Goal: Task Accomplishment & Management: Manage account settings

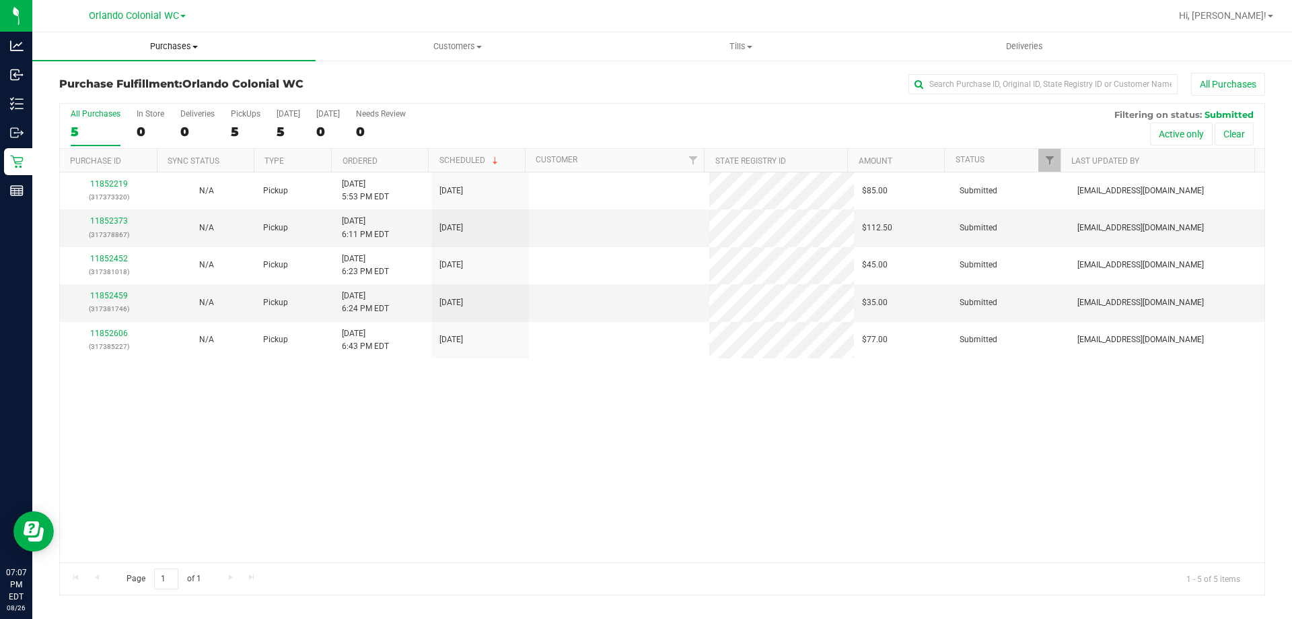
click at [191, 41] on span "Purchases" at bounding box center [173, 46] width 283 height 12
click at [123, 112] on span "All purchases" at bounding box center [80, 113] width 96 height 11
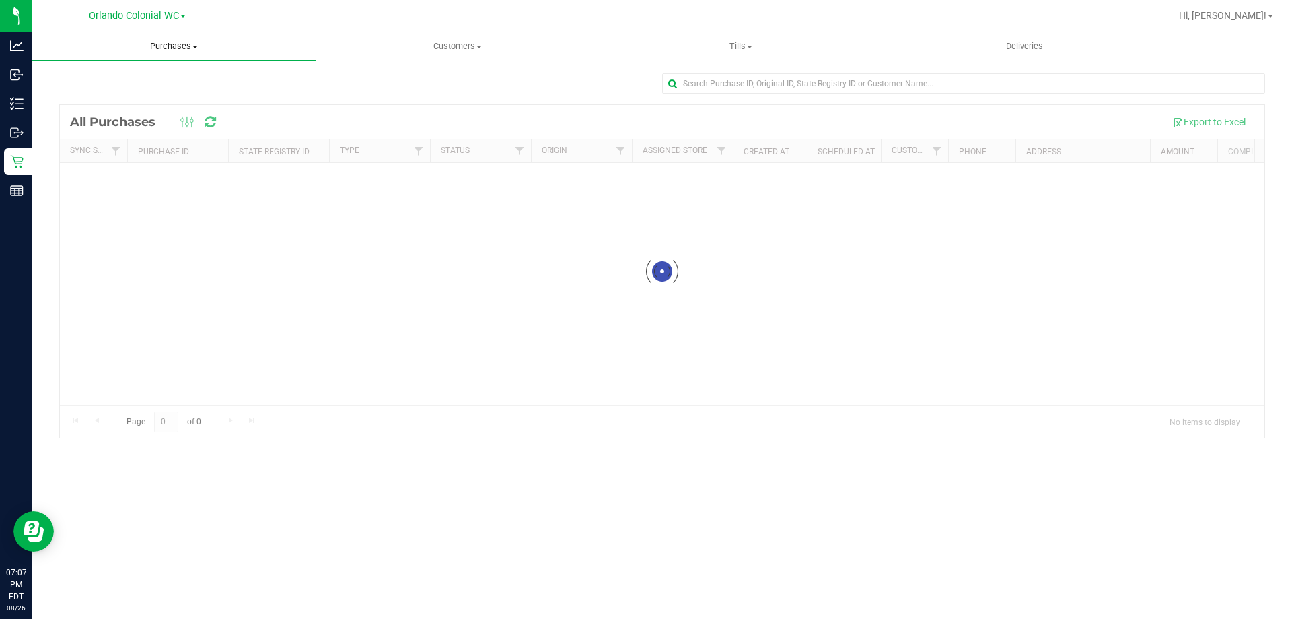
click at [177, 52] on span "Purchases" at bounding box center [173, 46] width 283 height 12
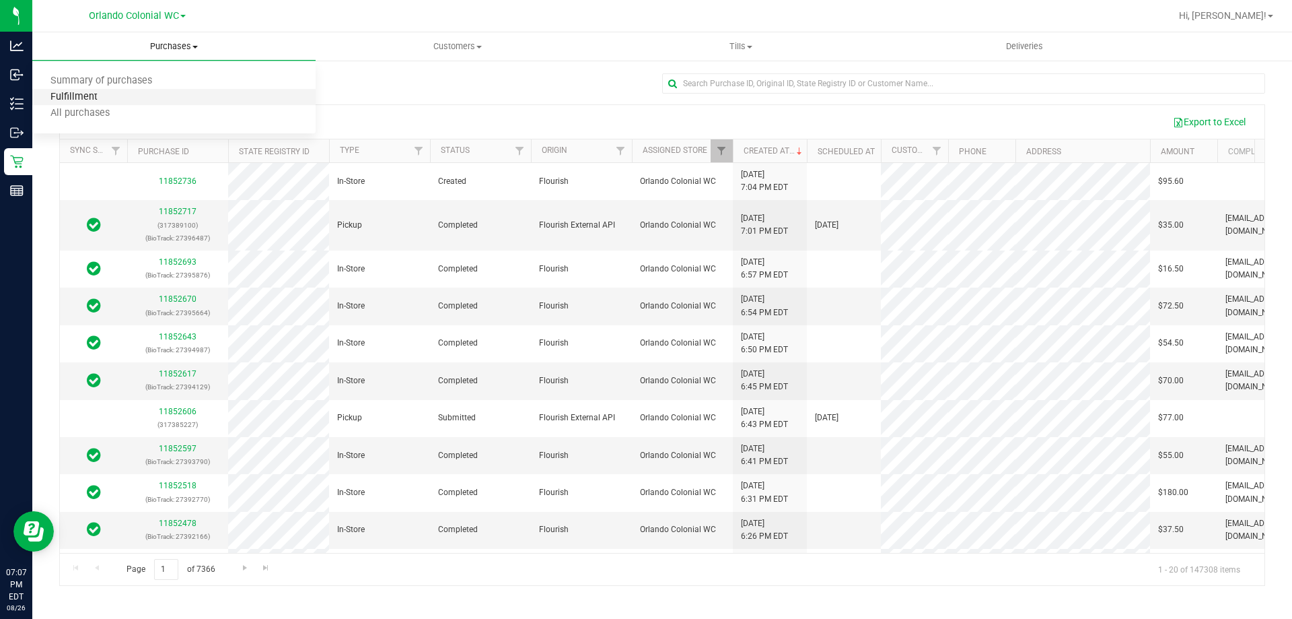
click at [90, 95] on span "Fulfillment" at bounding box center [73, 97] width 83 height 11
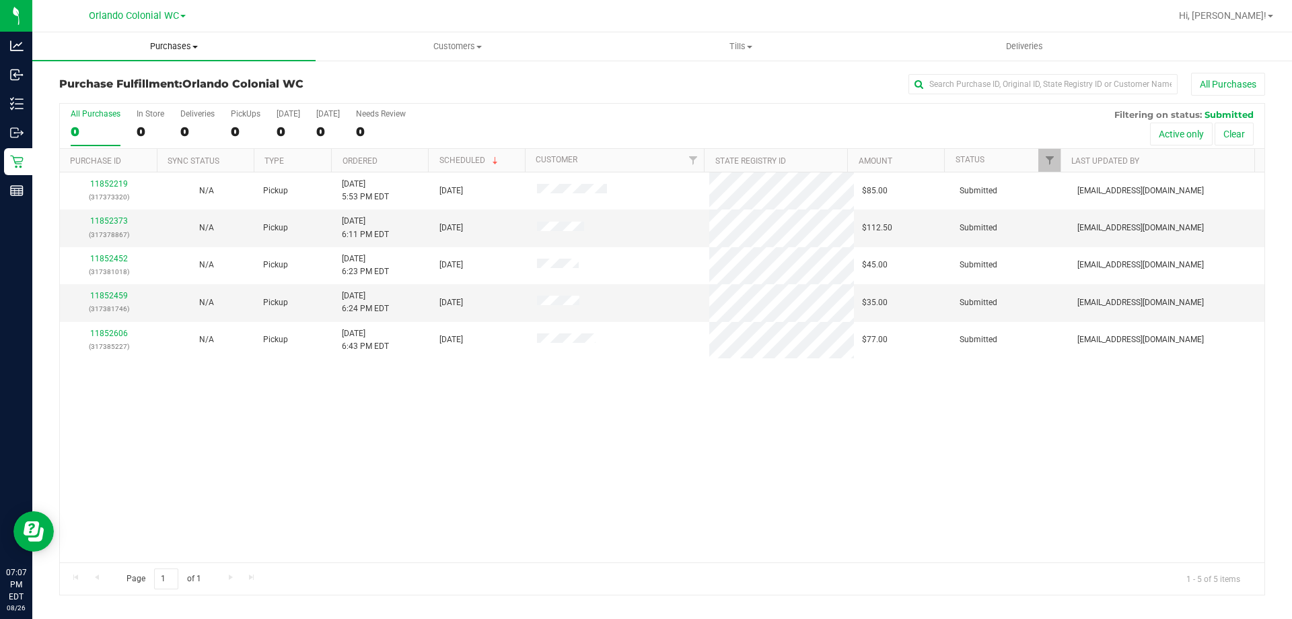
click at [195, 50] on span "Purchases" at bounding box center [173, 46] width 283 height 12
click at [104, 80] on span "Summary of purchases" at bounding box center [101, 80] width 138 height 11
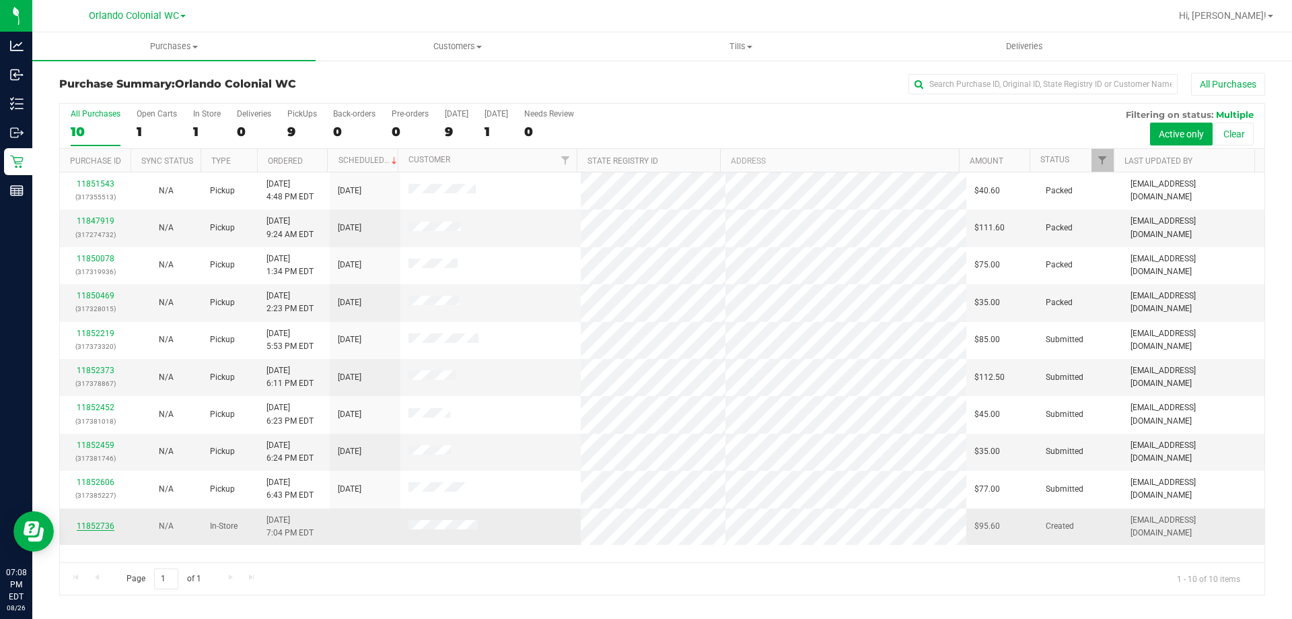
click at [110, 529] on link "11852736" at bounding box center [96, 525] width 38 height 9
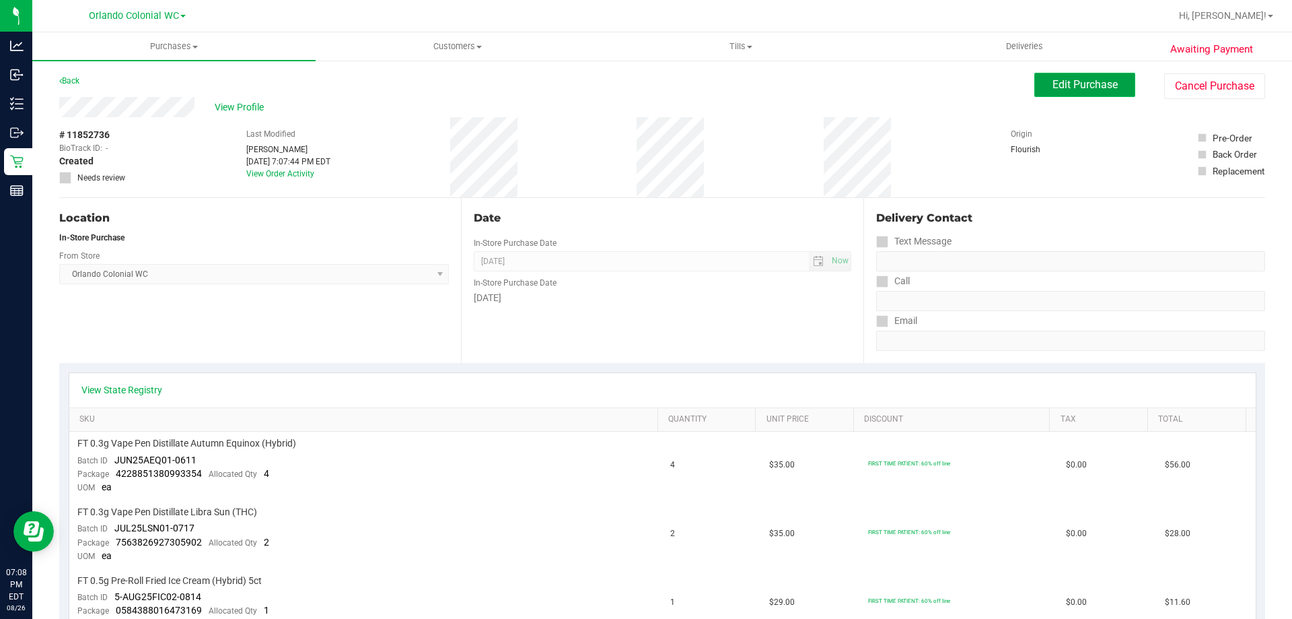
click at [1057, 87] on span "Edit Purchase" at bounding box center [1085, 84] width 65 height 13
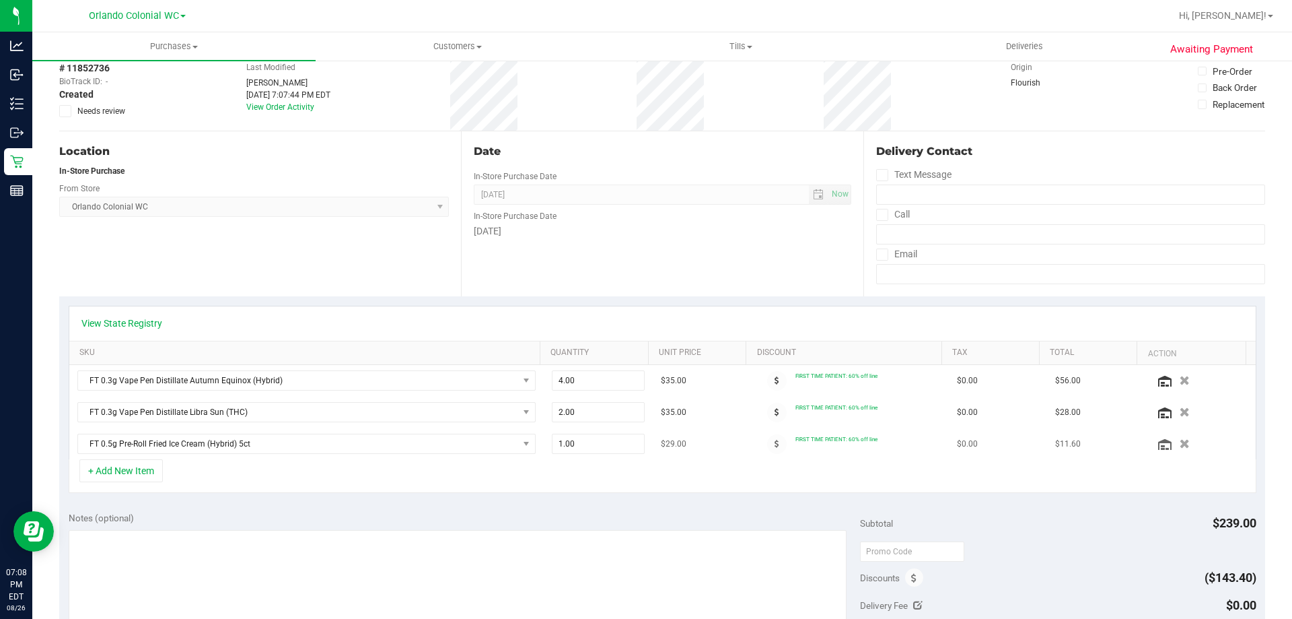
scroll to position [67, 0]
click at [143, 470] on button "+ Add New Item" at bounding box center [120, 469] width 83 height 23
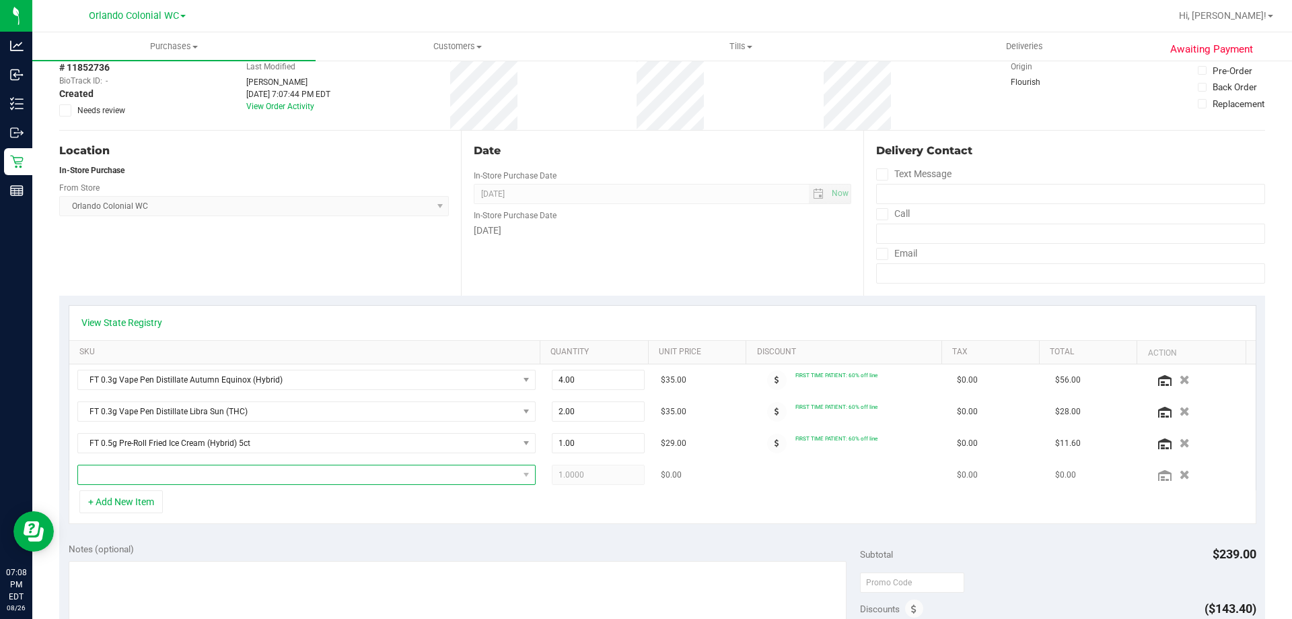
click at [213, 483] on span "NO DATA FOUND" at bounding box center [298, 474] width 440 height 19
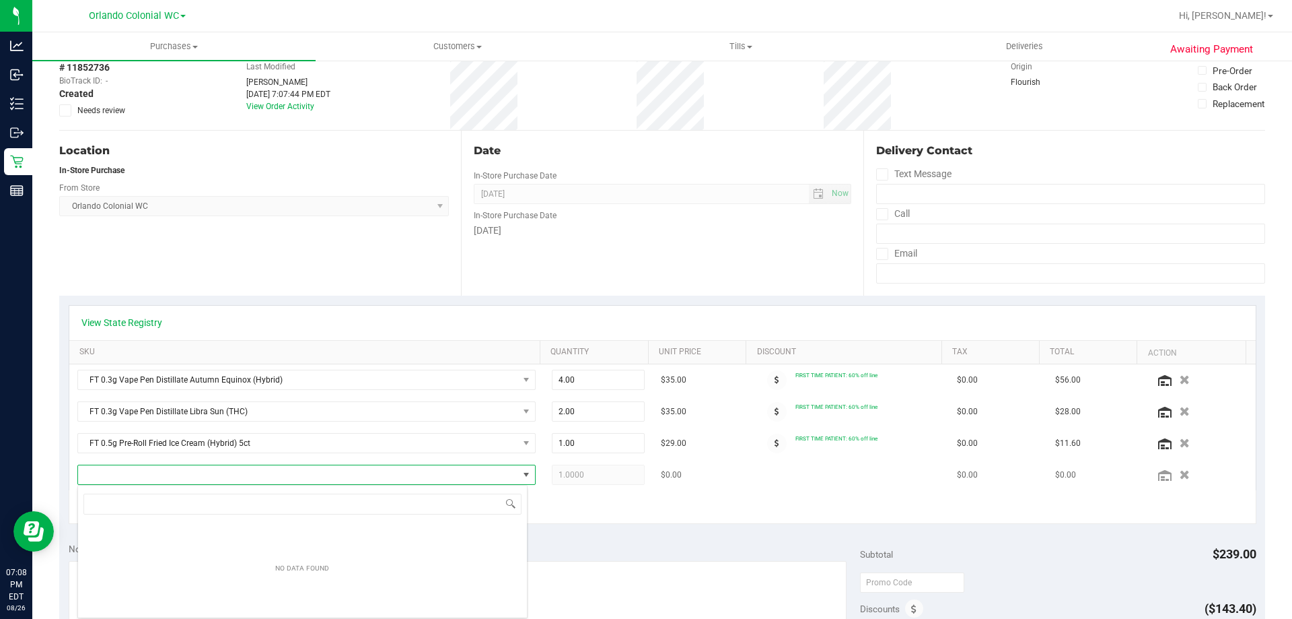
scroll to position [20, 446]
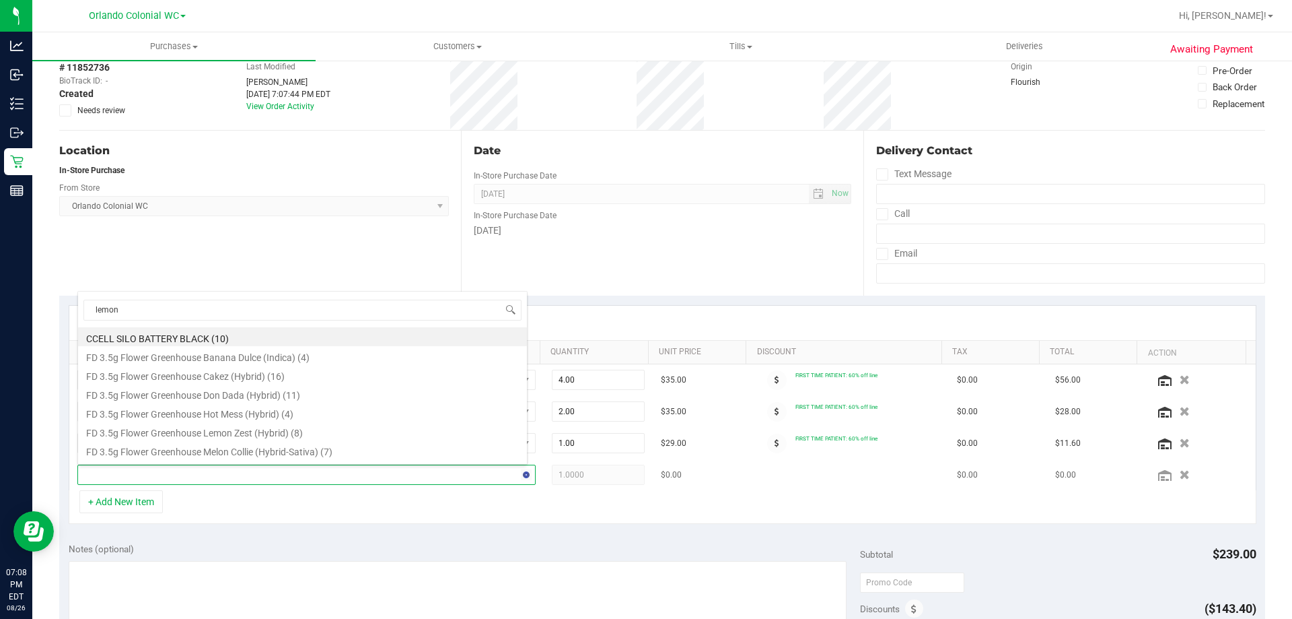
type input "lemon"
click at [242, 343] on li "FD 3.5g Flower Greenhouse Lemon Zest (Hybrid) (8)" at bounding box center [302, 336] width 449 height 19
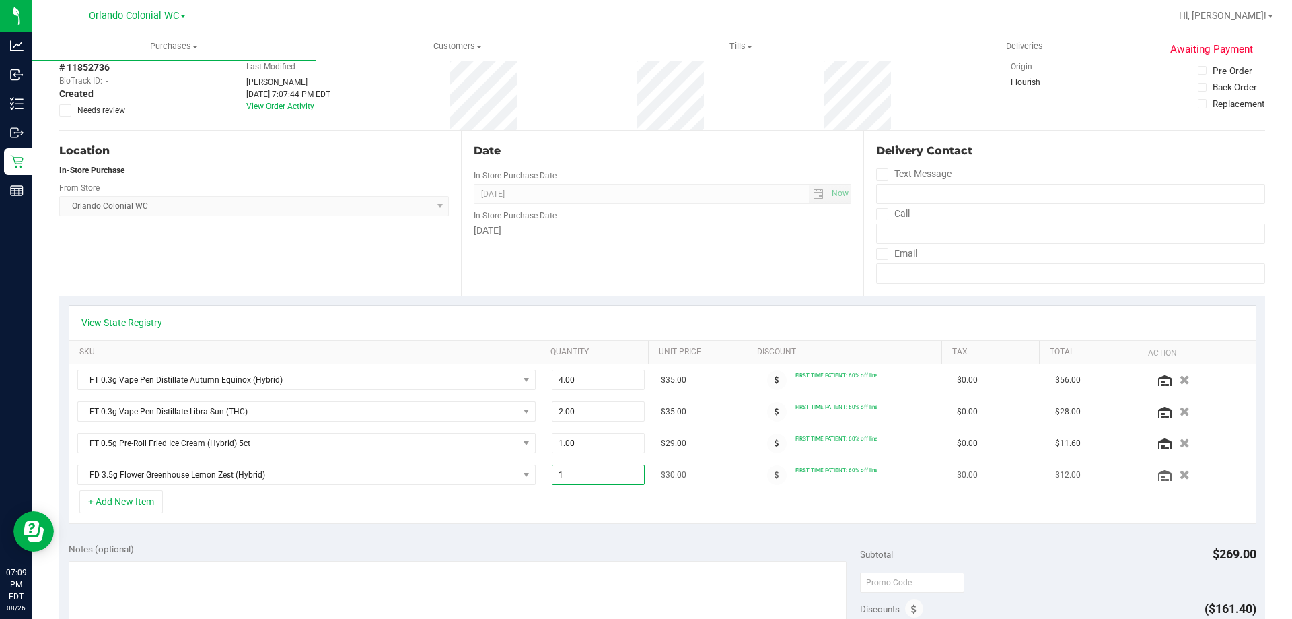
click at [571, 475] on span "1.00 1" at bounding box center [599, 474] width 94 height 20
type input "7"
click at [556, 514] on div "+ Add New Item" at bounding box center [663, 507] width 1188 height 34
click at [767, 477] on span at bounding box center [777, 475] width 20 height 20
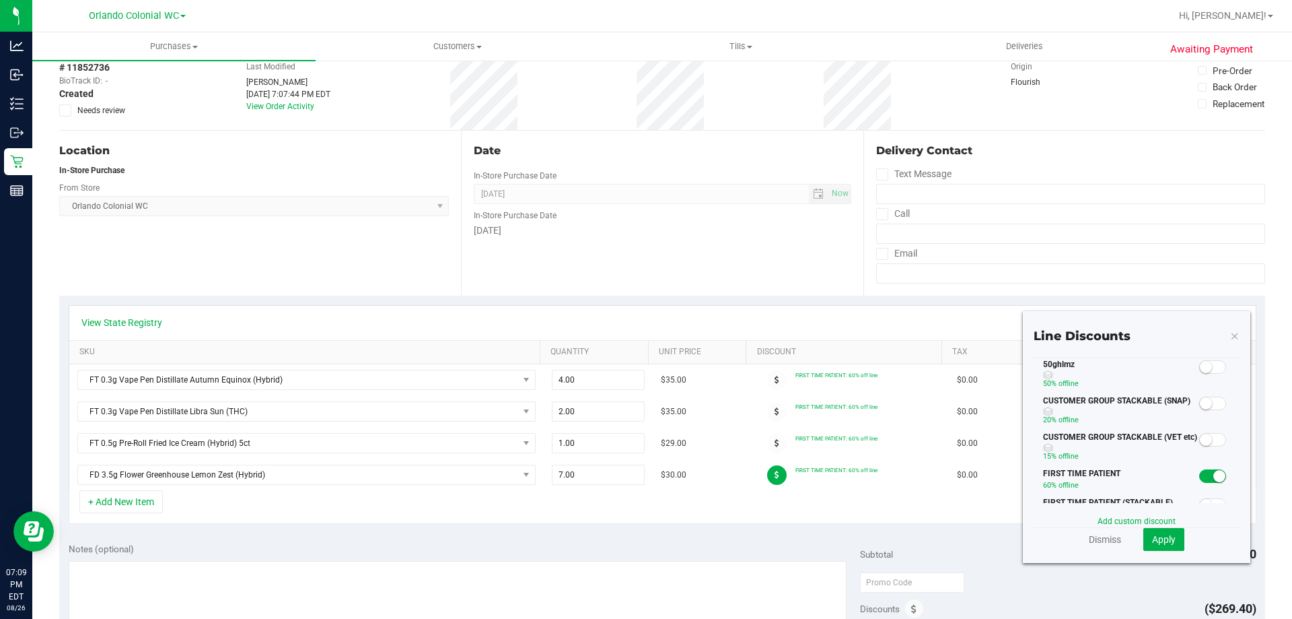
click at [1214, 473] on small at bounding box center [1220, 476] width 12 height 12
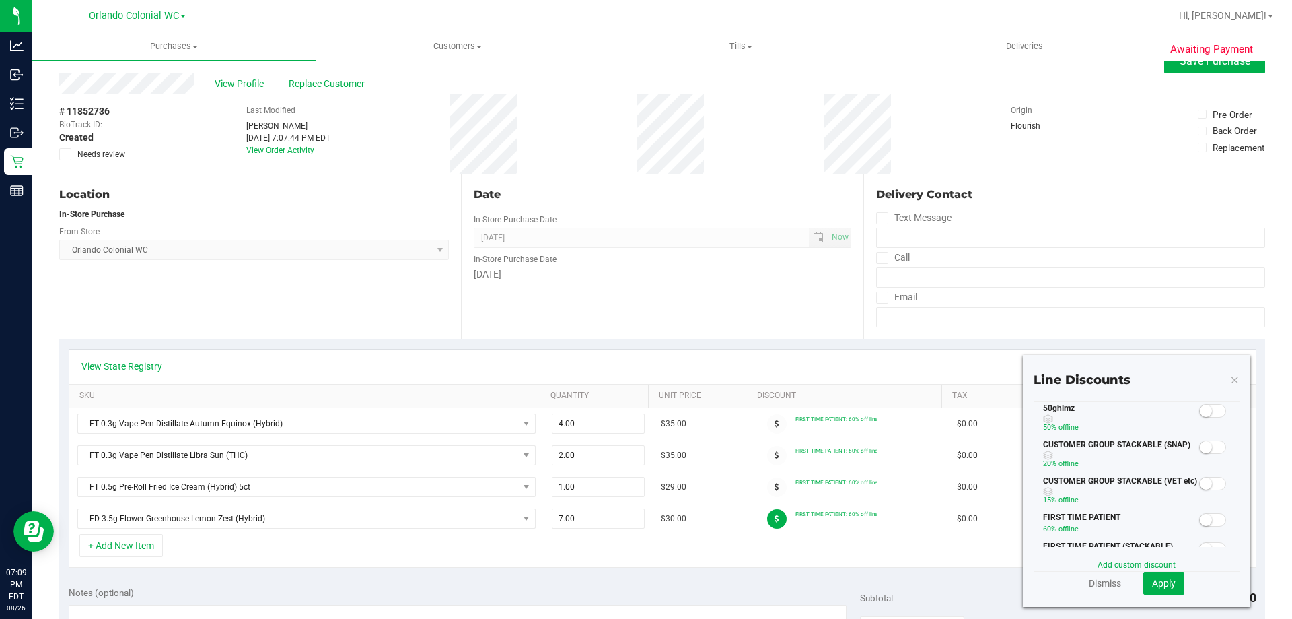
scroll to position [0, 0]
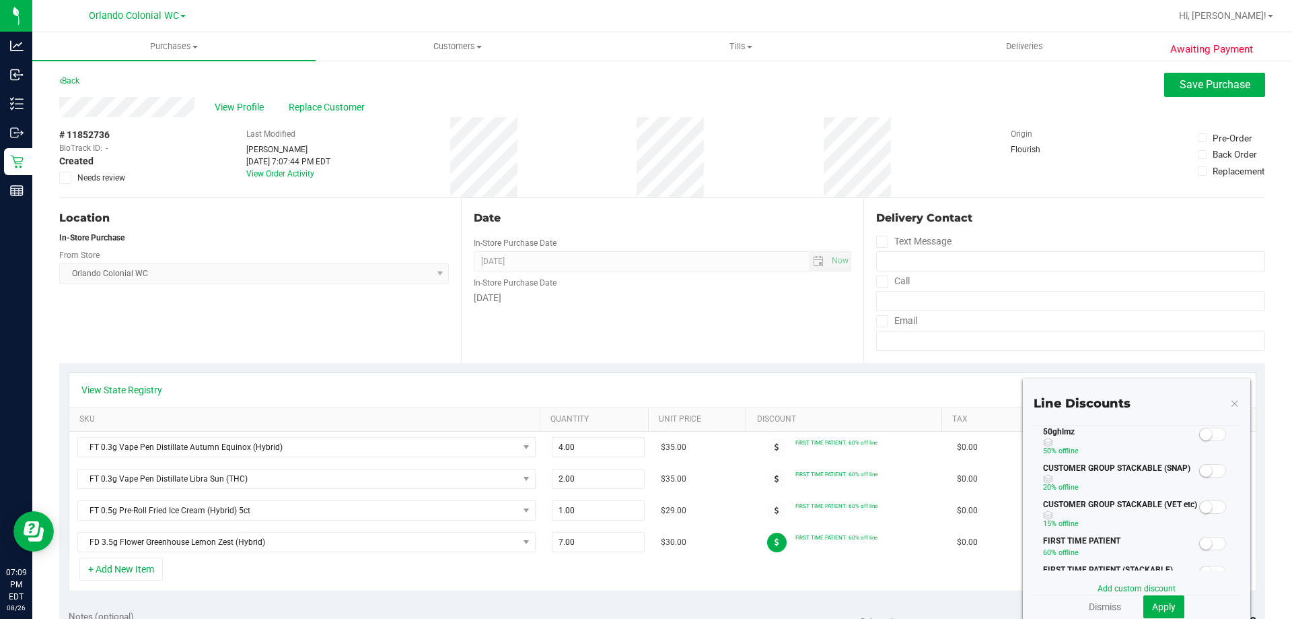
click at [1211, 443] on div "50ghlmz 50% off line" at bounding box center [1137, 443] width 206 height 36
click at [1210, 439] on span at bounding box center [1212, 433] width 27 height 13
click at [1152, 606] on span "Apply" at bounding box center [1164, 606] width 24 height 11
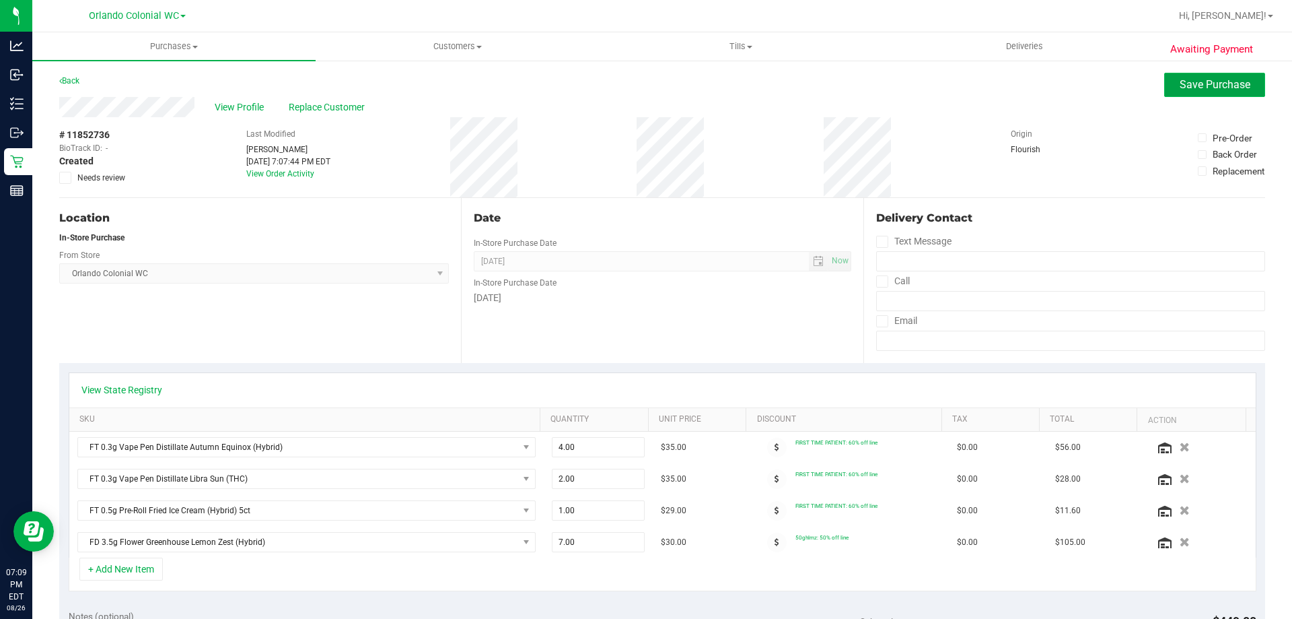
click at [1203, 82] on span "Save Purchase" at bounding box center [1215, 84] width 71 height 13
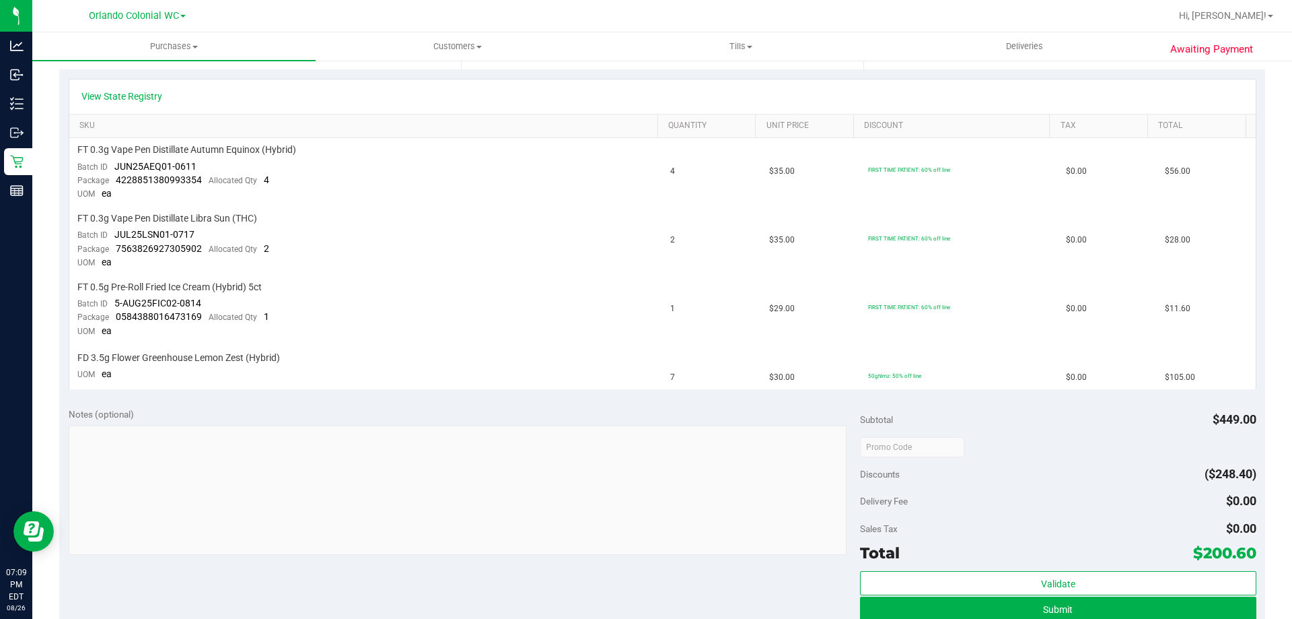
scroll to position [338, 0]
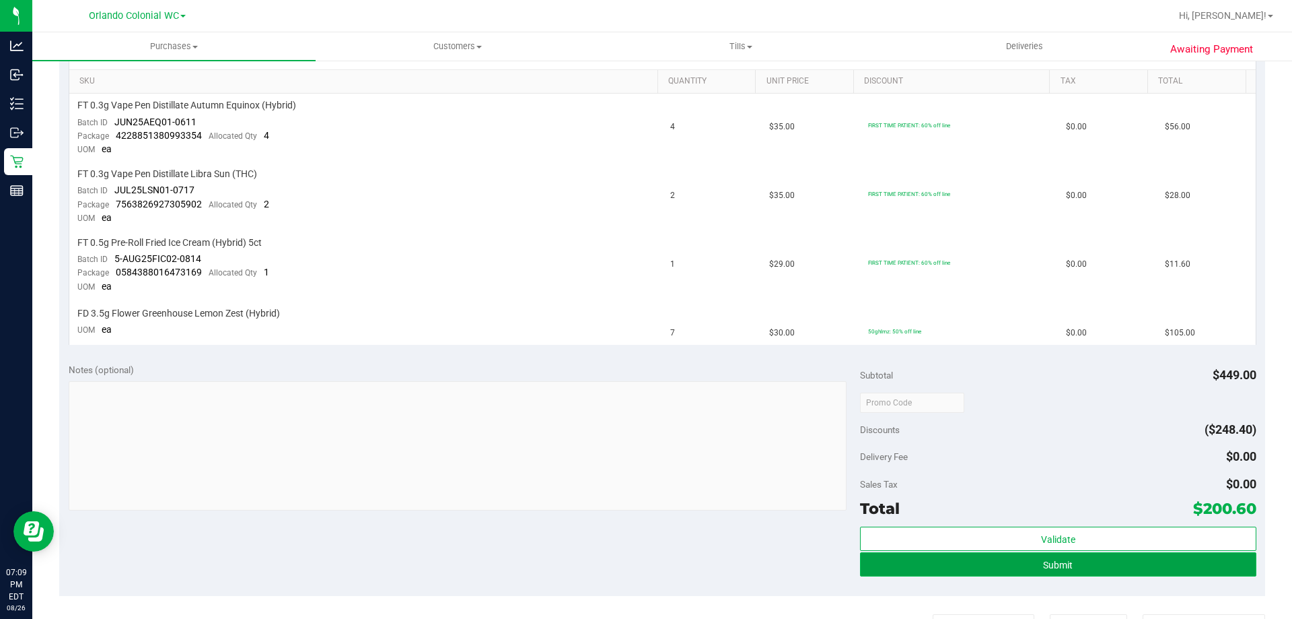
click at [1040, 570] on button "Submit" at bounding box center [1058, 564] width 396 height 24
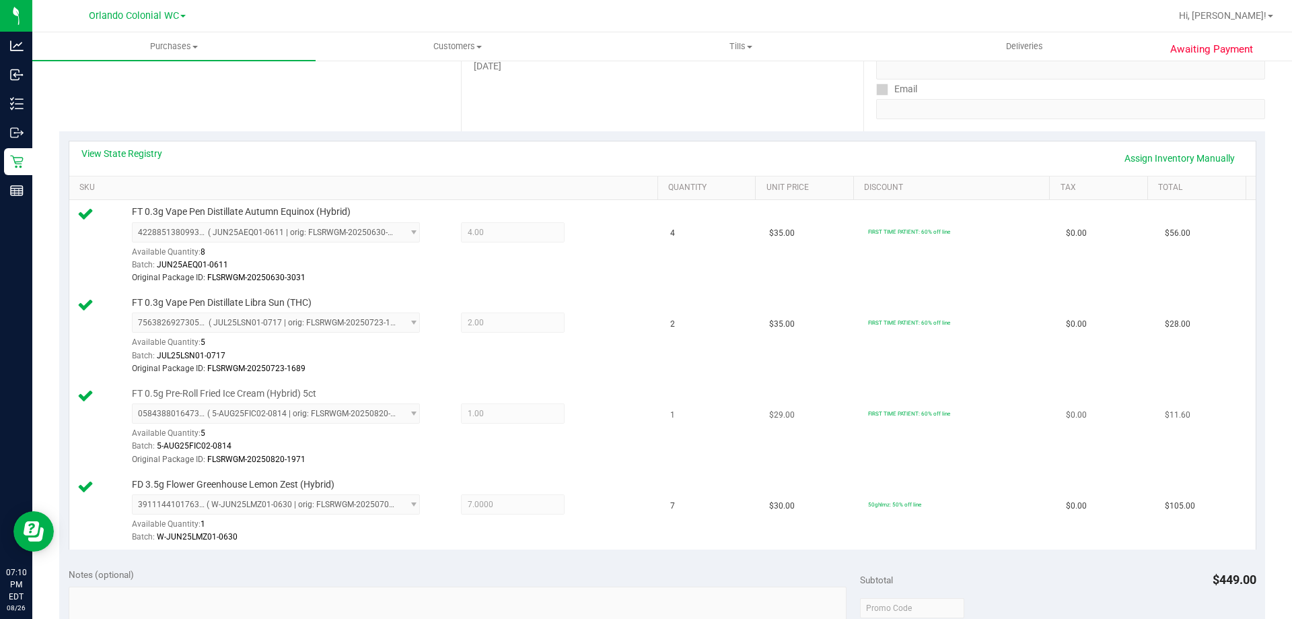
scroll to position [0, 0]
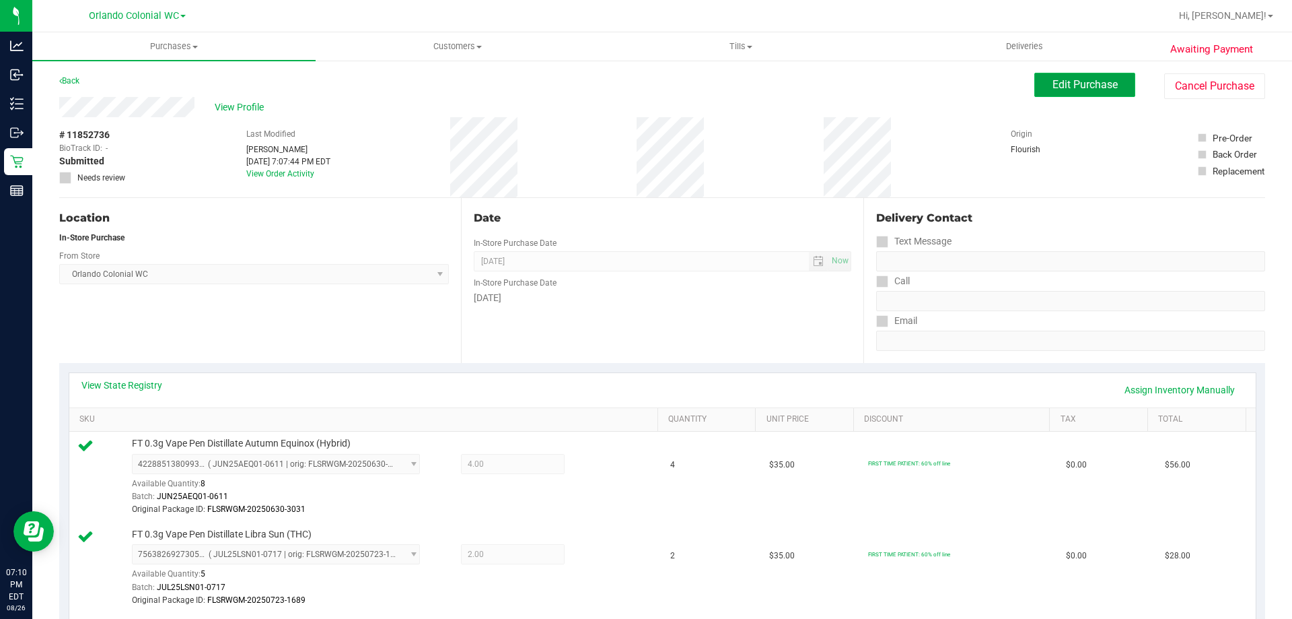
click at [1094, 95] on button "Edit Purchase" at bounding box center [1085, 85] width 101 height 24
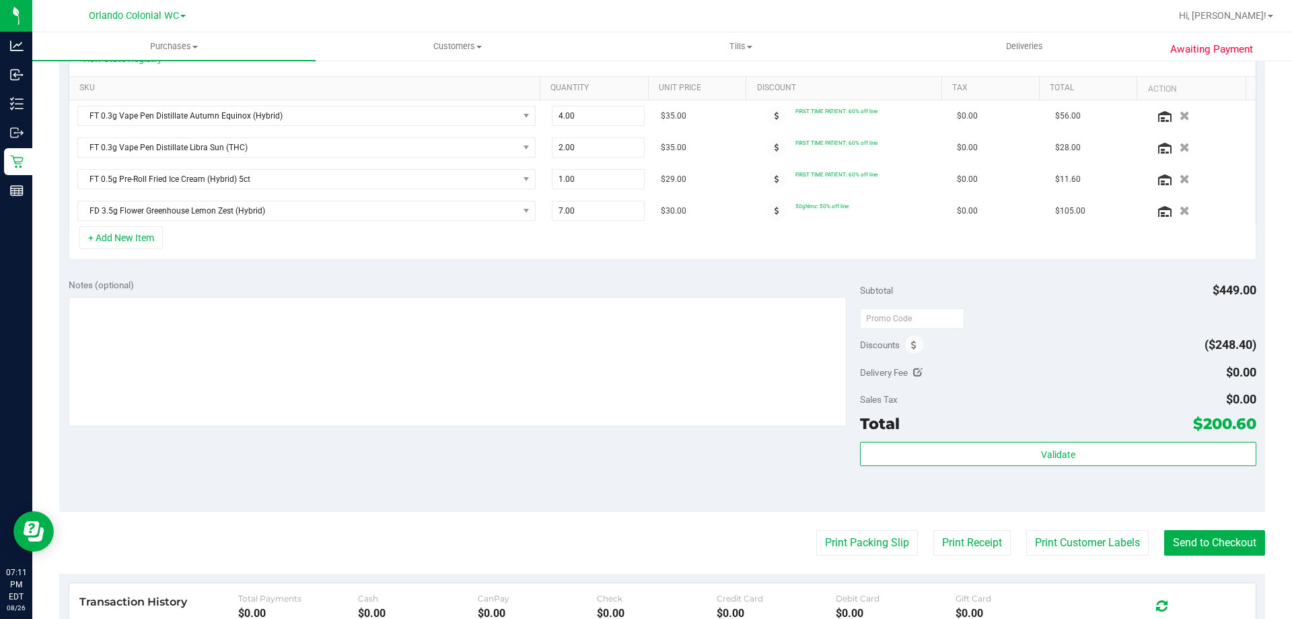
scroll to position [332, 0]
click at [135, 232] on button "+ Add New Item" at bounding box center [120, 236] width 83 height 23
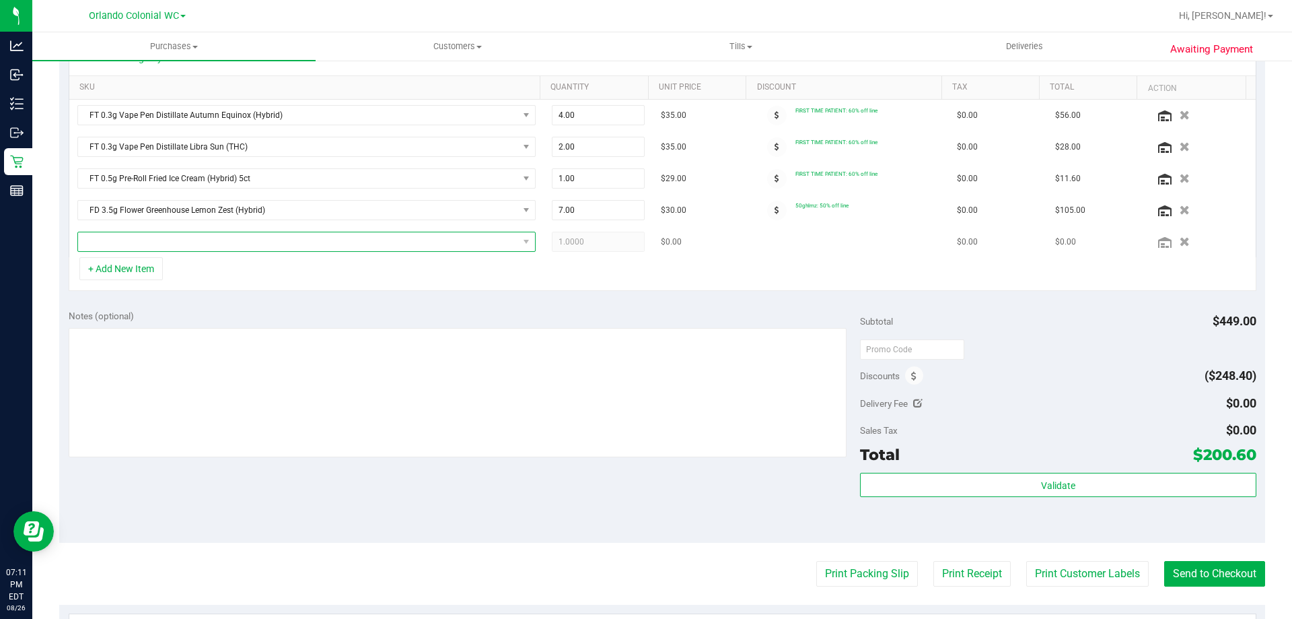
click at [302, 232] on span "NO DATA FOUND" at bounding box center [306, 242] width 458 height 20
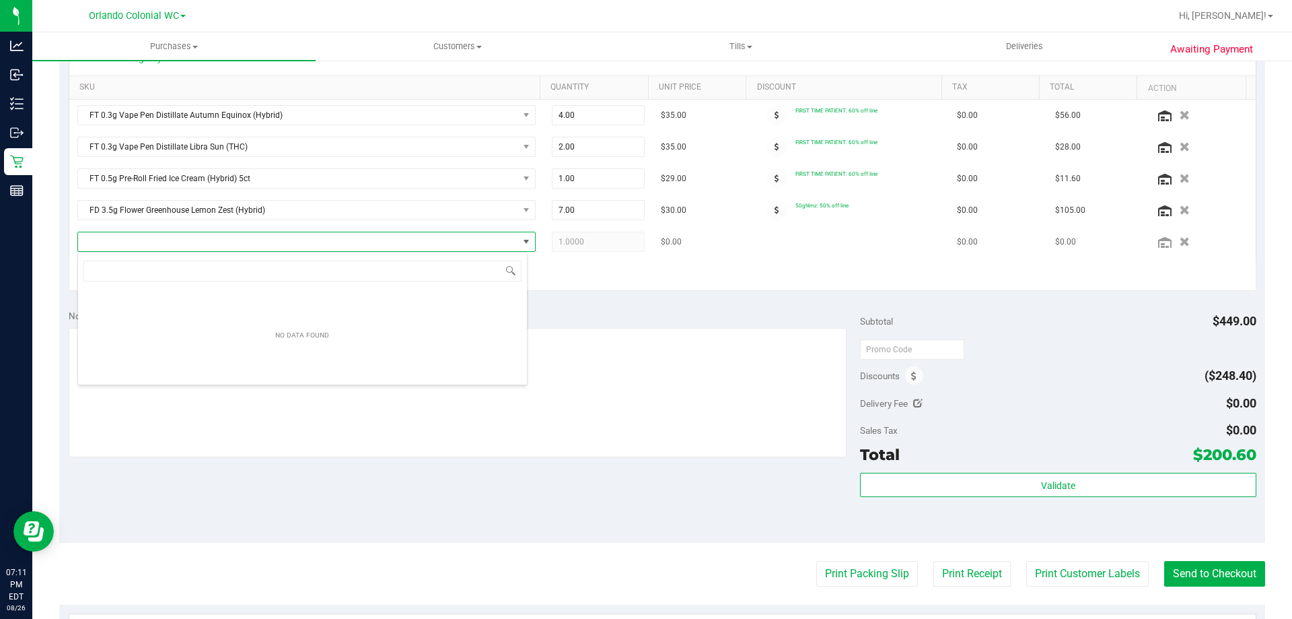
scroll to position [20, 450]
type input "g"
type input "1"
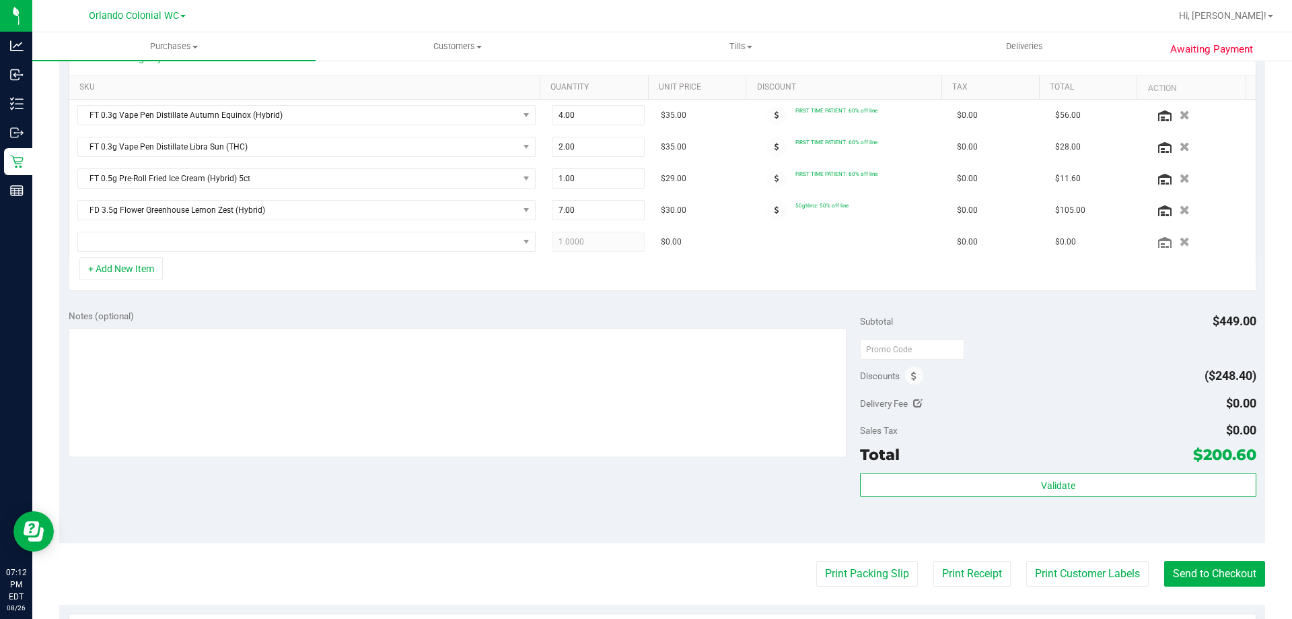
click at [775, 297] on div "View State Registry SKU Quantity Unit Price Discount Tax Total Action FT 0.3g V…" at bounding box center [662, 165] width 1206 height 269
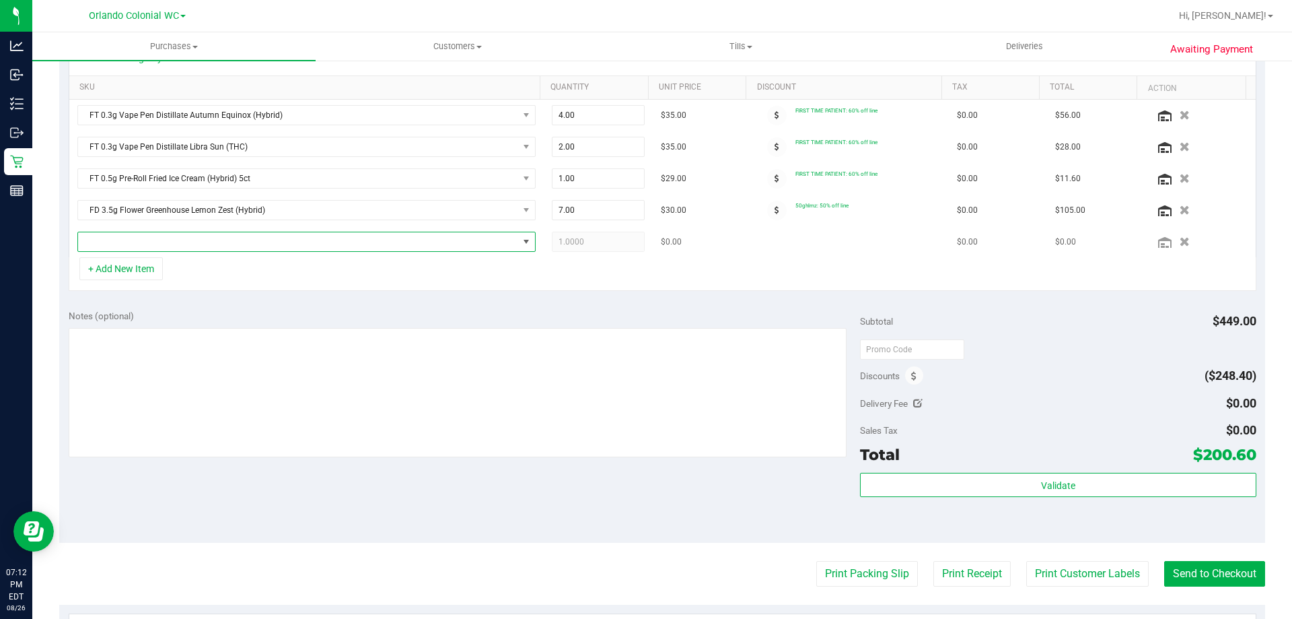
click at [155, 244] on span "NO DATA FOUND" at bounding box center [298, 241] width 440 height 19
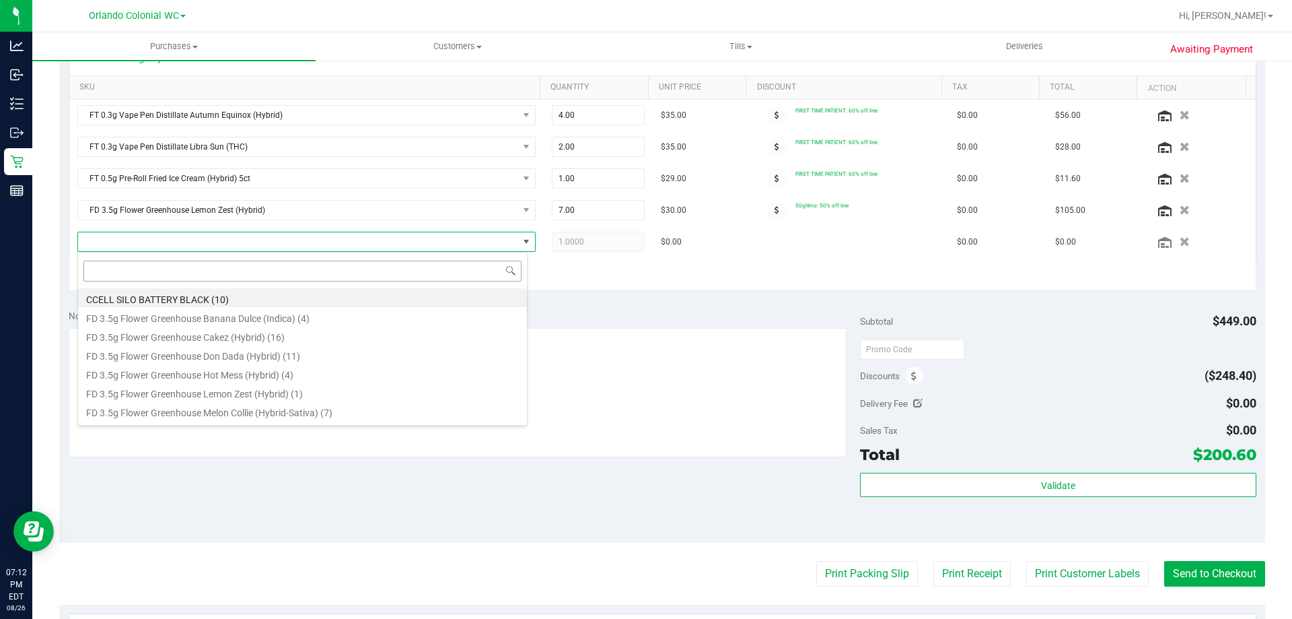
click at [162, 267] on input at bounding box center [302, 270] width 438 height 21
type input "1"
type input ".5"
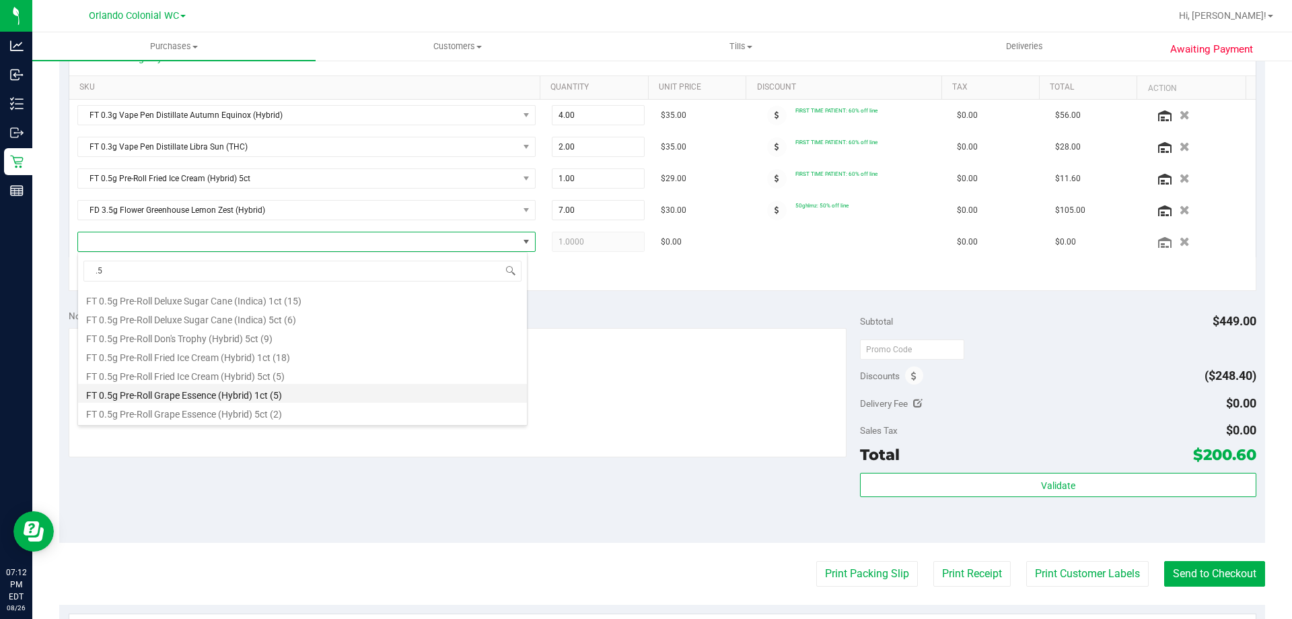
click at [333, 396] on li "FT 0.5g Pre-Roll Grape Essence (Hybrid) 1ct (5)" at bounding box center [302, 393] width 449 height 19
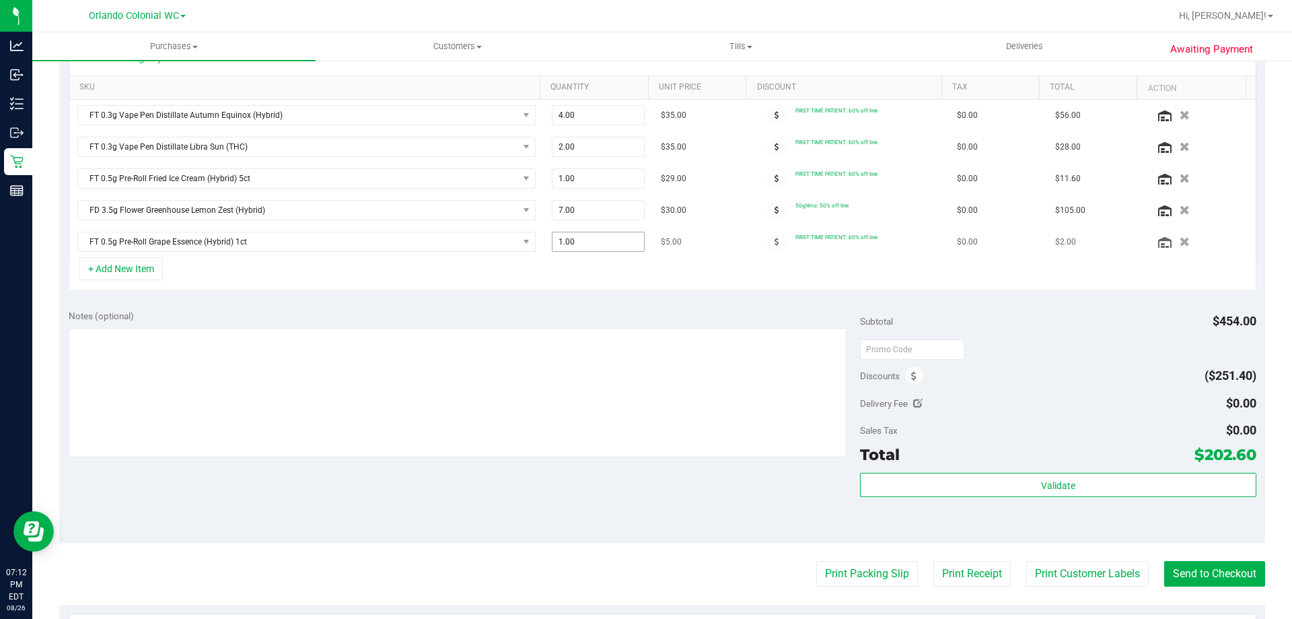
click at [606, 242] on span "1.00 1" at bounding box center [599, 242] width 94 height 20
type input "2"
type input "2.00"
click at [467, 281] on div "+ Add New Item" at bounding box center [663, 274] width 1188 height 34
click at [142, 273] on button "+ Add New Item" at bounding box center [120, 268] width 83 height 23
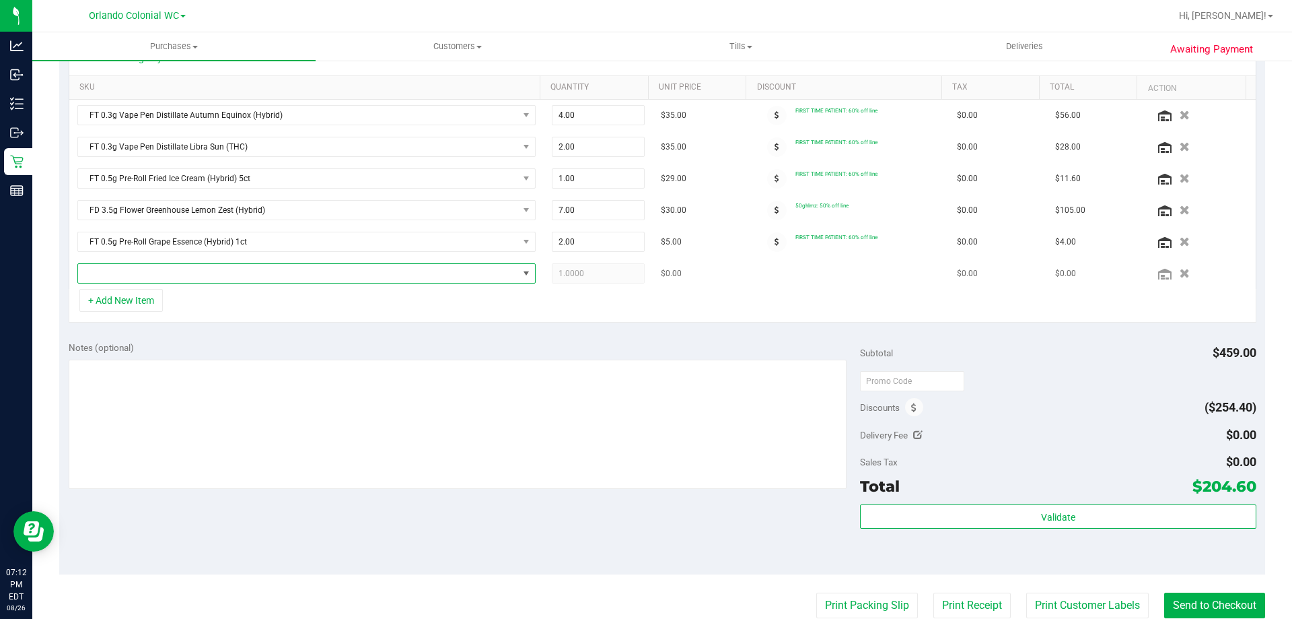
click at [258, 268] on span "NO DATA FOUND" at bounding box center [298, 273] width 440 height 19
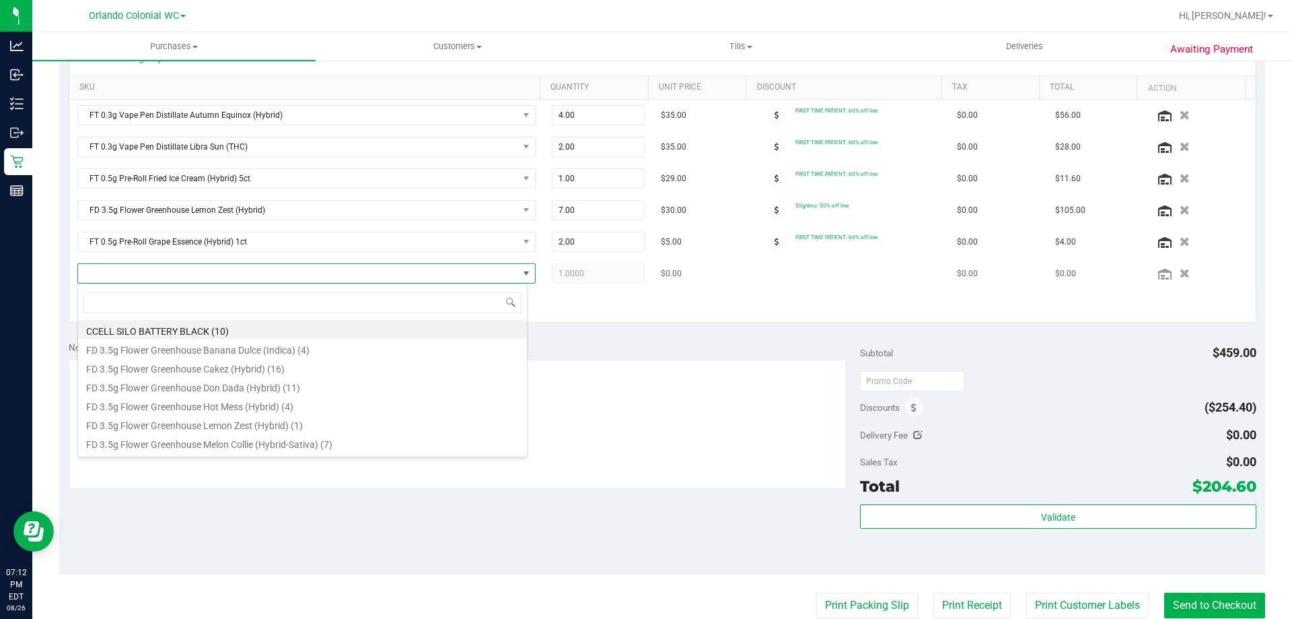
scroll to position [20, 450]
type input "kief"
click at [228, 420] on li "FT 1g Kief Gaspar's Grapes (Hybrid) (7)" at bounding box center [302, 423] width 449 height 19
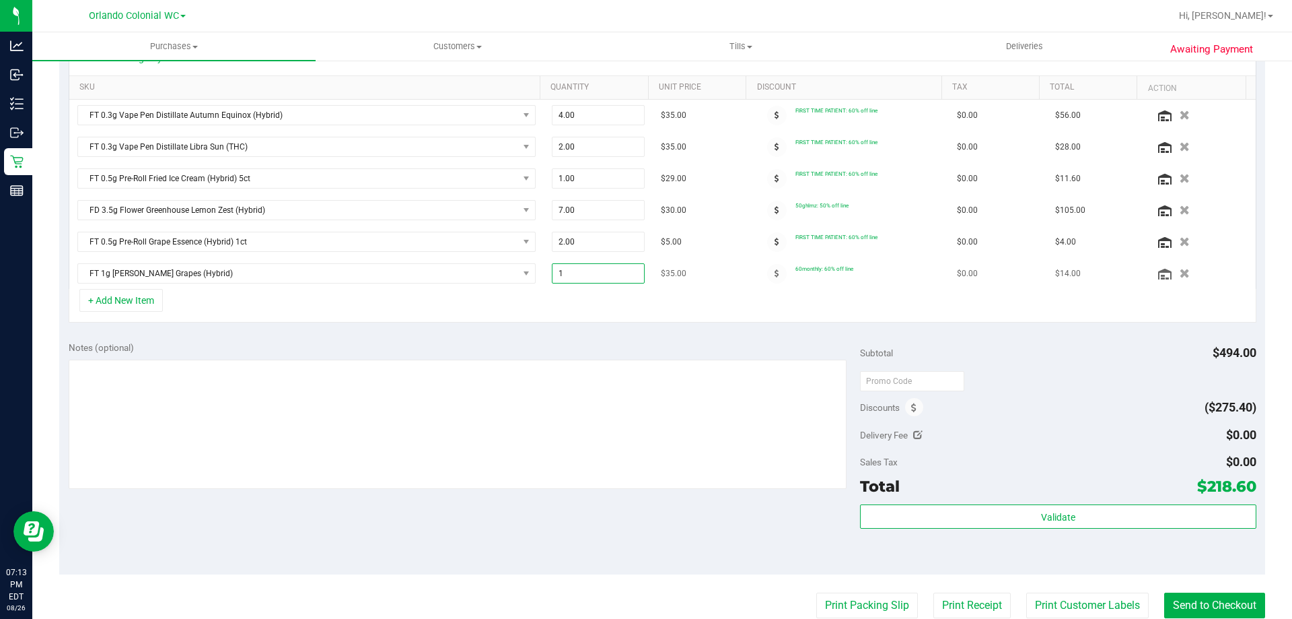
click at [571, 273] on span "1.00 1" at bounding box center [599, 273] width 94 height 20
type input "2"
type input "2.00"
click at [674, 317] on div "+ Add New Item" at bounding box center [663, 306] width 1188 height 34
click at [767, 242] on span at bounding box center [777, 242] width 20 height 20
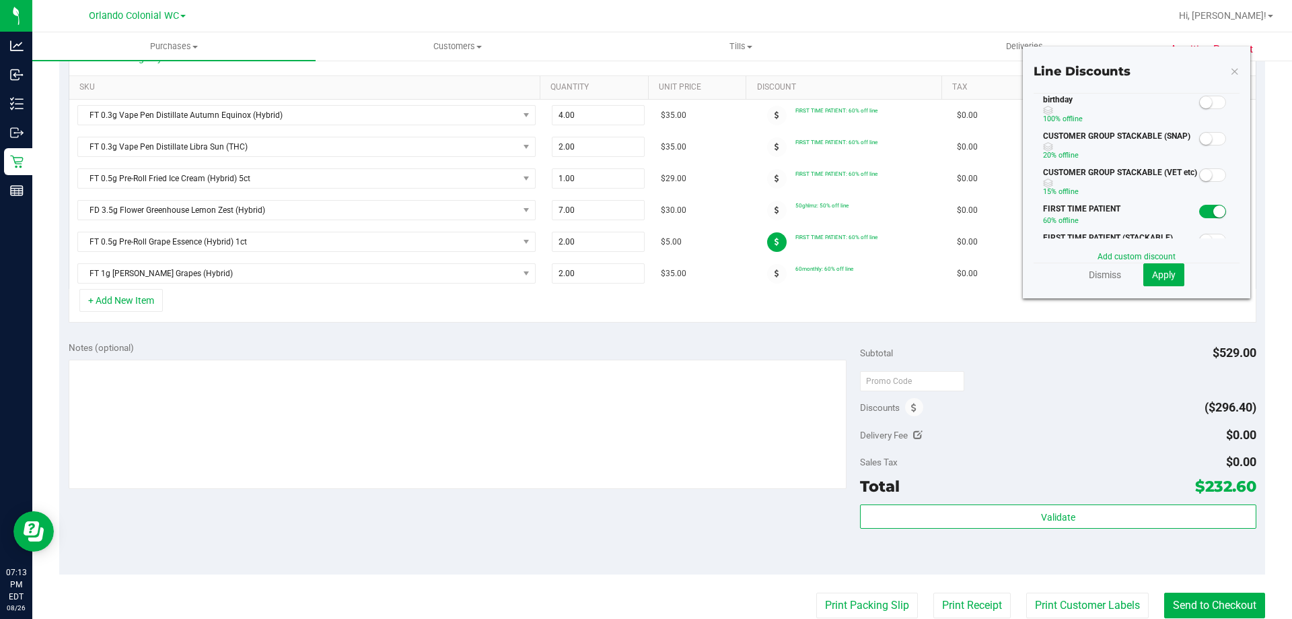
click at [1214, 215] on small at bounding box center [1220, 211] width 12 height 12
click at [1161, 280] on button "Apply" at bounding box center [1164, 274] width 41 height 23
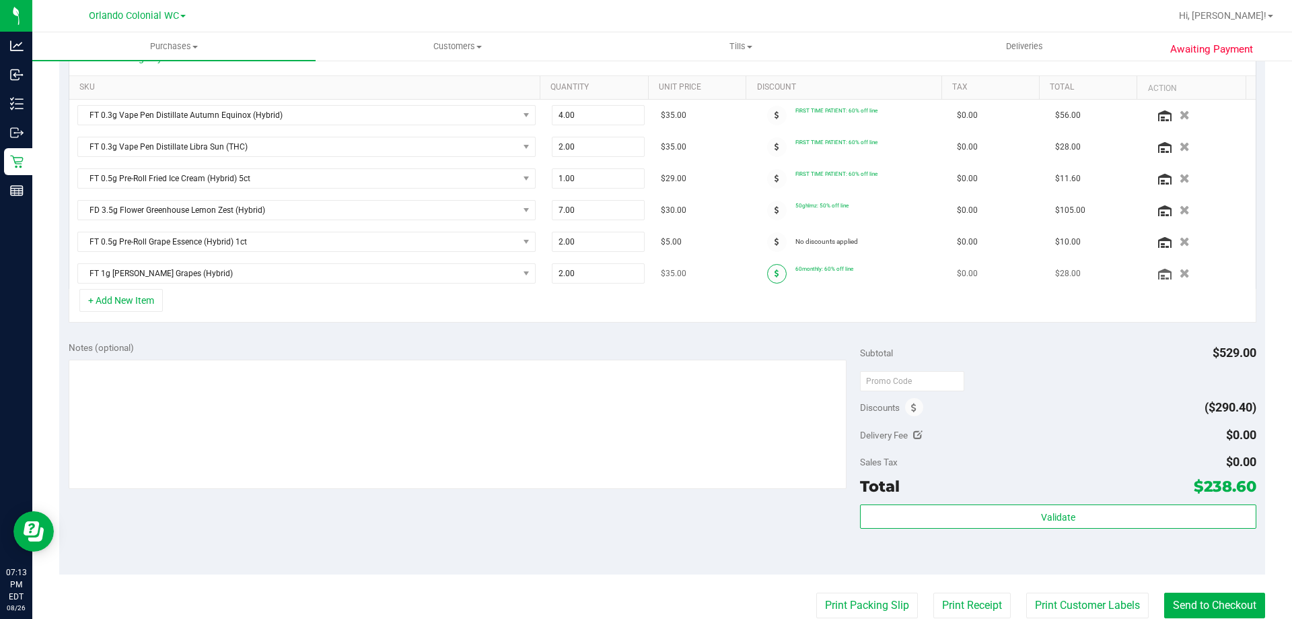
click at [769, 279] on span at bounding box center [777, 274] width 20 height 20
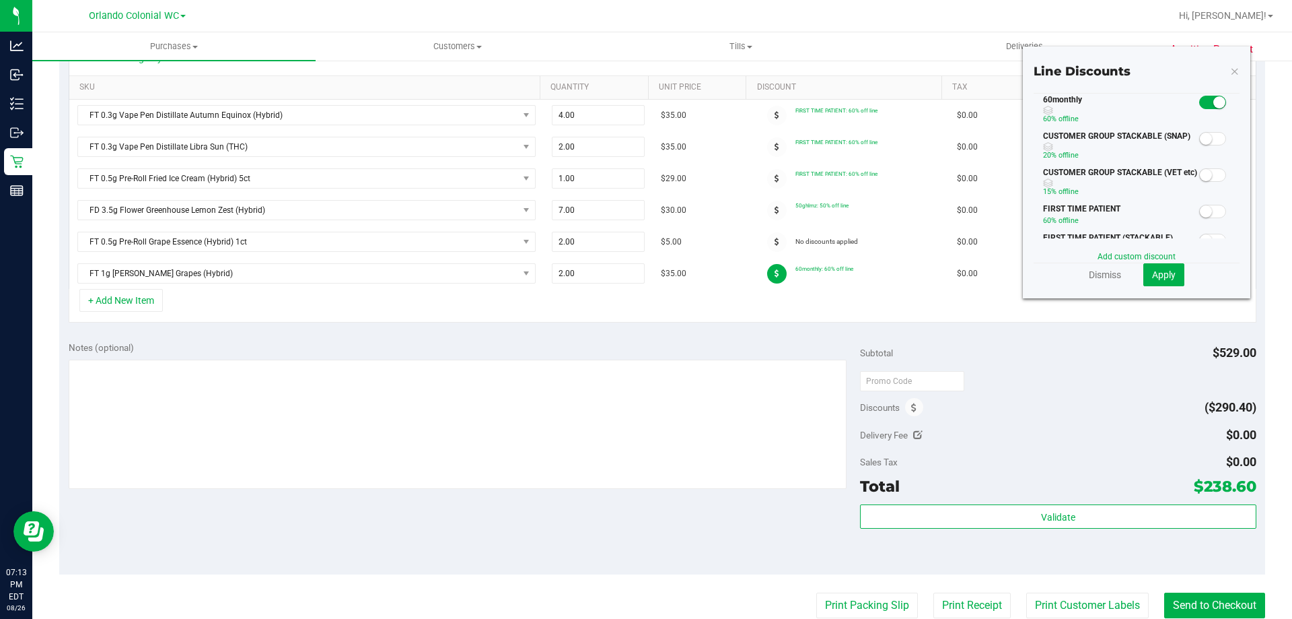
click at [849, 417] on div "Notes (optional)" at bounding box center [465, 416] width 792 height 151
click at [1144, 275] on button "Apply" at bounding box center [1164, 274] width 41 height 23
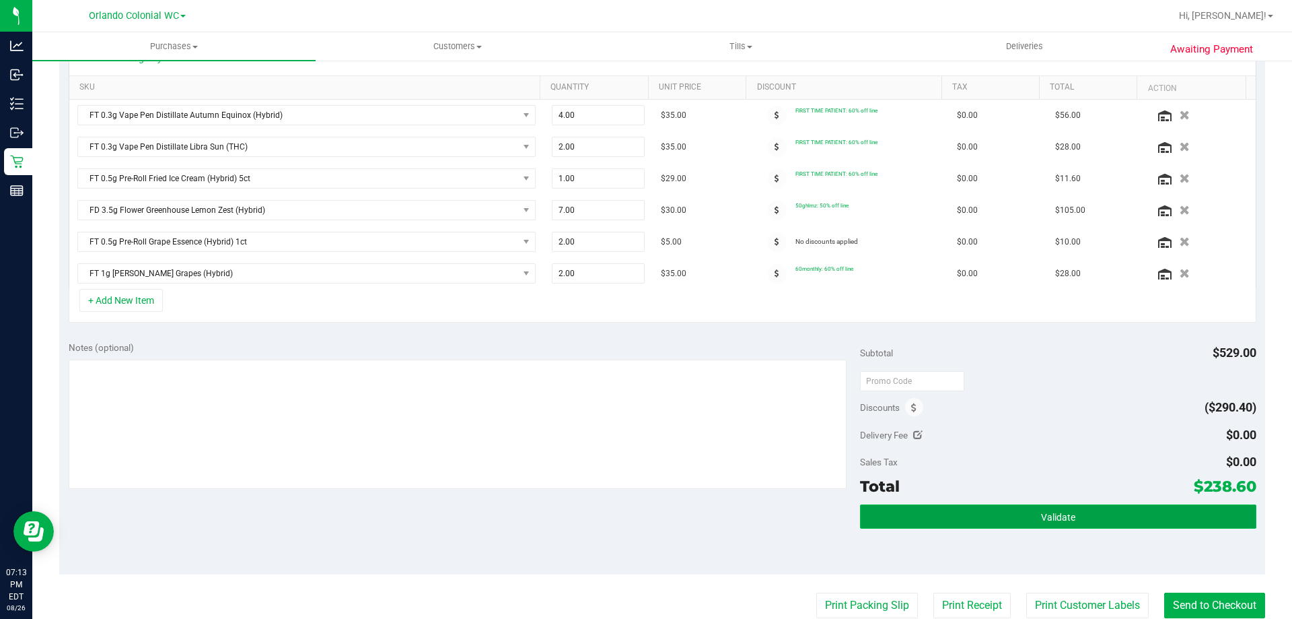
click at [993, 513] on button "Validate" at bounding box center [1058, 516] width 396 height 24
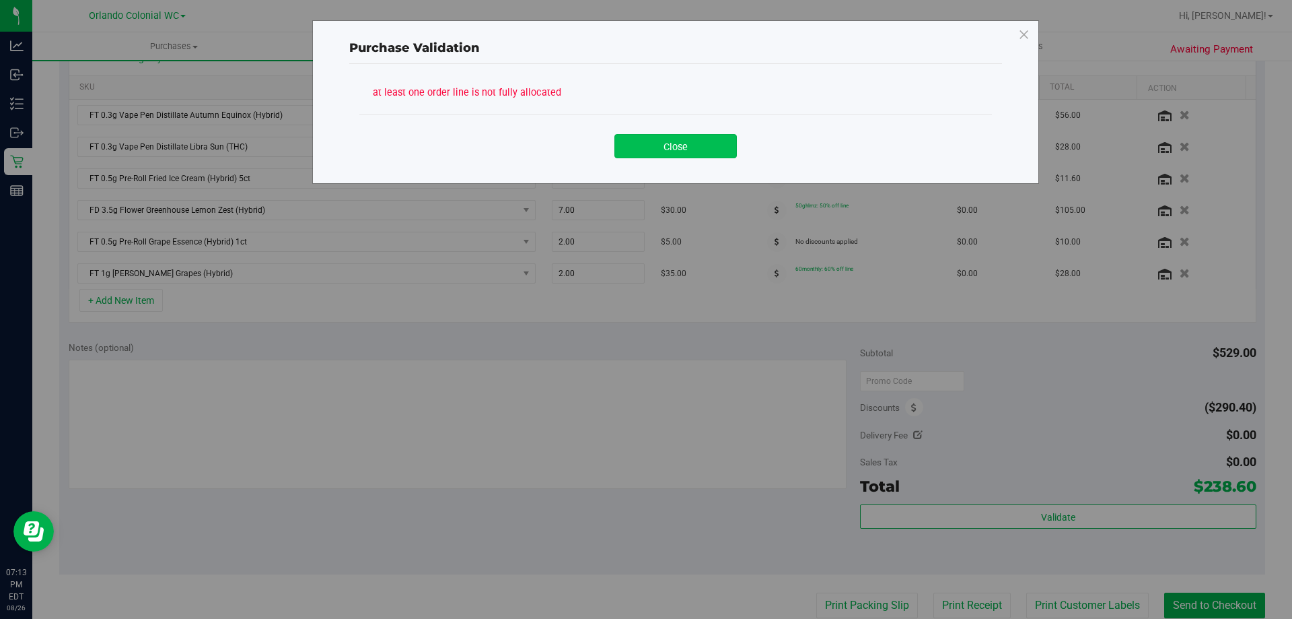
click at [697, 153] on button "Close" at bounding box center [676, 146] width 123 height 24
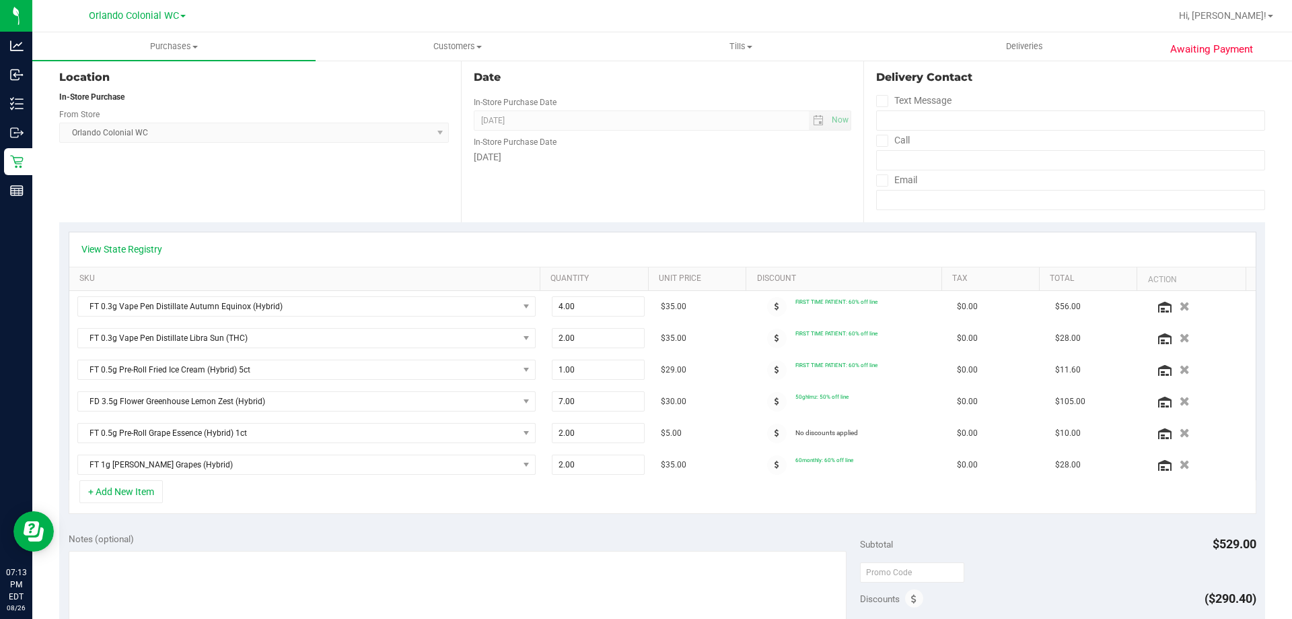
scroll to position [0, 0]
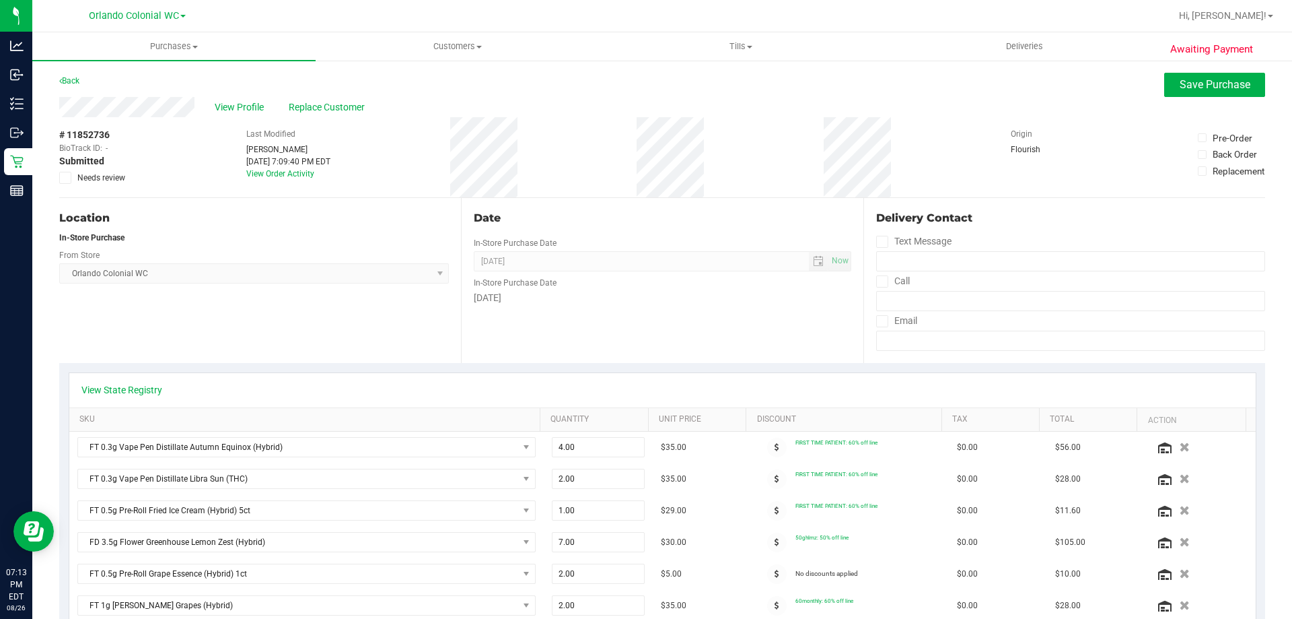
click at [1170, 102] on div "View Profile Replace Customer" at bounding box center [662, 107] width 1206 height 20
click at [1180, 90] on span "Save Purchase" at bounding box center [1215, 84] width 71 height 13
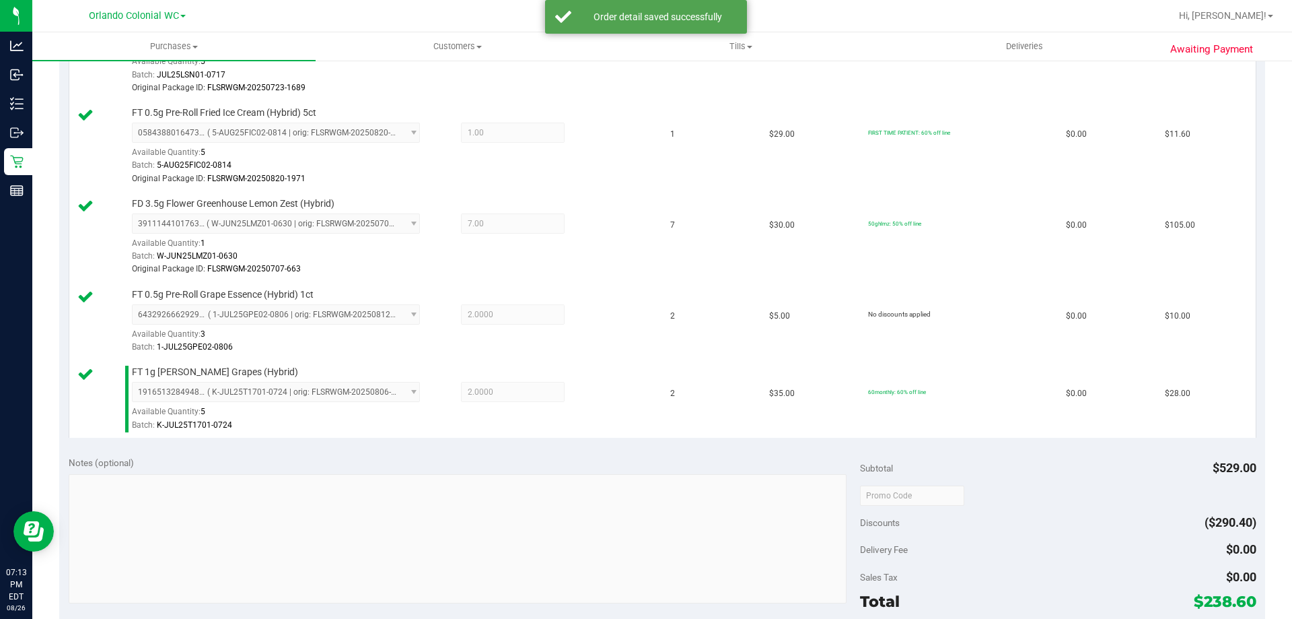
scroll to position [673, 0]
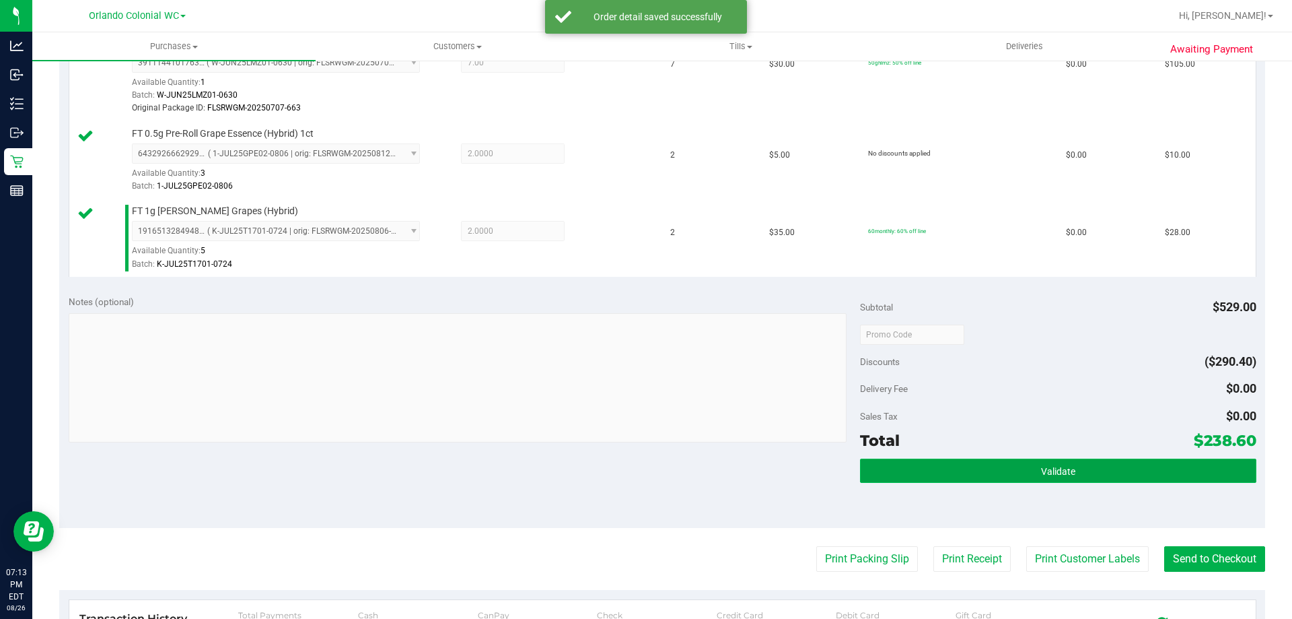
click at [952, 466] on button "Validate" at bounding box center [1058, 470] width 396 height 24
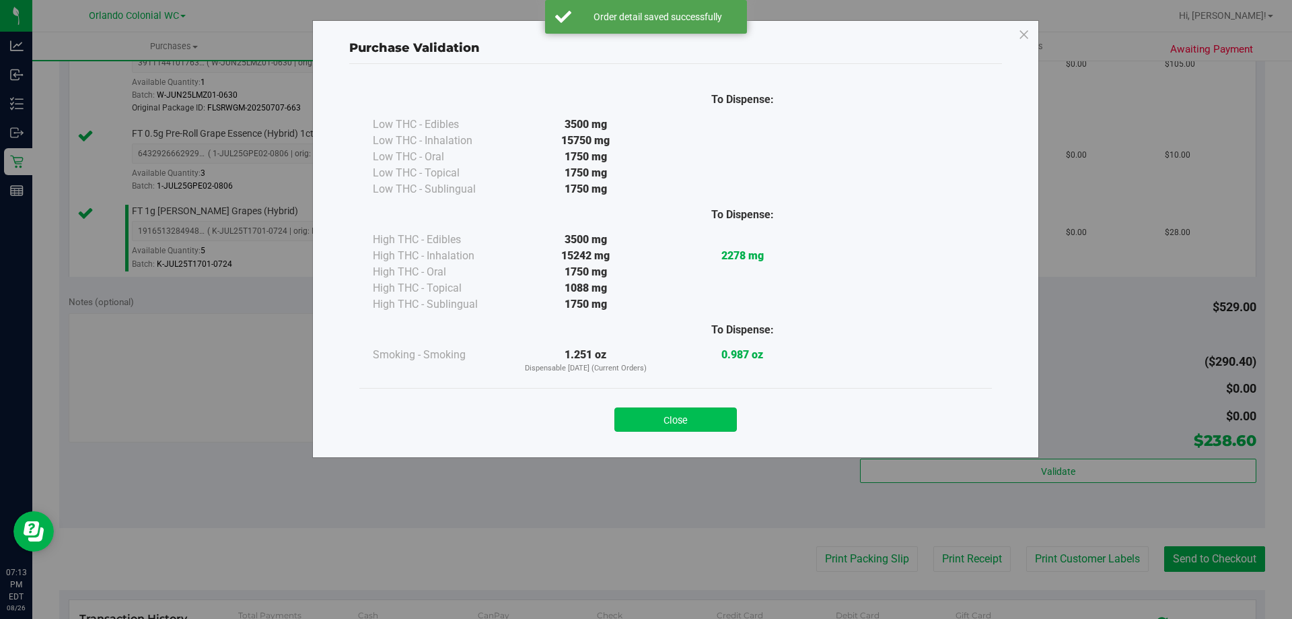
click at [718, 416] on button "Close" at bounding box center [676, 419] width 123 height 24
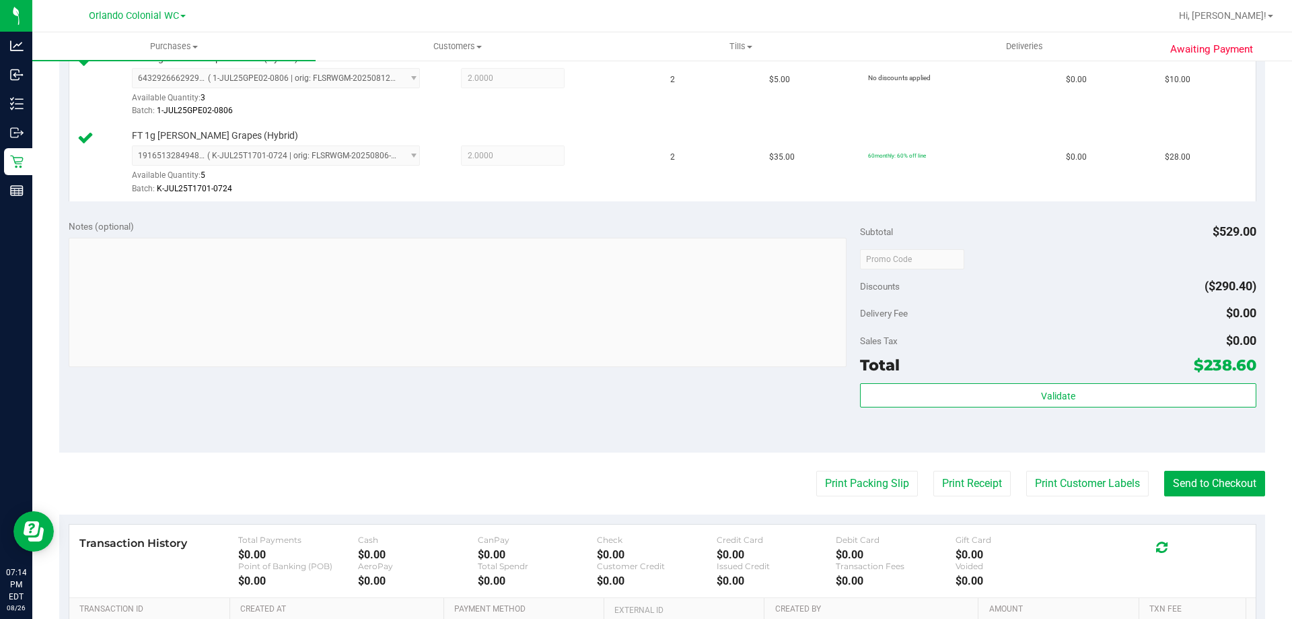
scroll to position [751, 0]
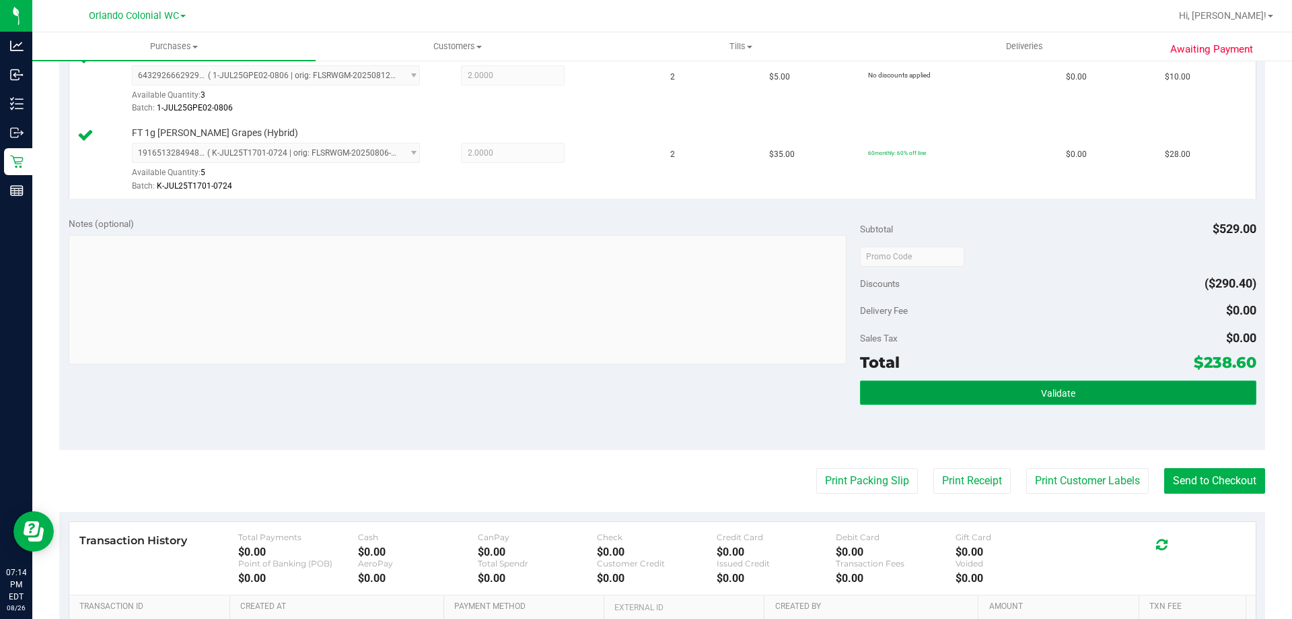
click at [1086, 390] on button "Validate" at bounding box center [1058, 392] width 396 height 24
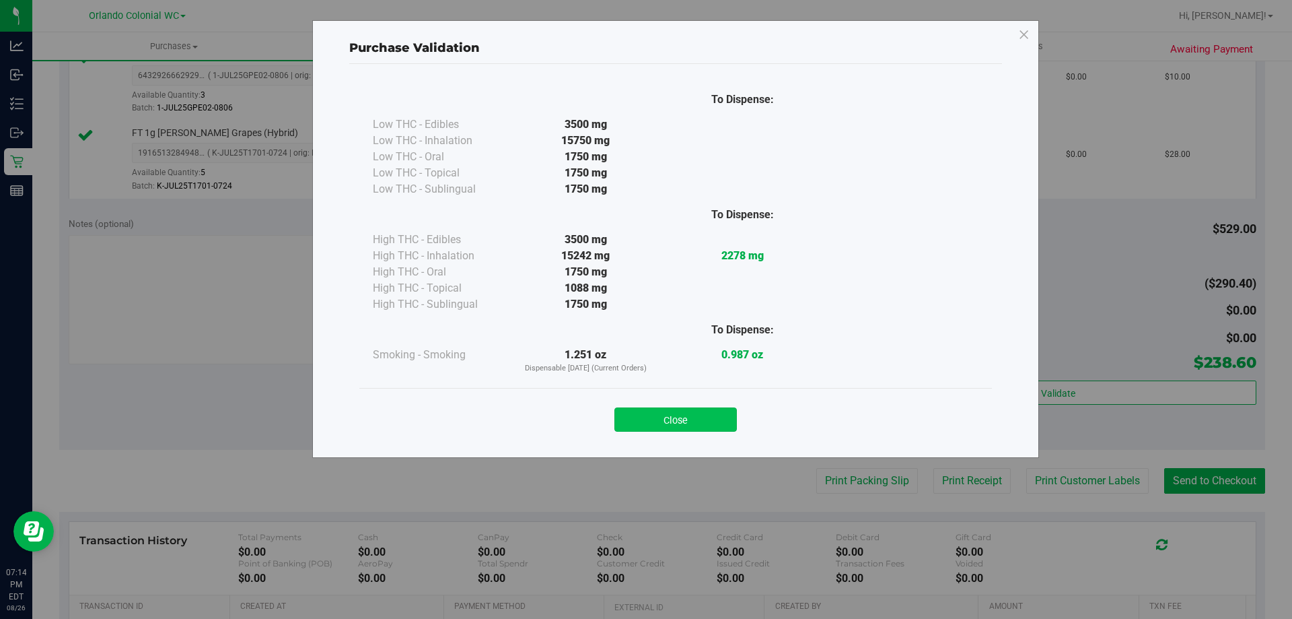
click at [712, 417] on button "Close" at bounding box center [676, 419] width 123 height 24
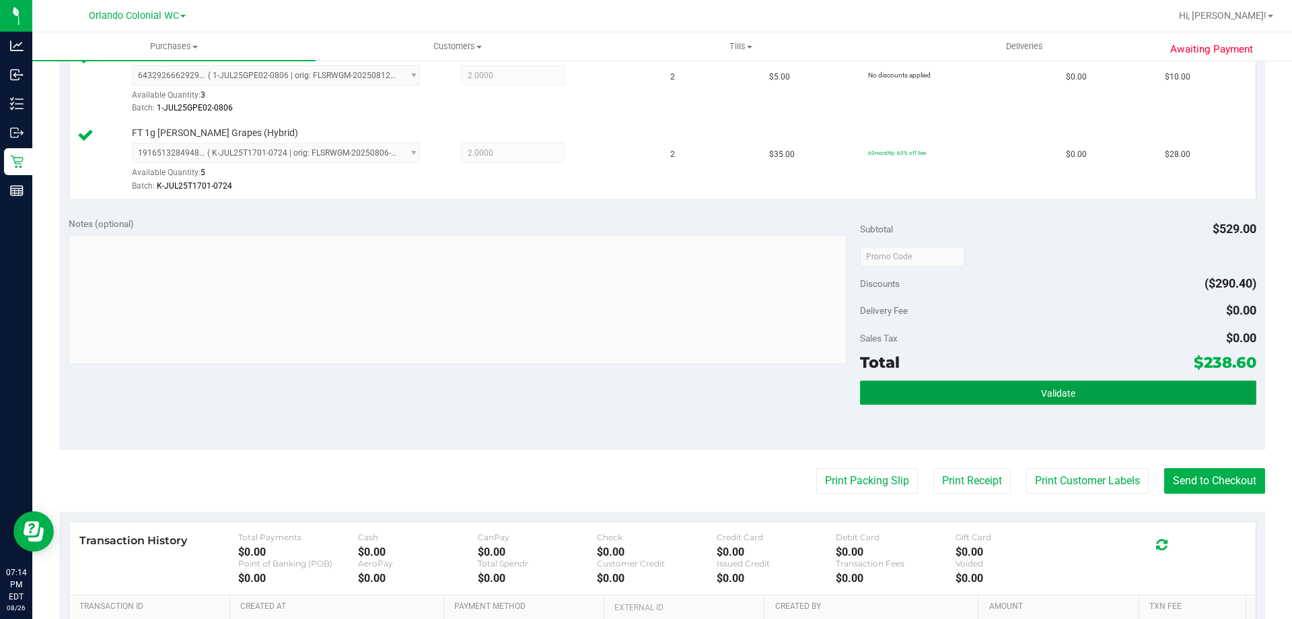
click at [1113, 393] on button "Validate" at bounding box center [1058, 392] width 396 height 24
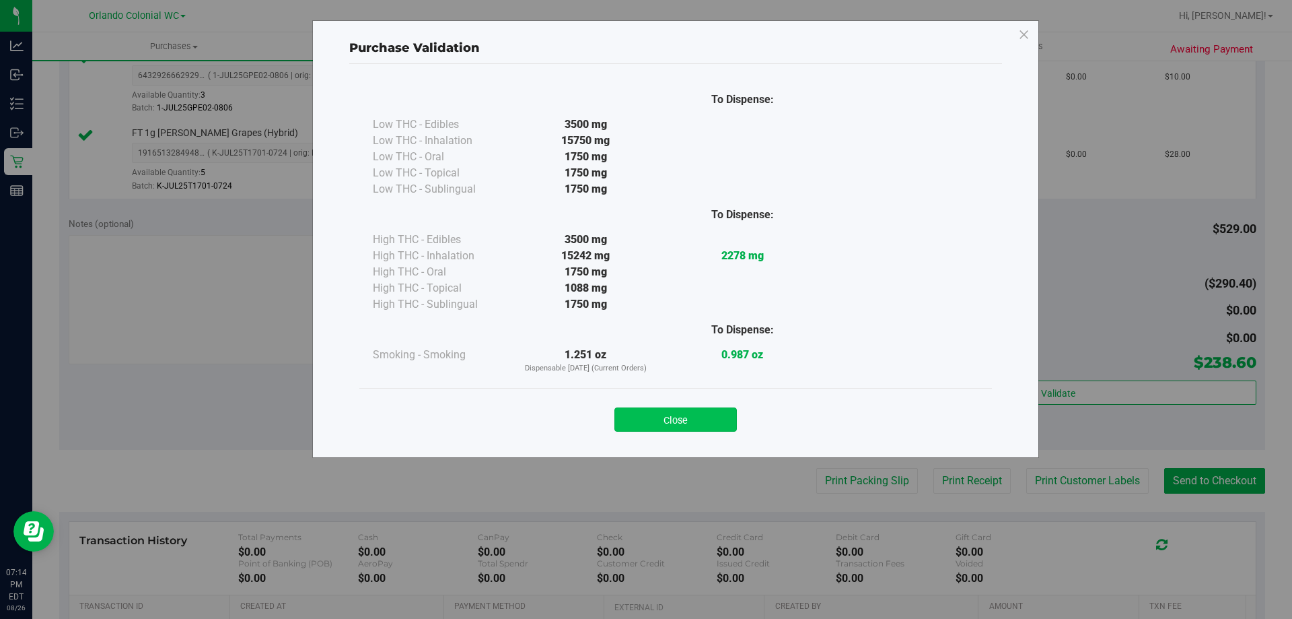
click at [694, 412] on button "Close" at bounding box center [676, 419] width 123 height 24
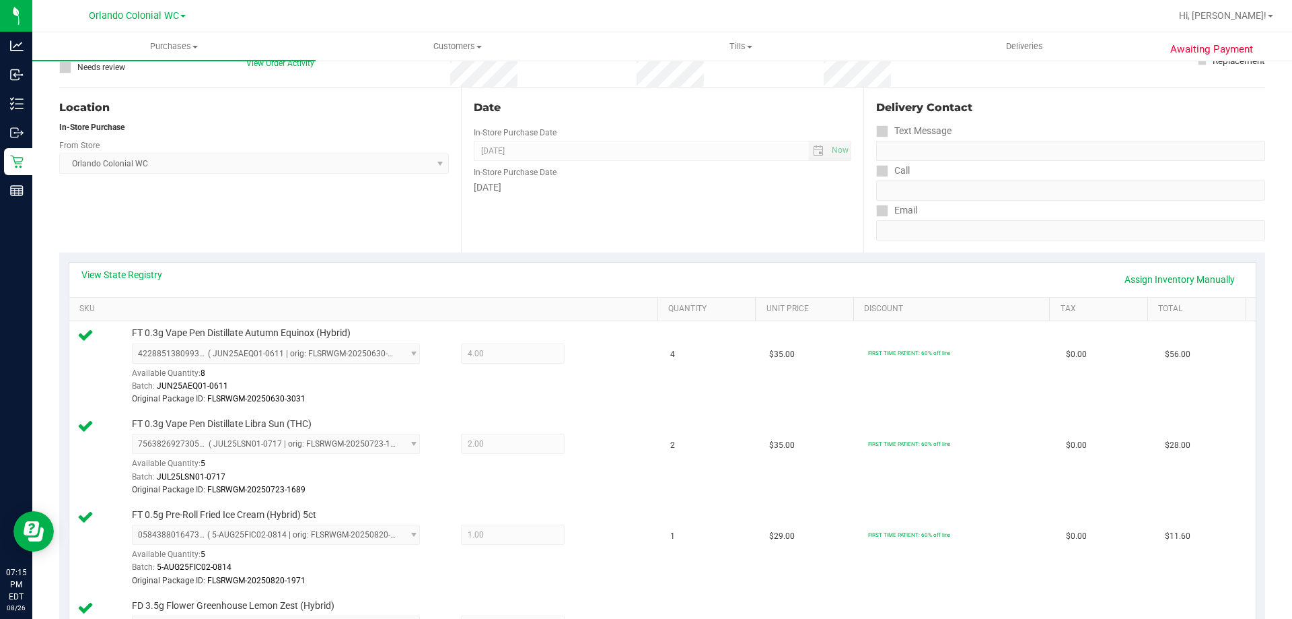
scroll to position [0, 0]
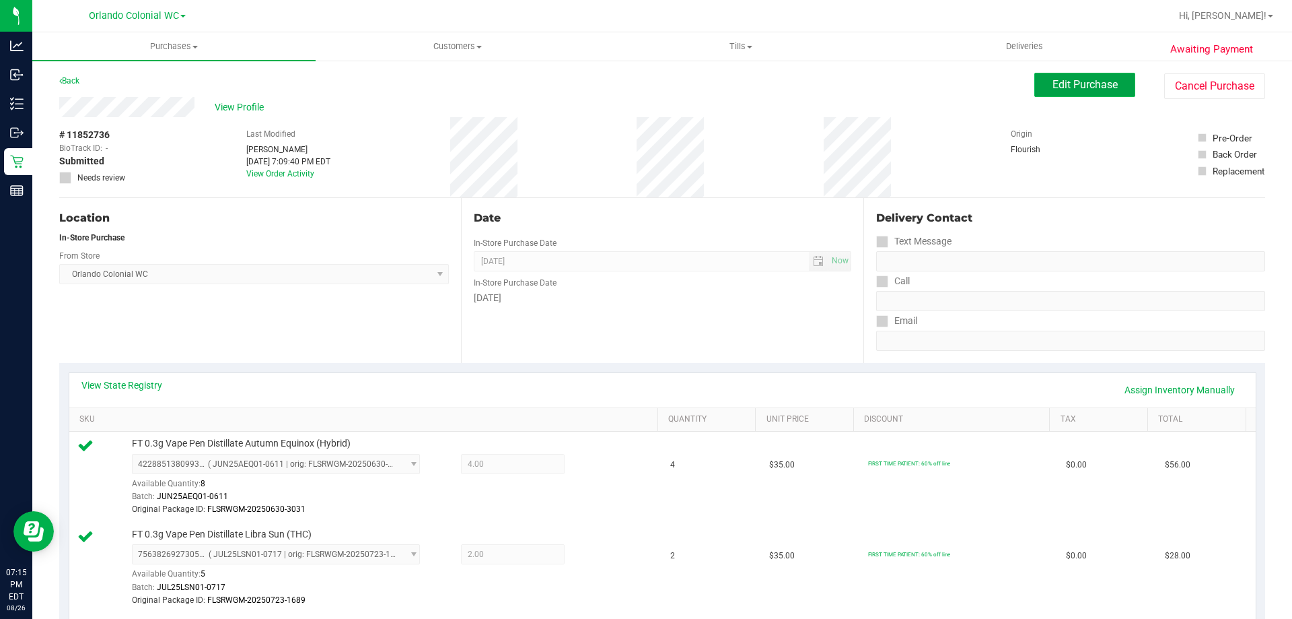
click at [1059, 94] on button "Edit Purchase" at bounding box center [1085, 85] width 101 height 24
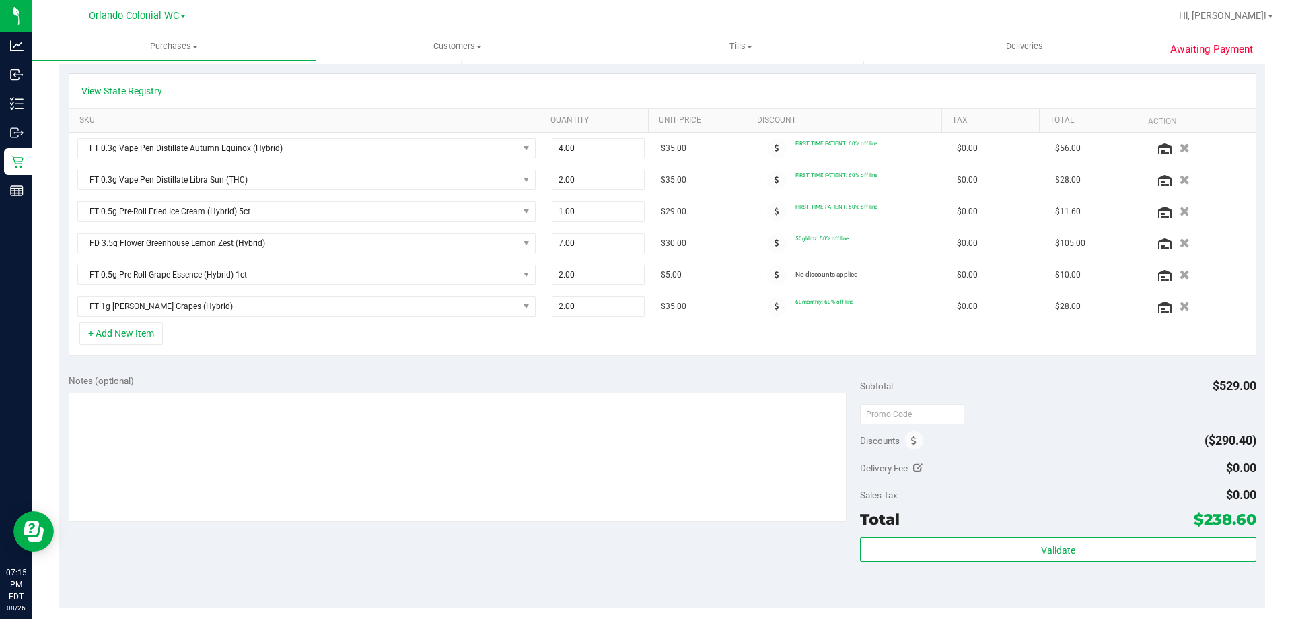
scroll to position [338, 0]
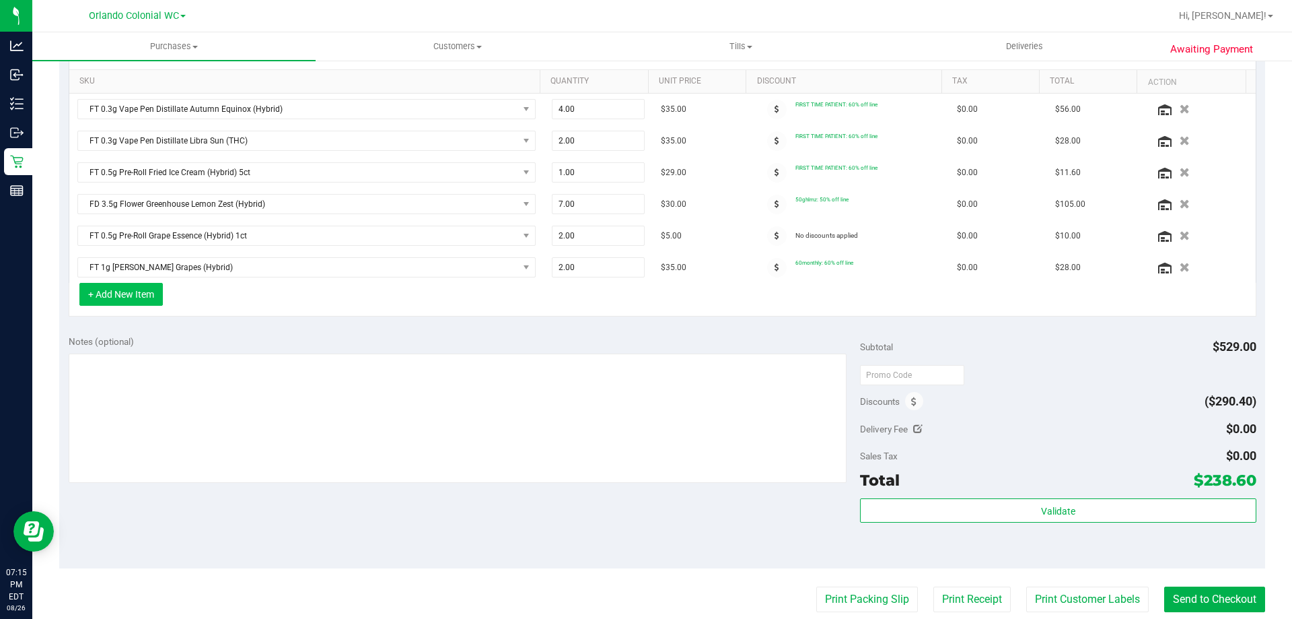
click at [124, 295] on button "+ Add New Item" at bounding box center [120, 294] width 83 height 23
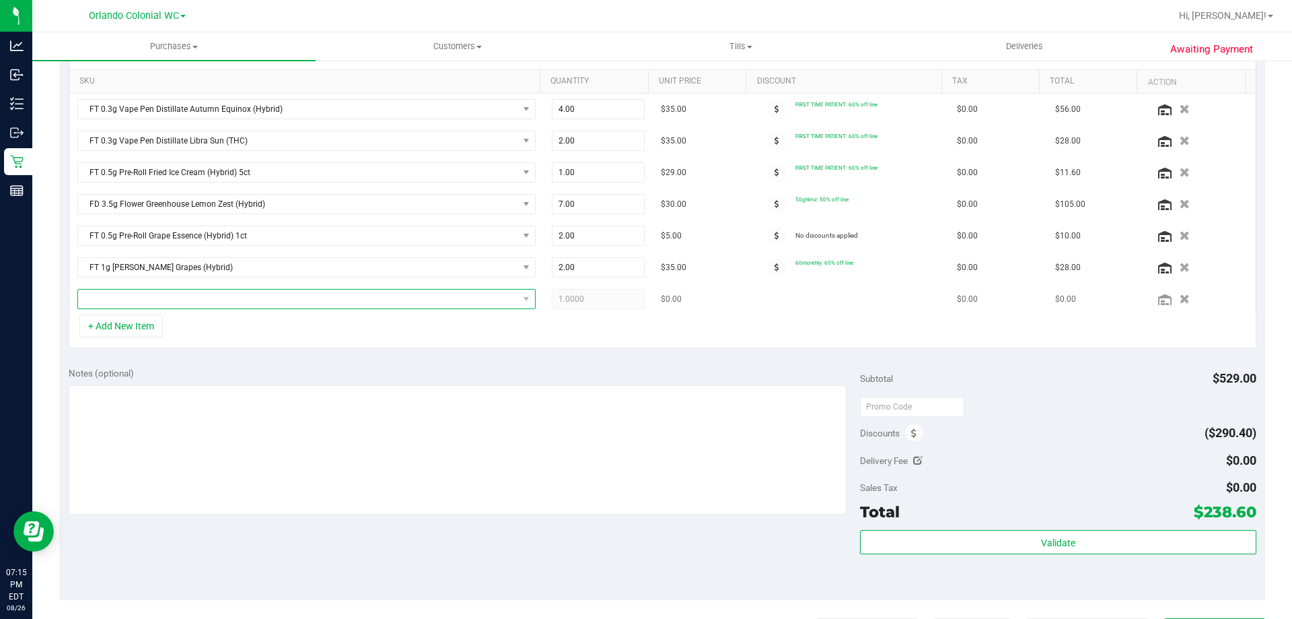
click at [229, 300] on span "NO DATA FOUND" at bounding box center [298, 298] width 440 height 19
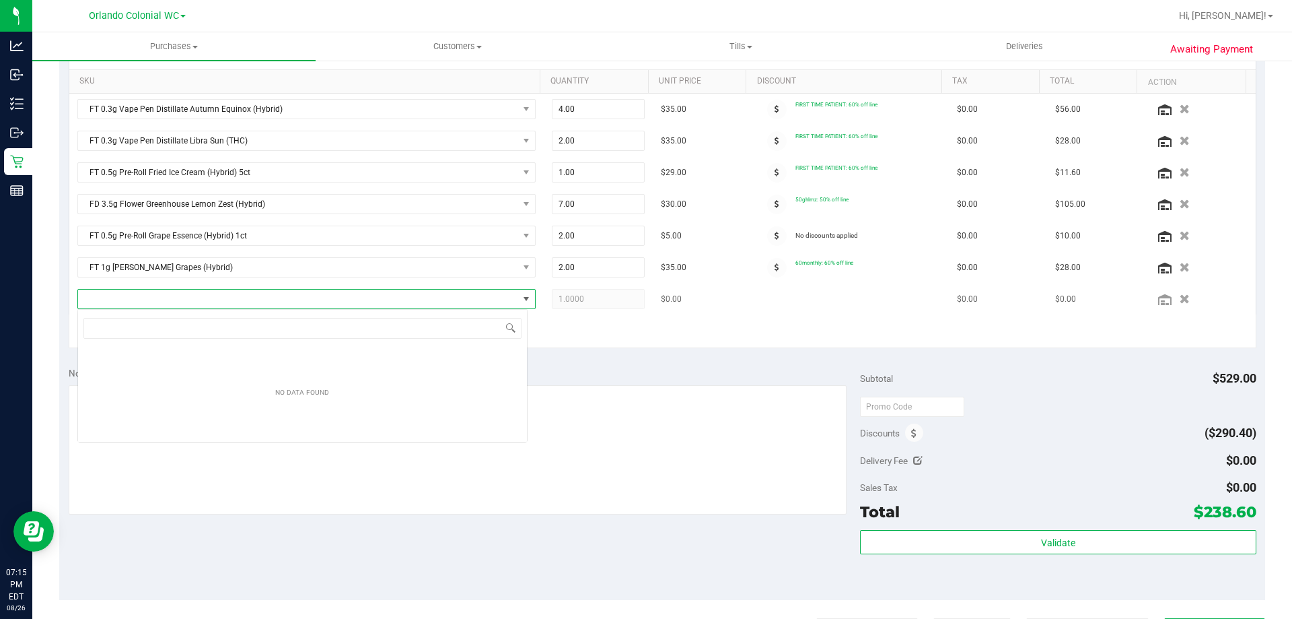
scroll to position [20, 450]
type input "f"
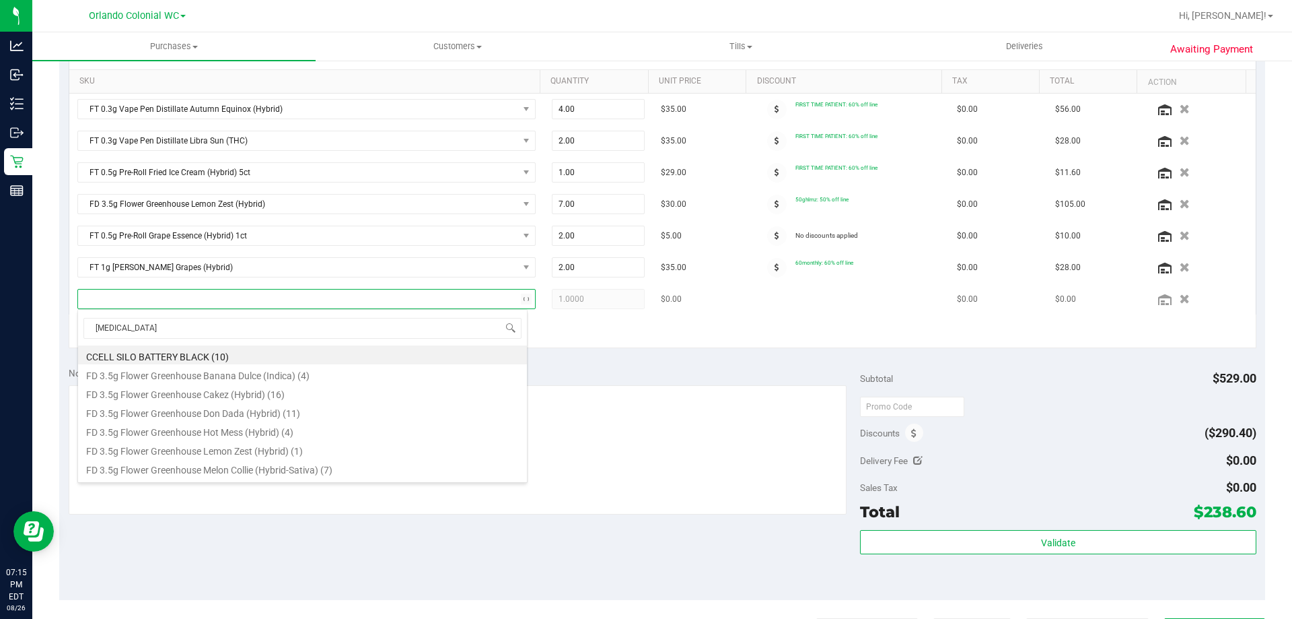
type input "balm"
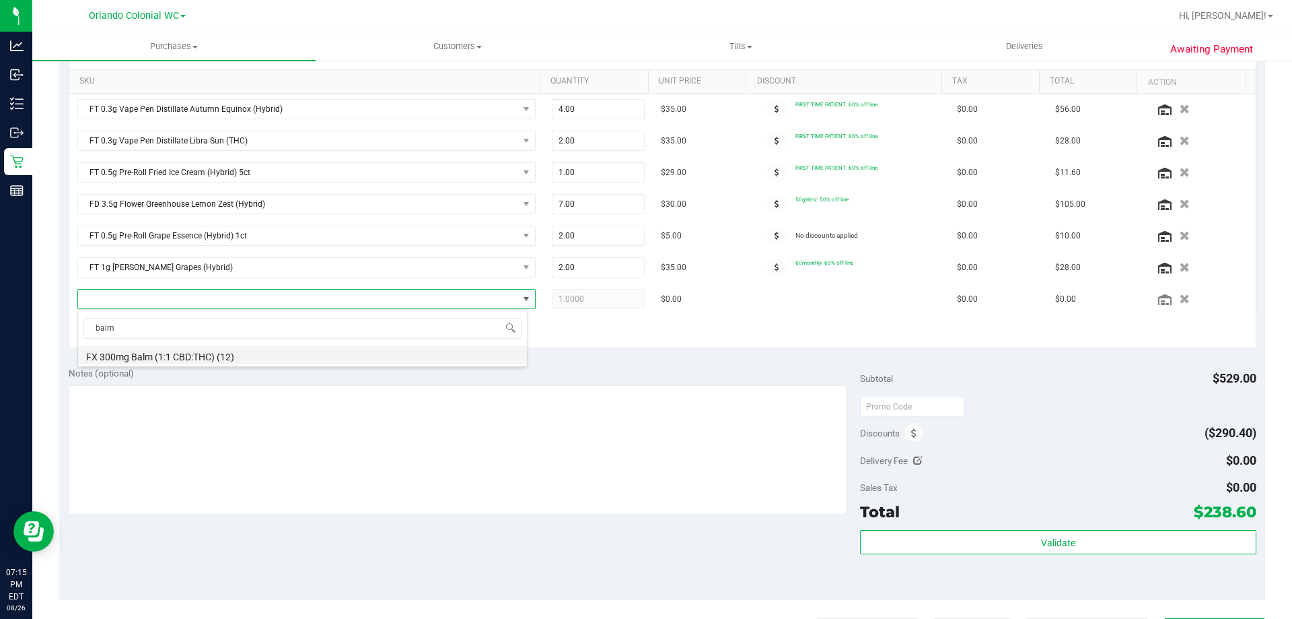
click at [186, 360] on li "FX 300mg Balm (1:1 CBD:THC) (12)" at bounding box center [302, 354] width 449 height 19
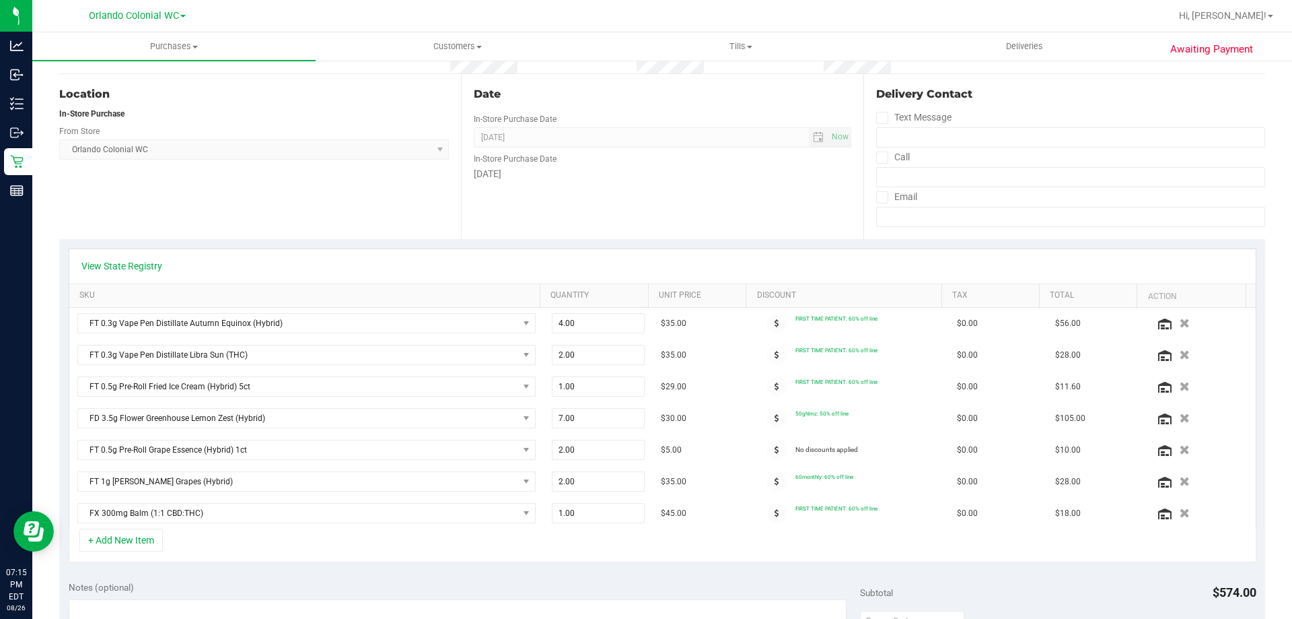
scroll to position [125, 0]
click at [775, 510] on icon at bounding box center [777, 512] width 5 height 8
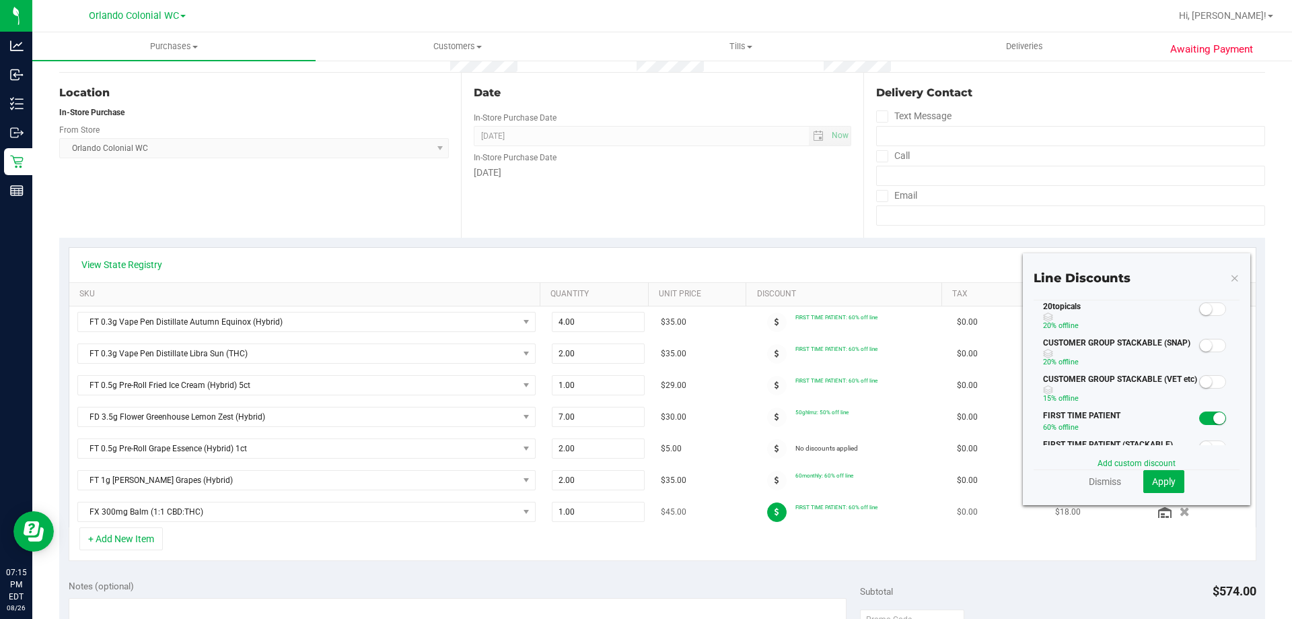
click at [775, 512] on icon at bounding box center [777, 512] width 5 height 8
click at [775, 511] on icon at bounding box center [777, 512] width 5 height 8
click at [775, 512] on icon at bounding box center [777, 512] width 5 height 8
click at [1214, 423] on small at bounding box center [1220, 418] width 12 height 12
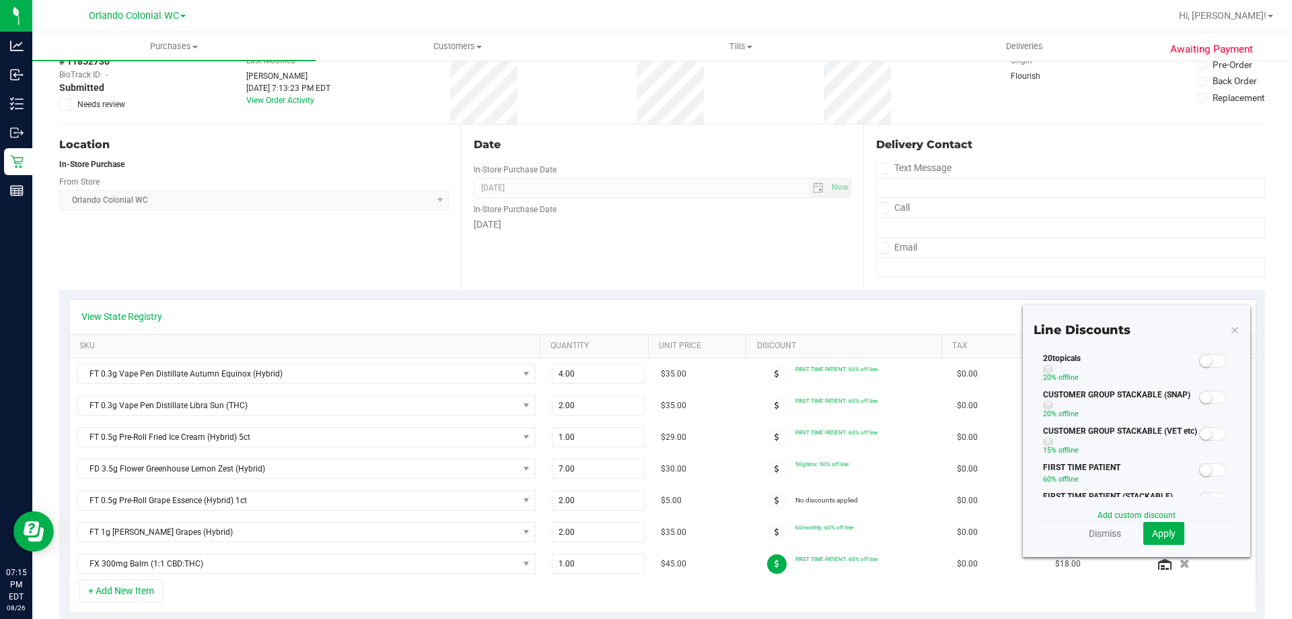
scroll to position [76, 0]
click at [1200, 359] on small at bounding box center [1206, 358] width 12 height 12
click at [1152, 532] on span "Apply" at bounding box center [1164, 530] width 24 height 11
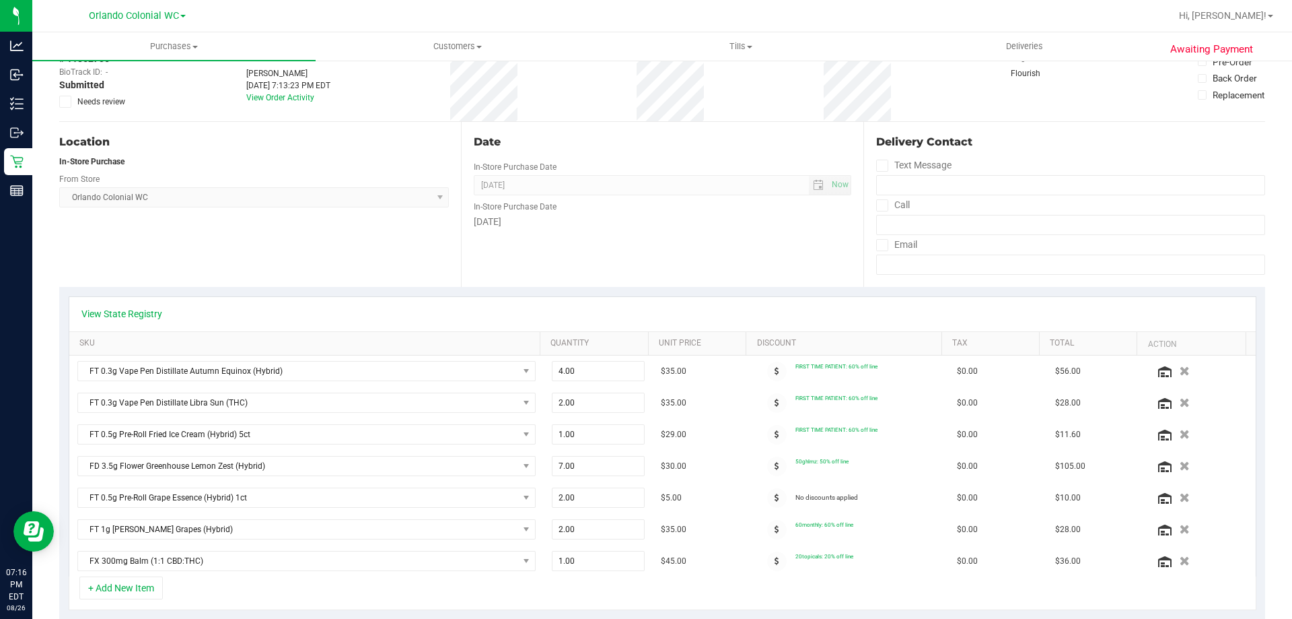
scroll to position [0, 0]
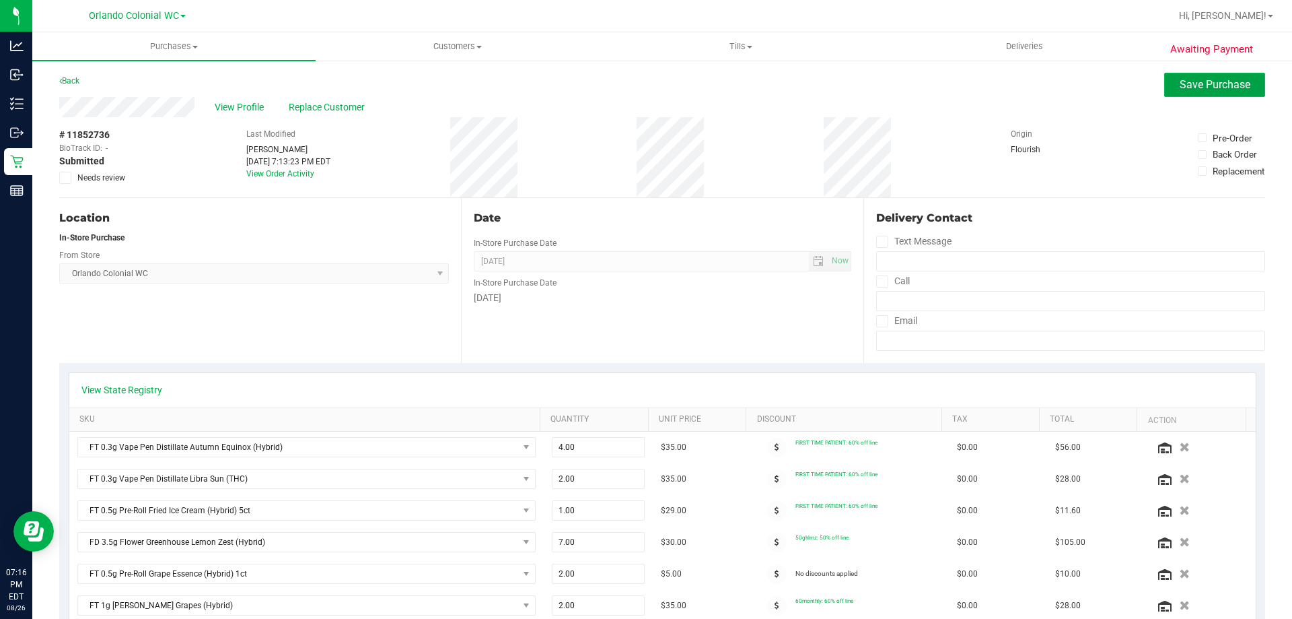
click at [1210, 86] on span "Save Purchase" at bounding box center [1215, 84] width 71 height 13
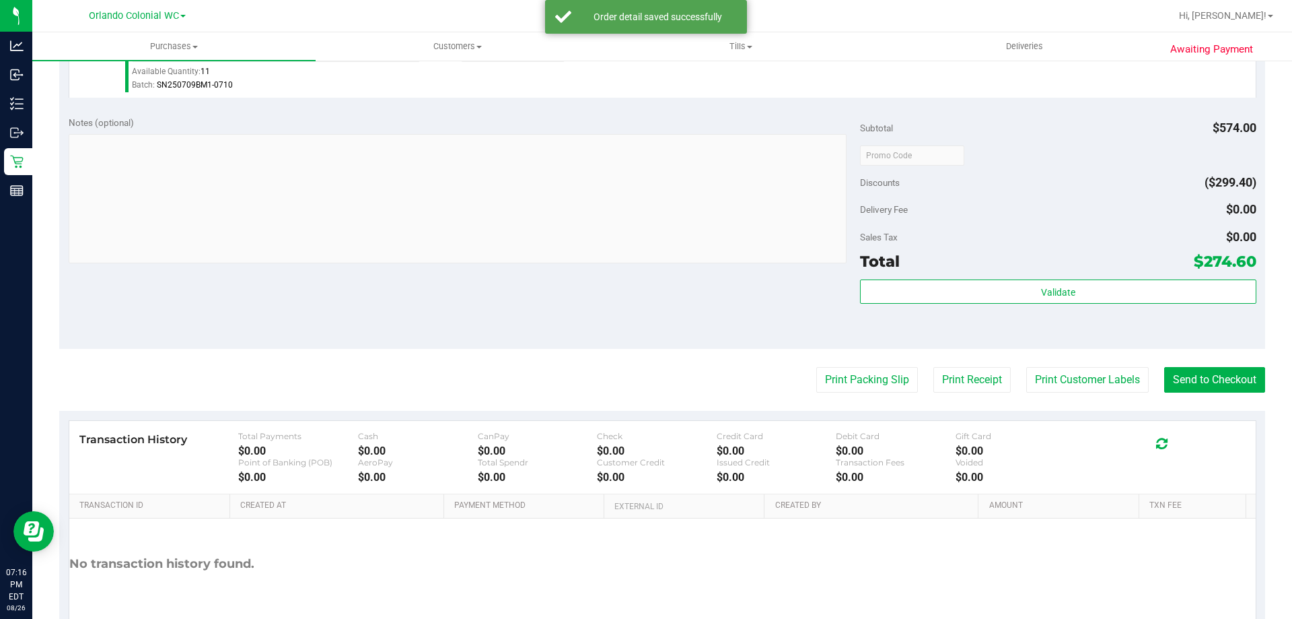
scroll to position [955, 0]
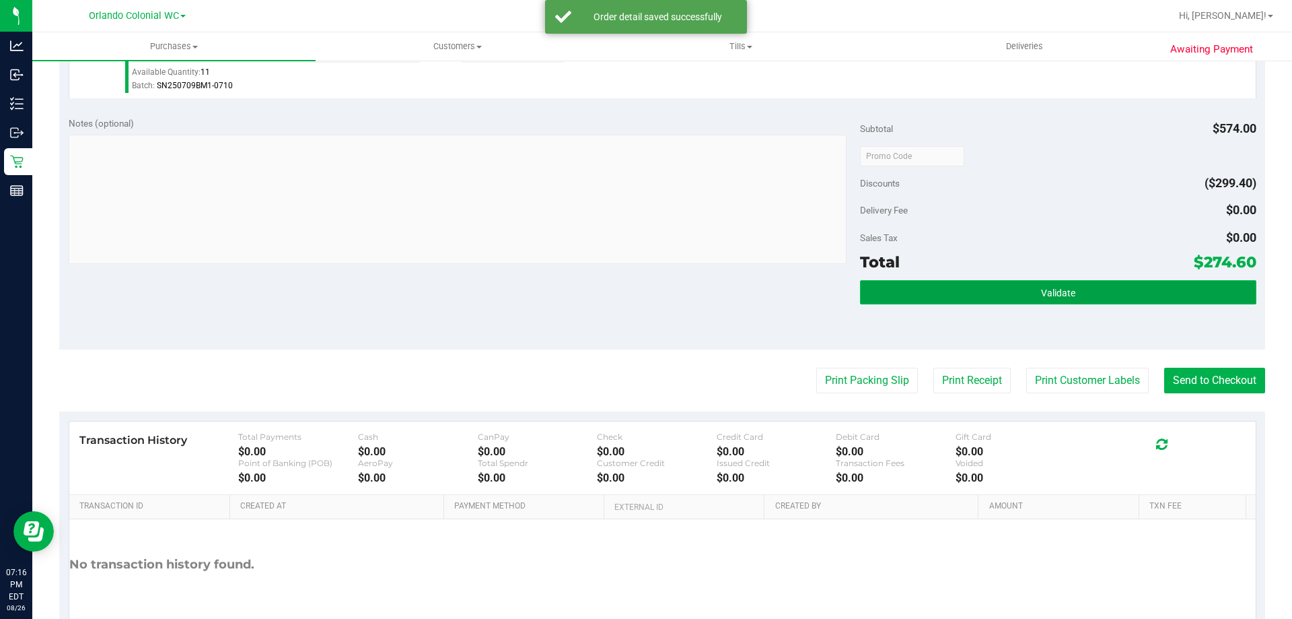
click at [1067, 290] on span "Validate" at bounding box center [1058, 292] width 34 height 11
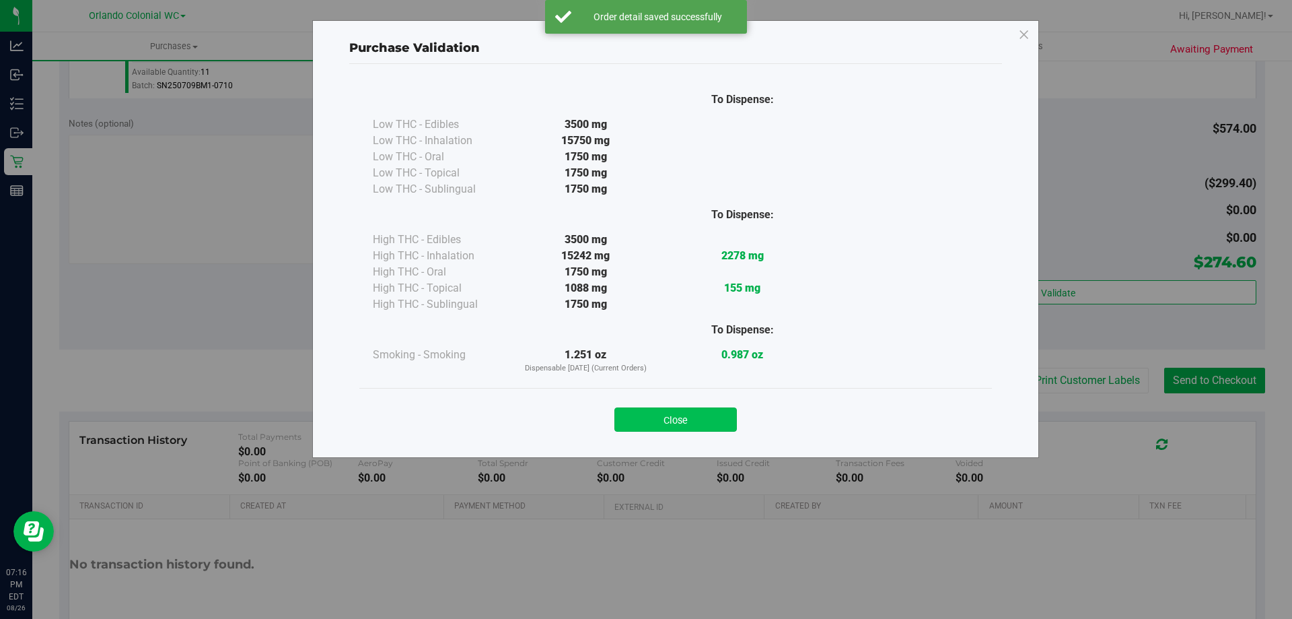
click at [665, 427] on button "Close" at bounding box center [676, 419] width 123 height 24
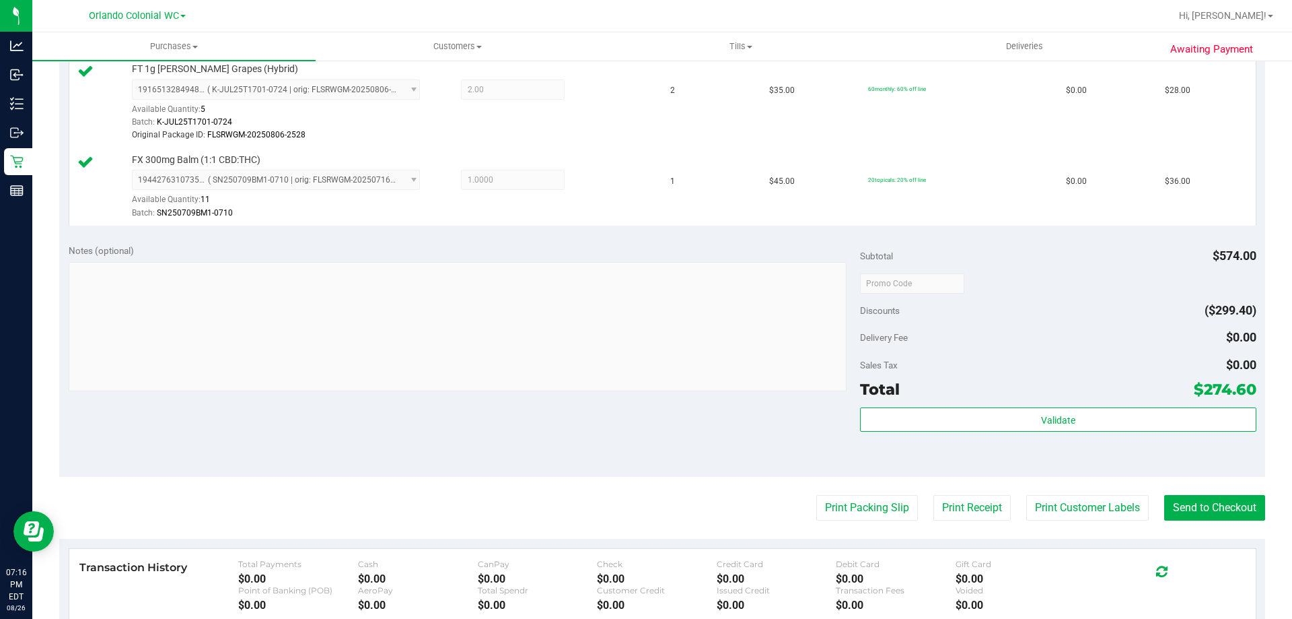
scroll to position [829, 0]
click at [1089, 518] on button "Print Customer Labels" at bounding box center [1087, 506] width 123 height 26
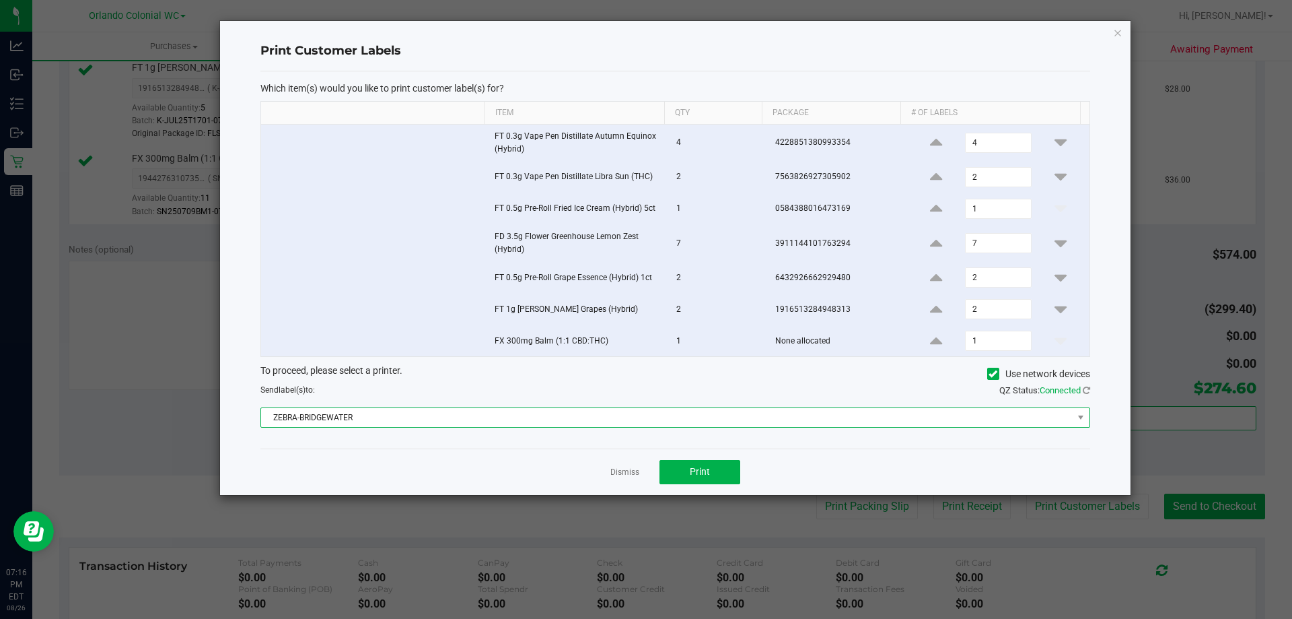
click at [586, 420] on span "ZEBRA-BRIDGEWATER" at bounding box center [667, 417] width 812 height 19
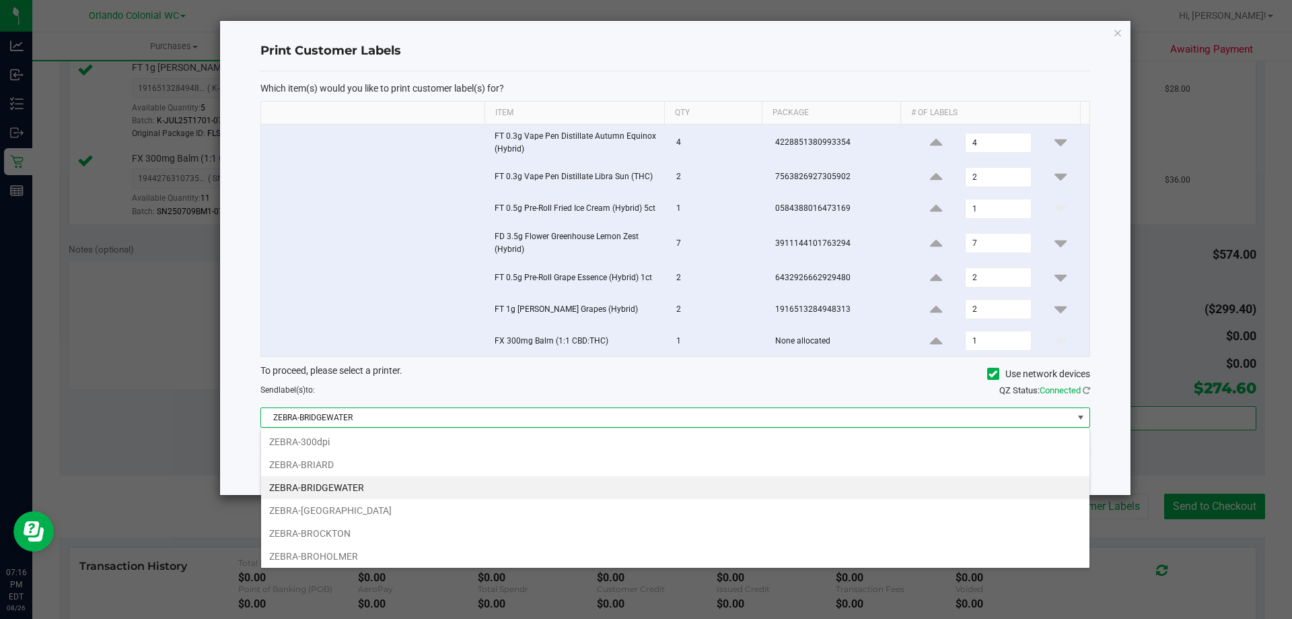
scroll to position [26, 0]
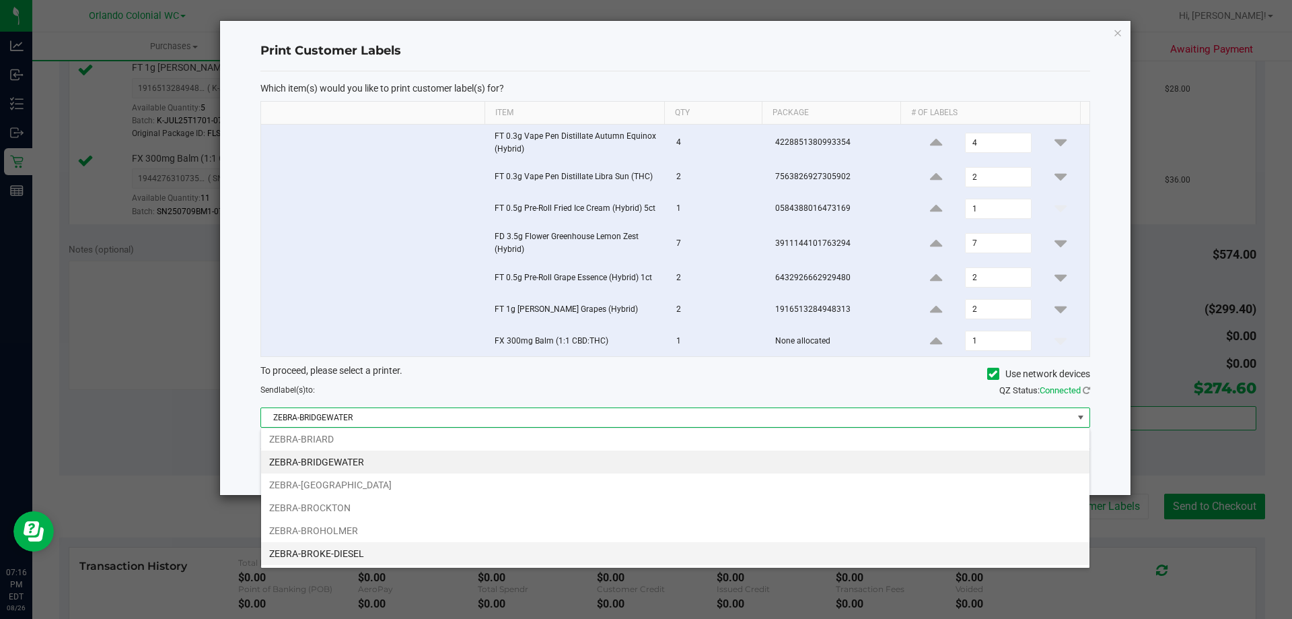
click at [345, 563] on li "ZEBRA-BROKE-DIESEL" at bounding box center [675, 553] width 829 height 23
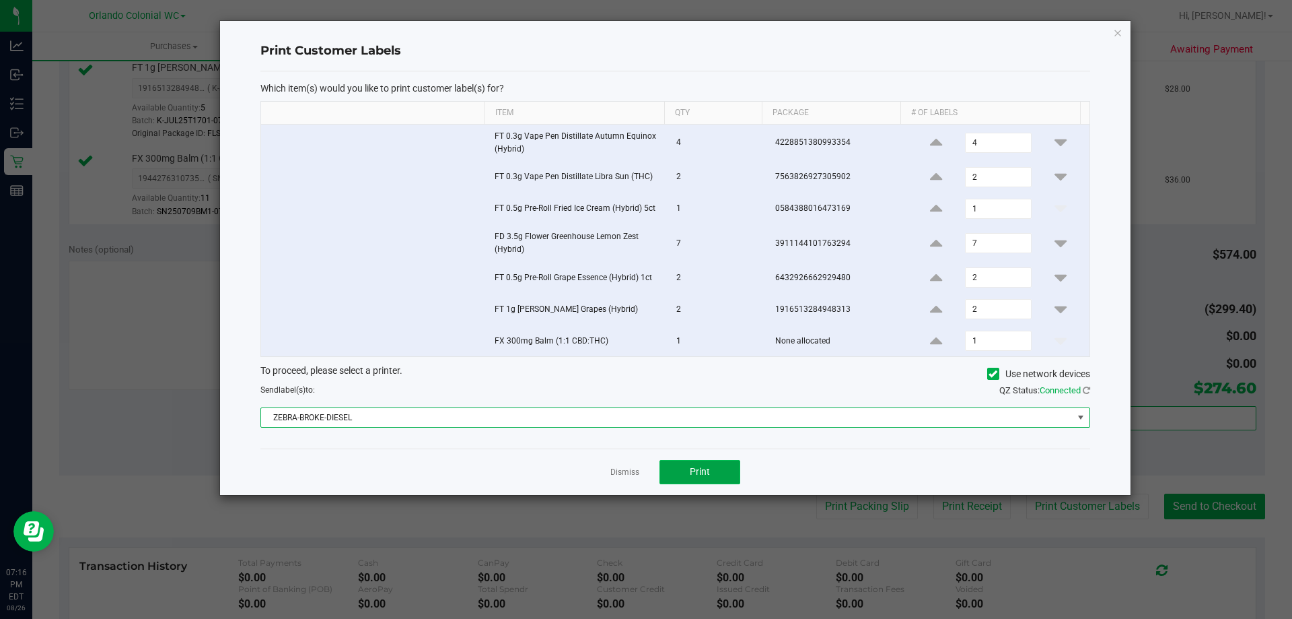
click at [714, 475] on button "Print" at bounding box center [700, 472] width 81 height 24
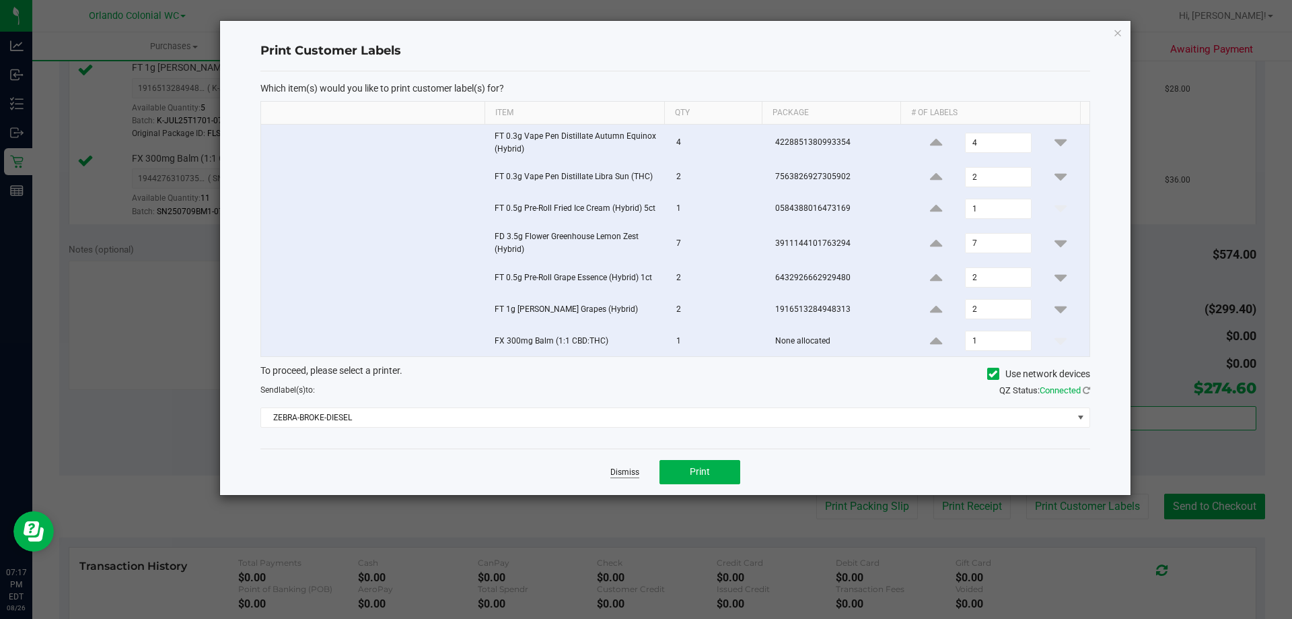
click at [619, 473] on link "Dismiss" at bounding box center [624, 471] width 29 height 11
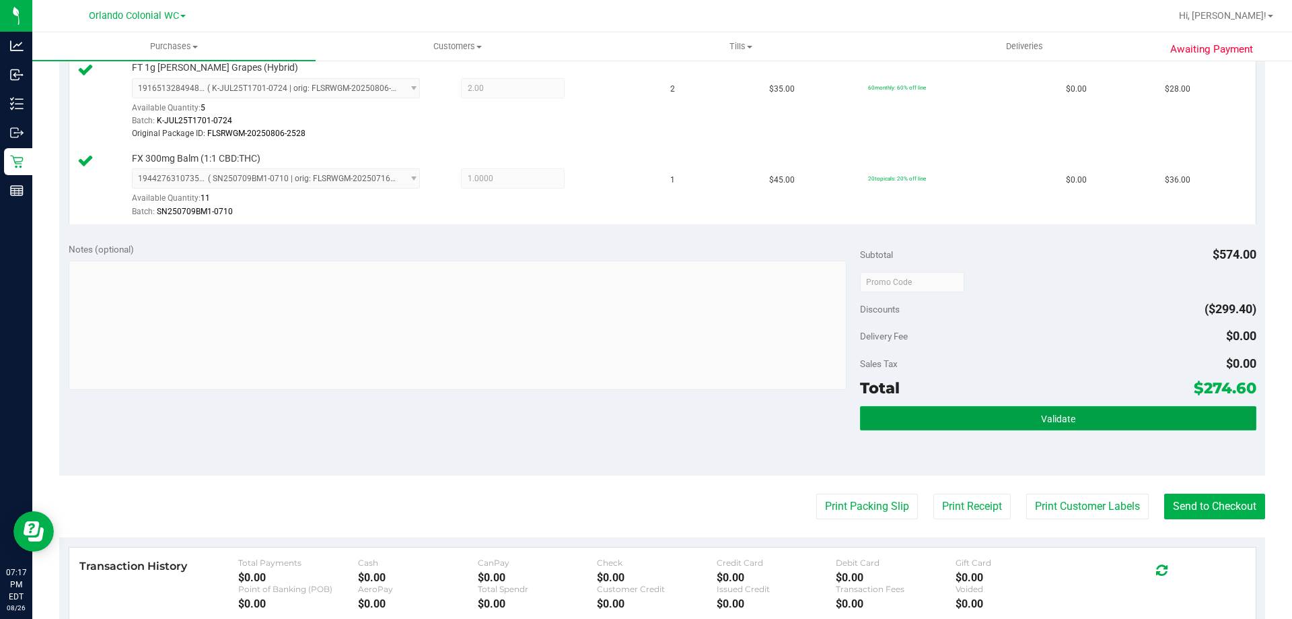
click at [1099, 415] on button "Validate" at bounding box center [1058, 418] width 396 height 24
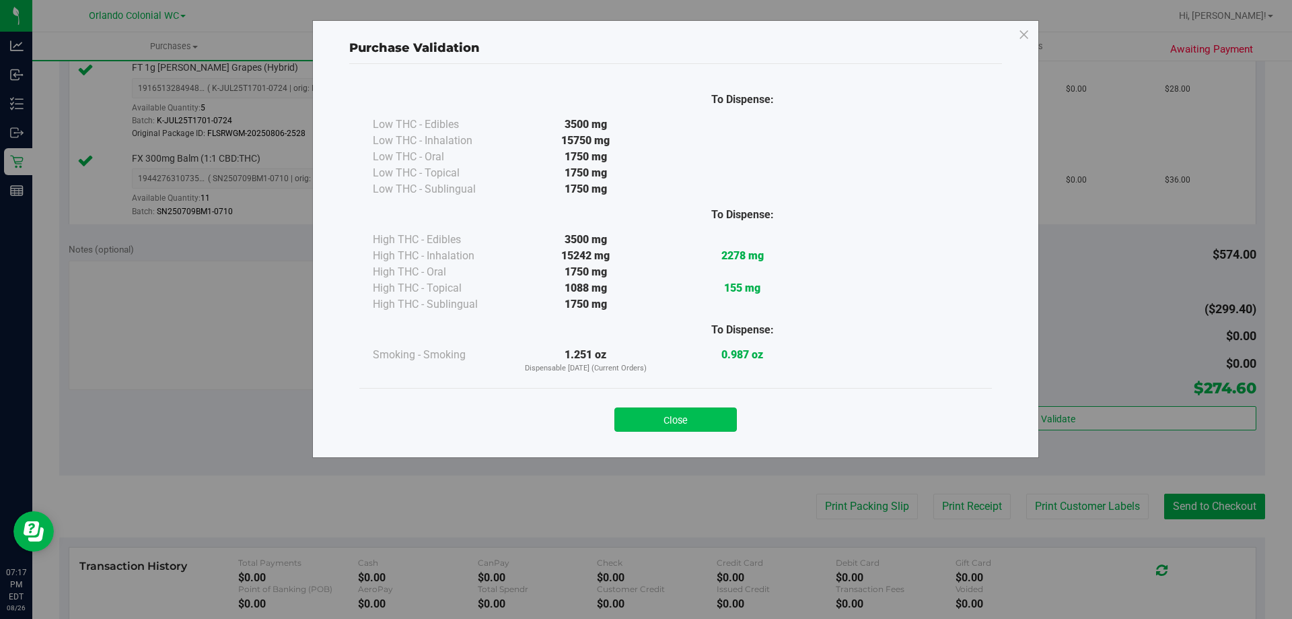
click at [701, 425] on button "Close" at bounding box center [676, 419] width 123 height 24
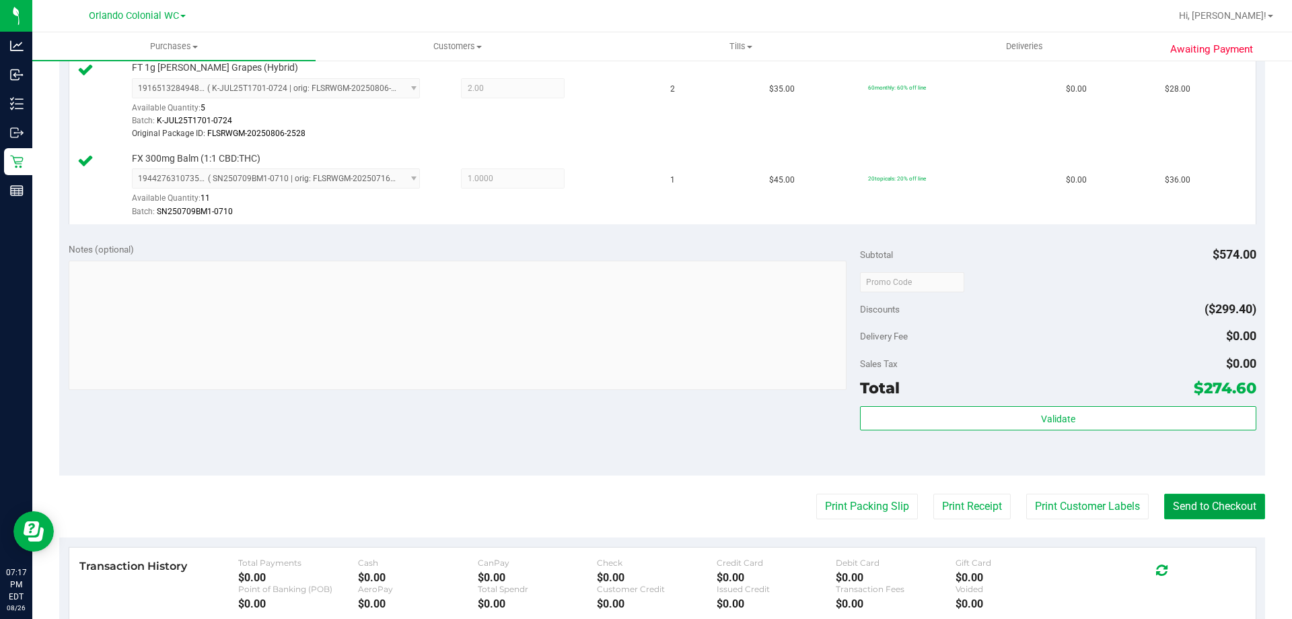
click at [1204, 508] on button "Send to Checkout" at bounding box center [1214, 506] width 101 height 26
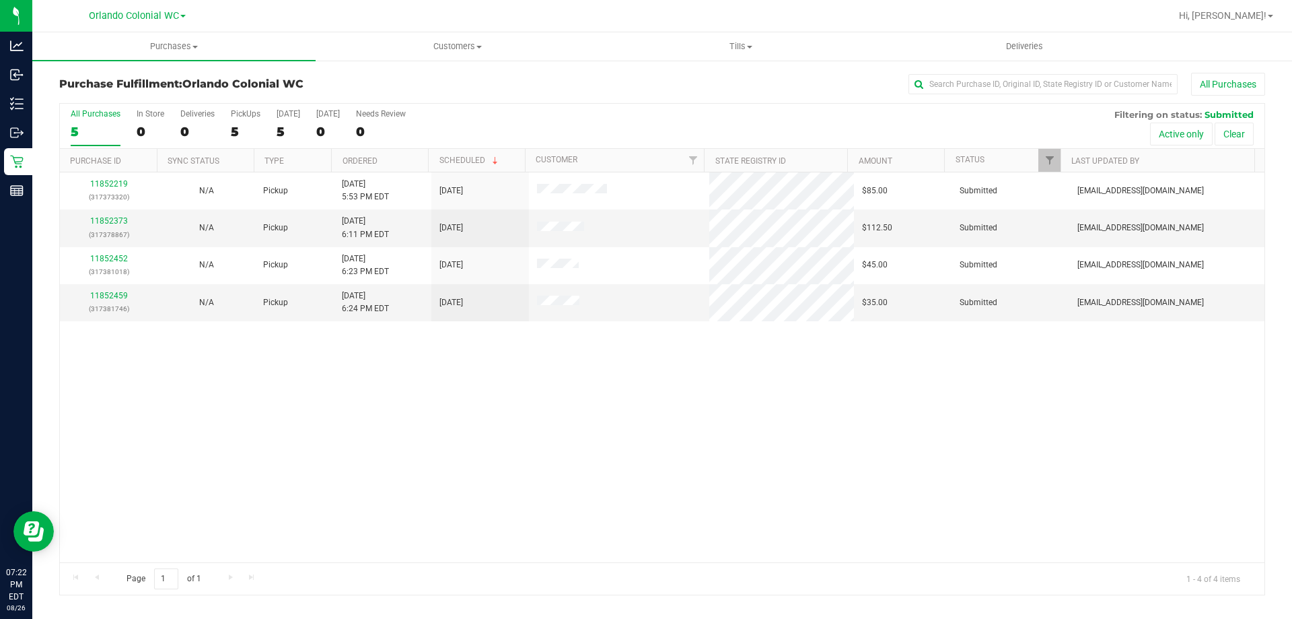
drag, startPoint x: 445, startPoint y: 409, endPoint x: 121, endPoint y: 1, distance: 520.8
click at [427, 385] on div "11852219 (317373320) N/A Pickup 8/26/2025 5:53 PM EDT 8/26/2025 $85.00 Submitte…" at bounding box center [662, 367] width 1205 height 390
click at [184, 51] on span "Purchases" at bounding box center [173, 46] width 283 height 12
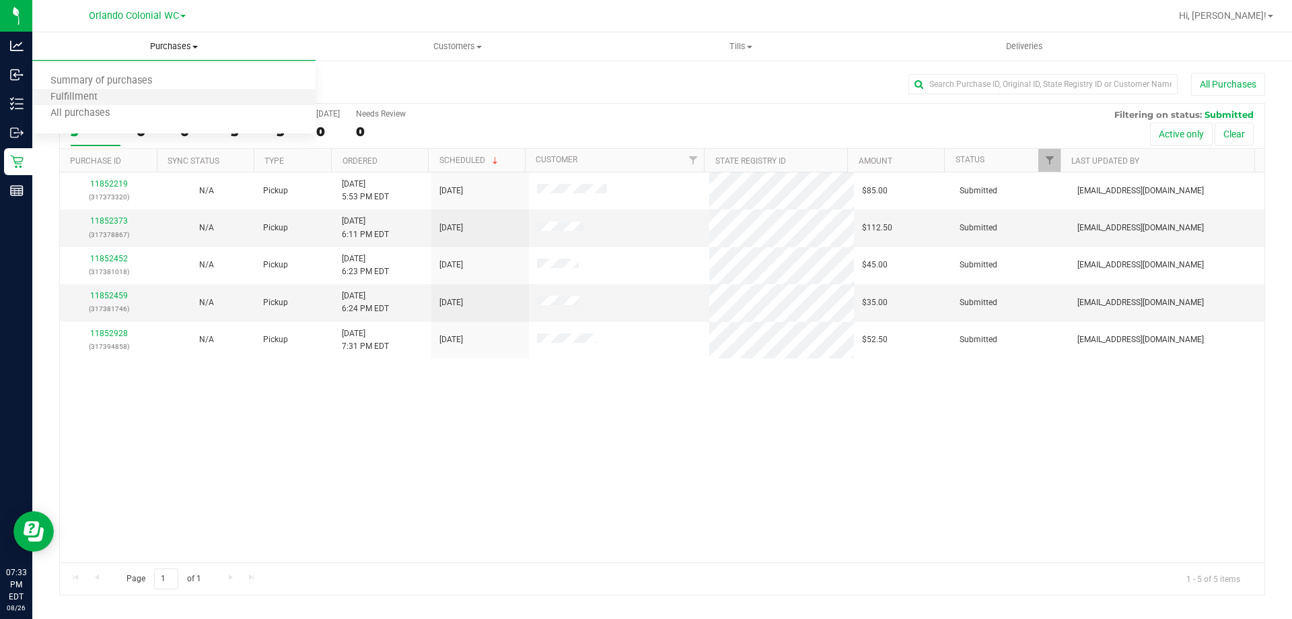
click at [184, 95] on li "Fulfillment" at bounding box center [173, 98] width 283 height 16
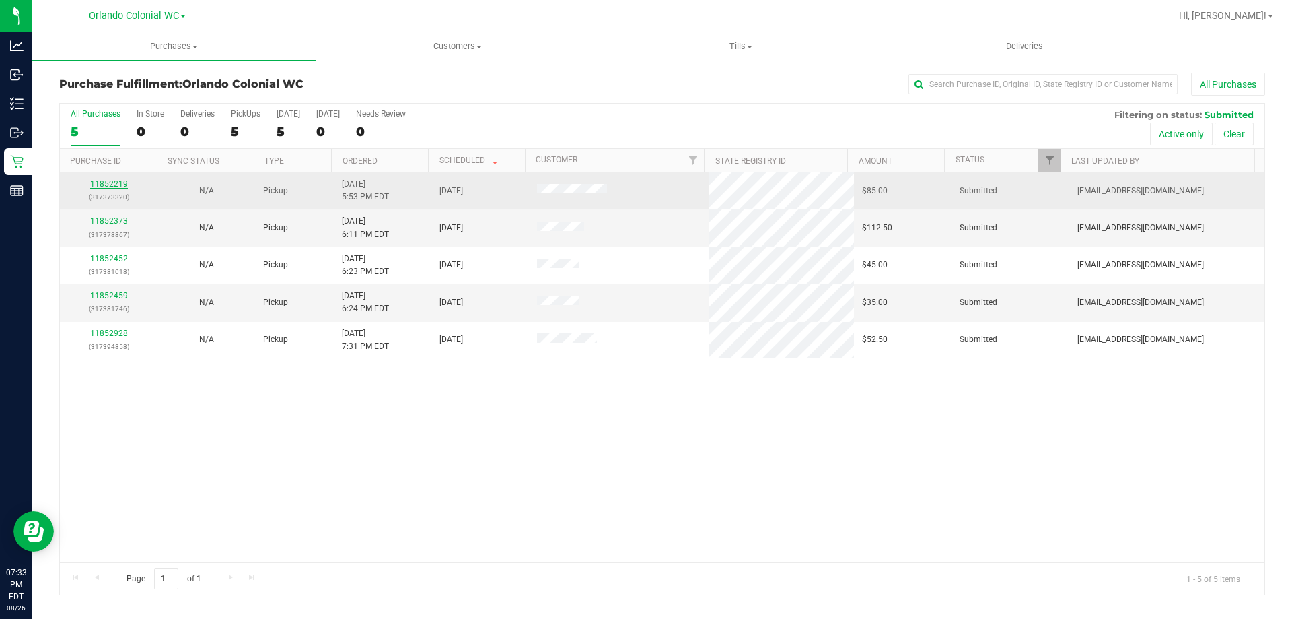
click at [114, 186] on link "11852219" at bounding box center [109, 183] width 38 height 9
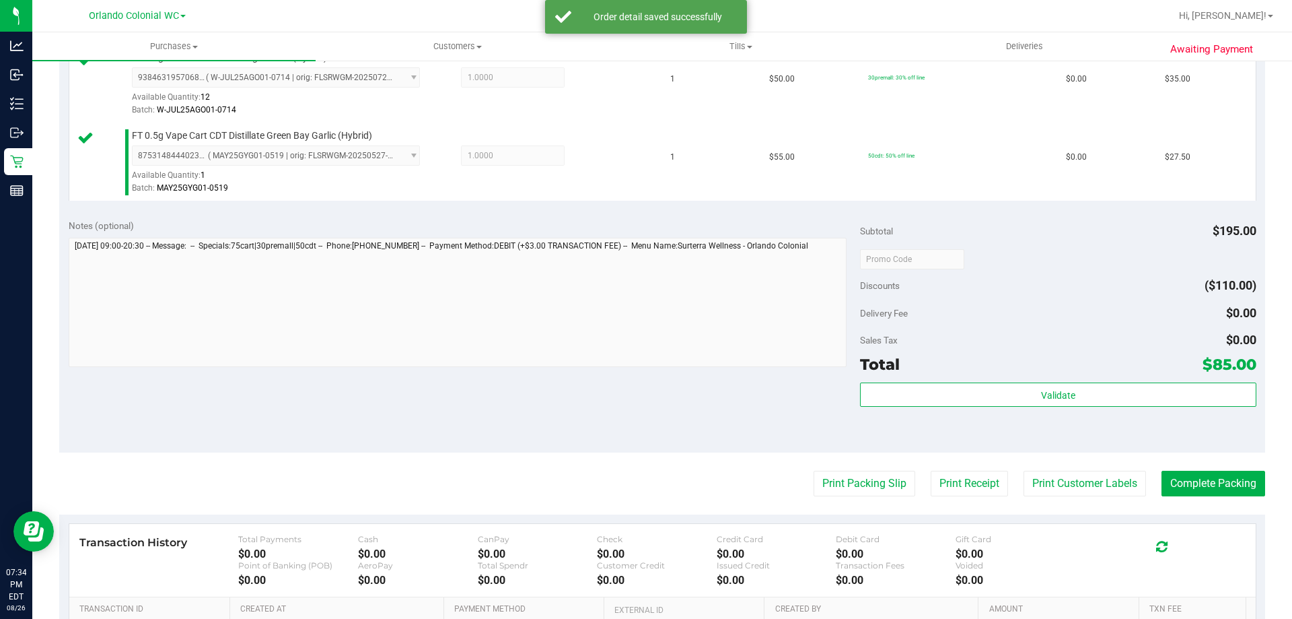
scroll to position [464, 0]
click at [849, 491] on button "Print Packing Slip" at bounding box center [865, 483] width 102 height 26
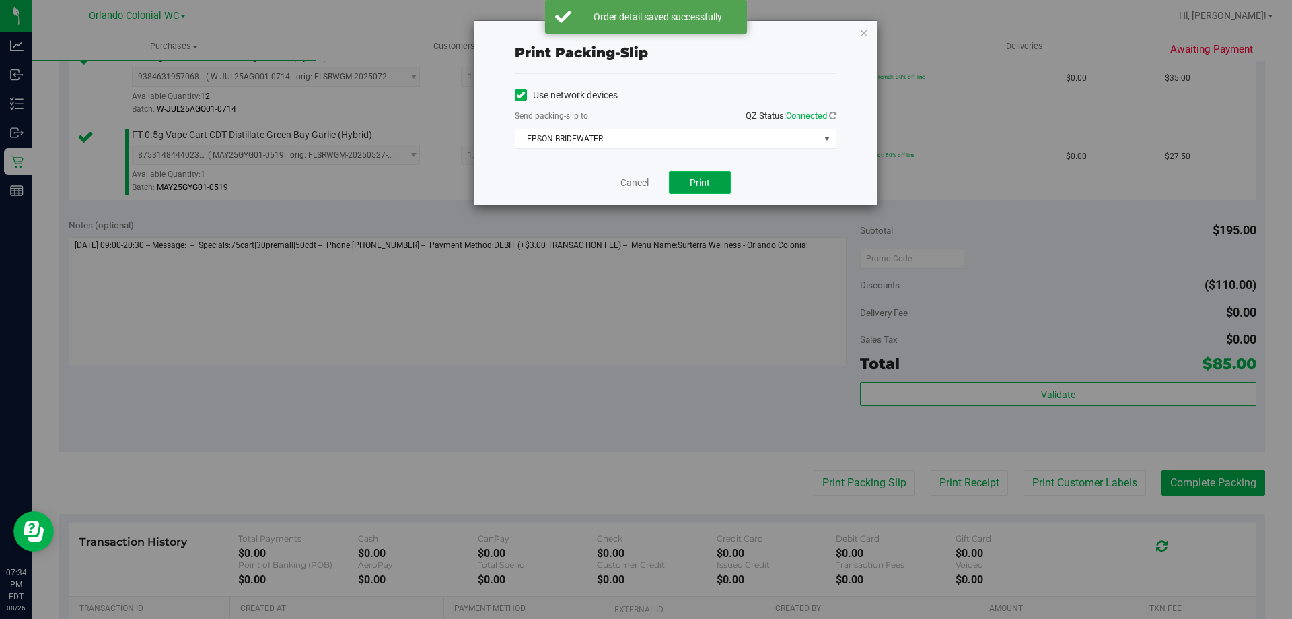
click at [712, 172] on button "Print" at bounding box center [700, 182] width 62 height 23
click at [627, 186] on link "Cancel" at bounding box center [635, 183] width 28 height 14
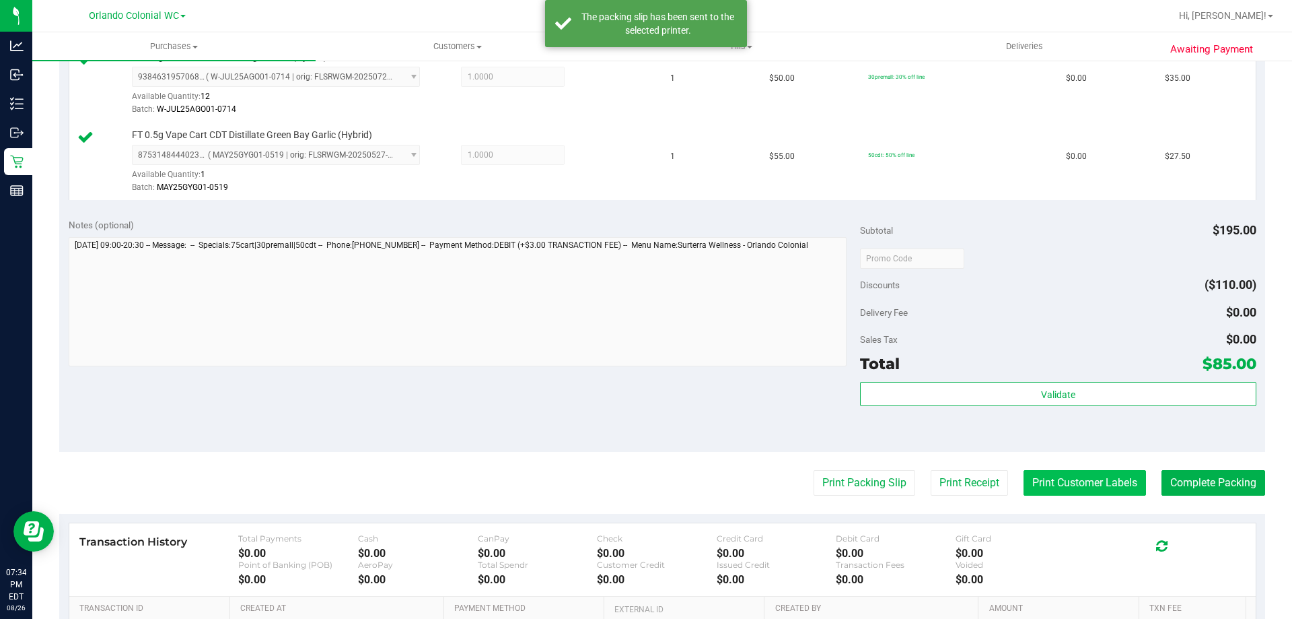
click at [1034, 482] on button "Print Customer Labels" at bounding box center [1085, 483] width 123 height 26
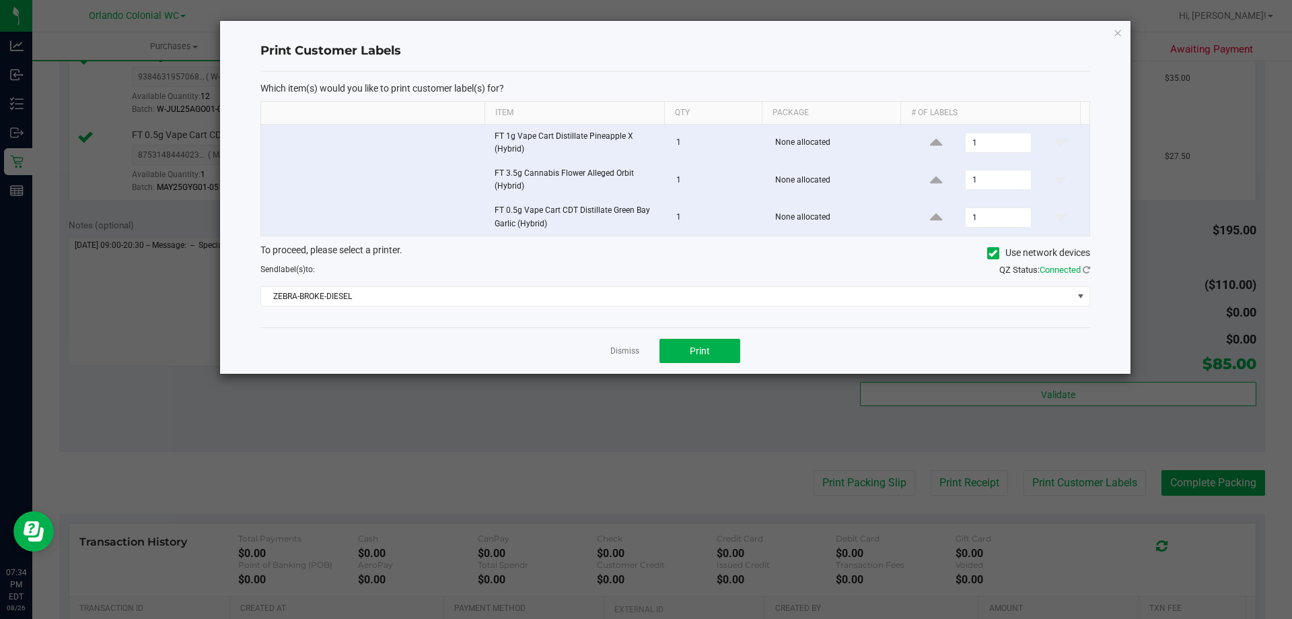
click at [660, 349] on div "Print" at bounding box center [700, 351] width 81 height 24
click at [691, 355] on span "Print" at bounding box center [700, 350] width 20 height 11
click at [618, 354] on link "Dismiss" at bounding box center [624, 350] width 29 height 11
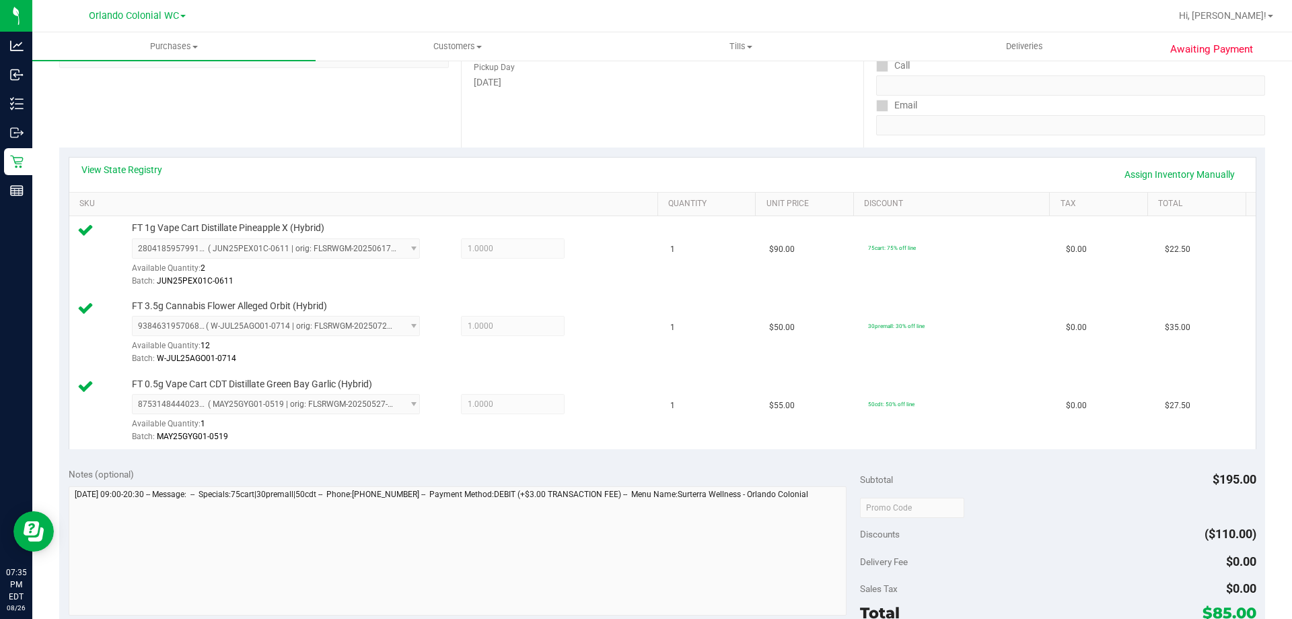
scroll to position [330, 0]
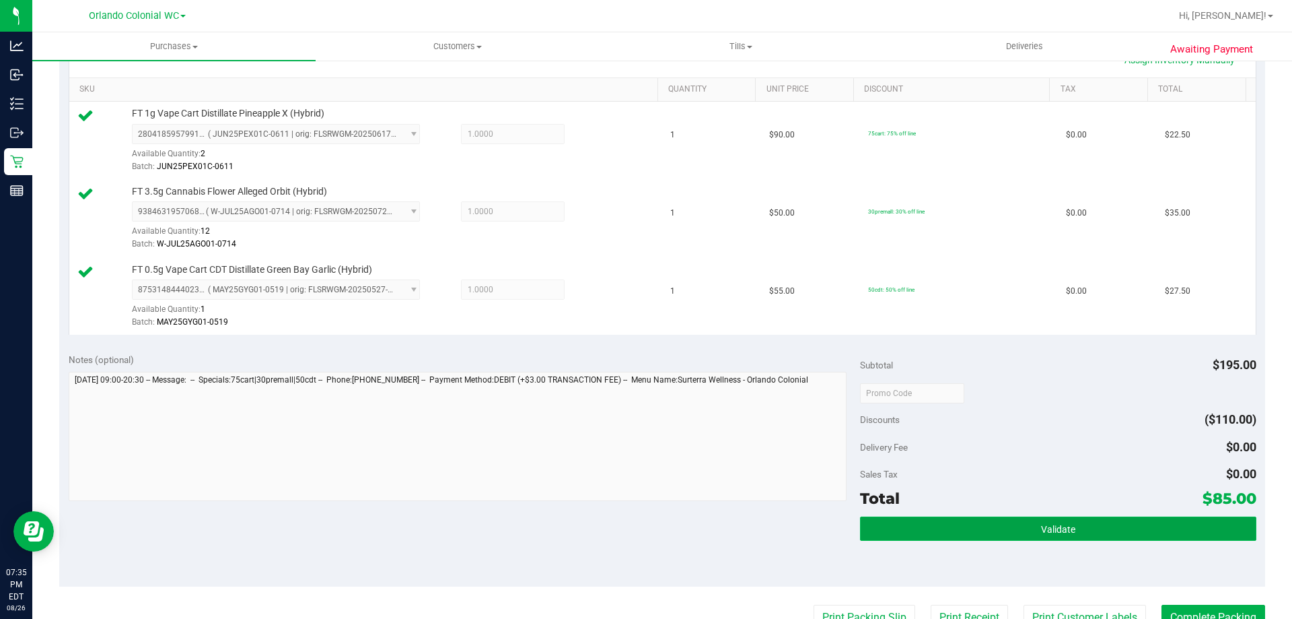
click at [1107, 526] on button "Validate" at bounding box center [1058, 528] width 396 height 24
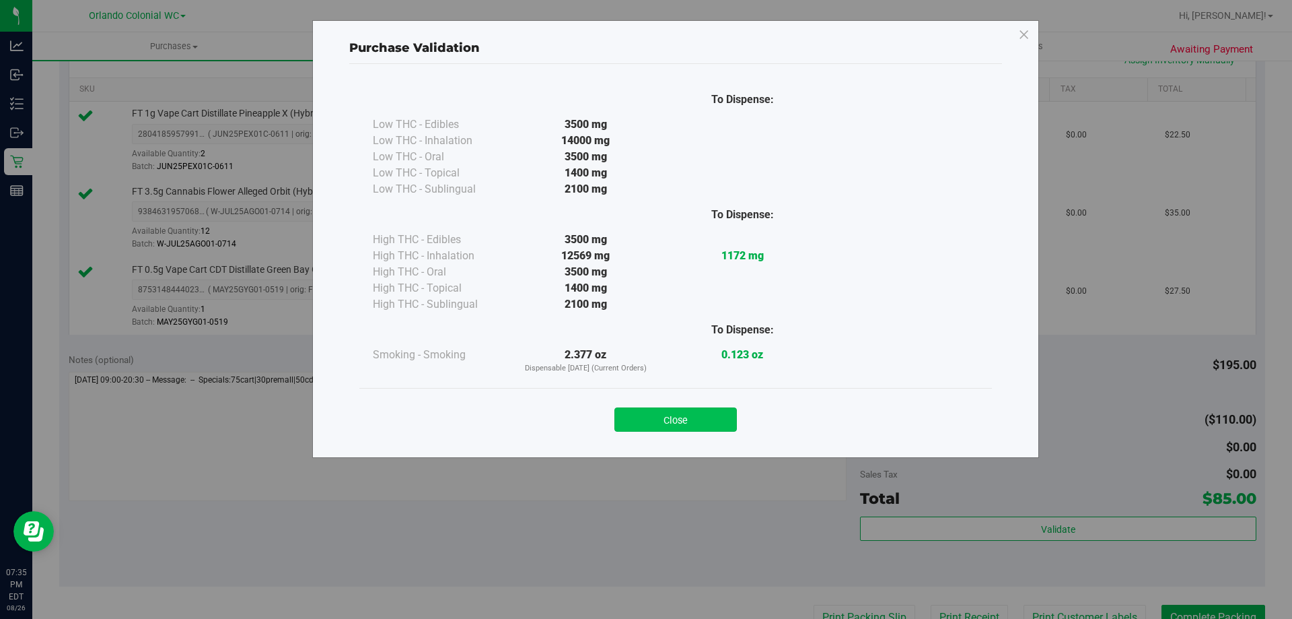
click at [722, 417] on button "Close" at bounding box center [676, 419] width 123 height 24
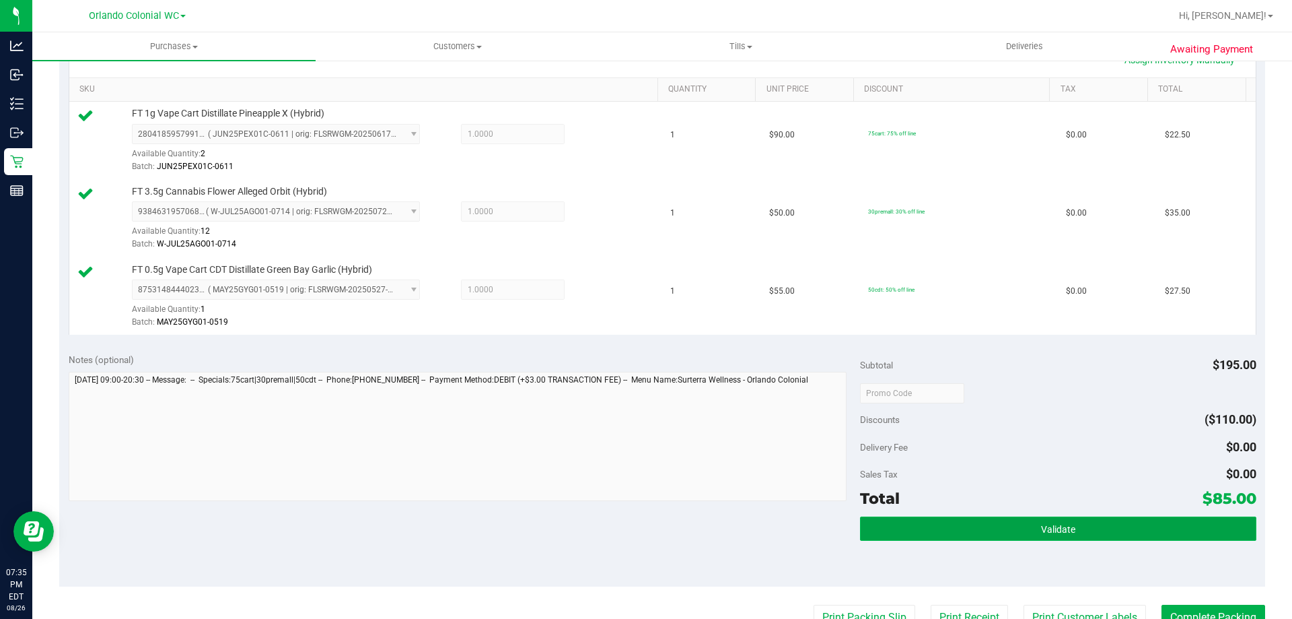
drag, startPoint x: 1113, startPoint y: 522, endPoint x: 1105, endPoint y: 520, distance: 8.2
click at [1111, 520] on button "Validate" at bounding box center [1058, 528] width 396 height 24
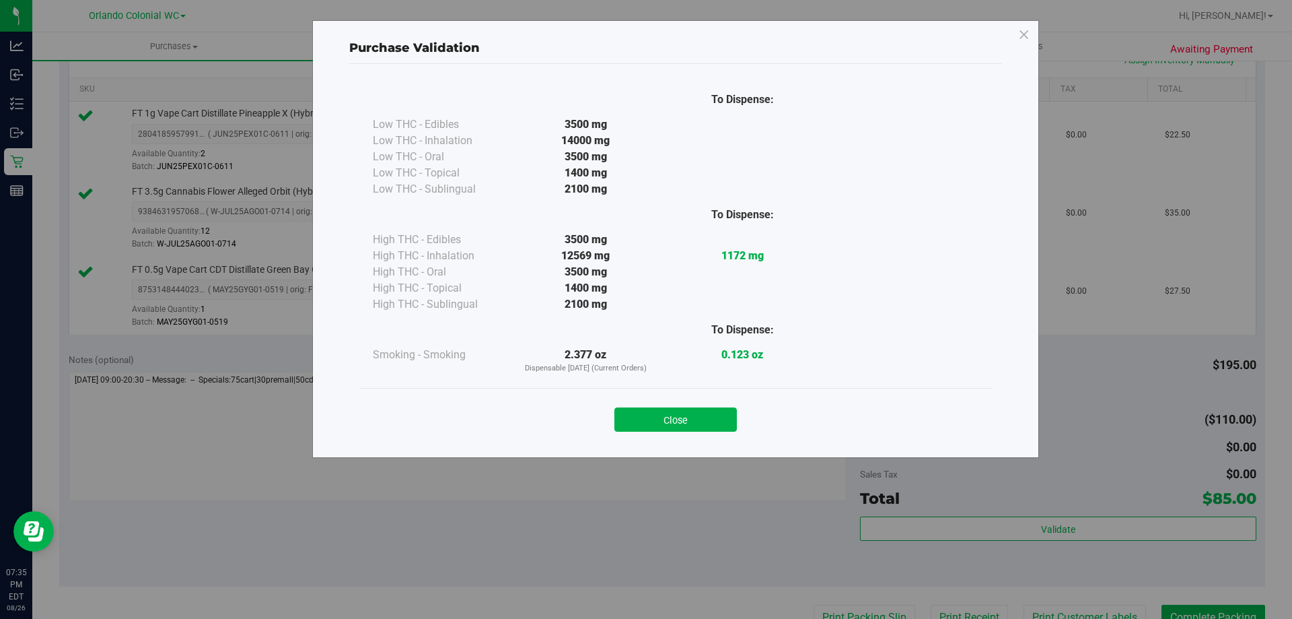
click at [683, 389] on div "Close" at bounding box center [675, 415] width 633 height 55
click at [695, 431] on div "Close" at bounding box center [675, 415] width 633 height 55
click at [691, 420] on button "Close" at bounding box center [676, 419] width 123 height 24
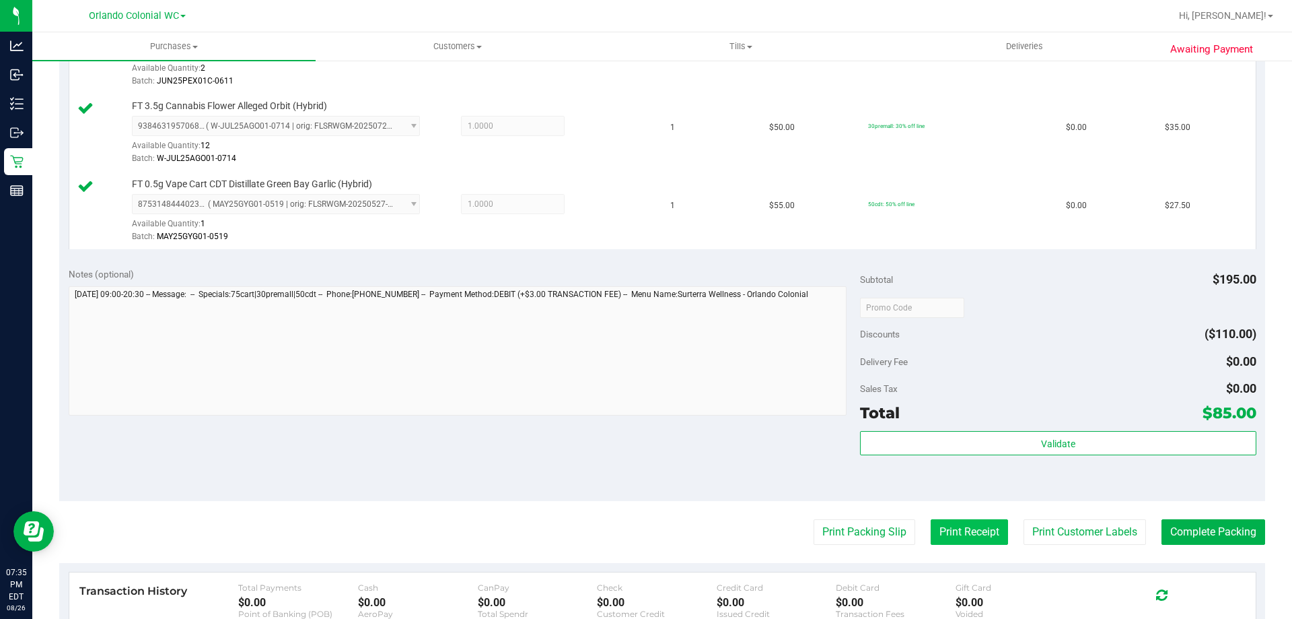
scroll to position [464, 0]
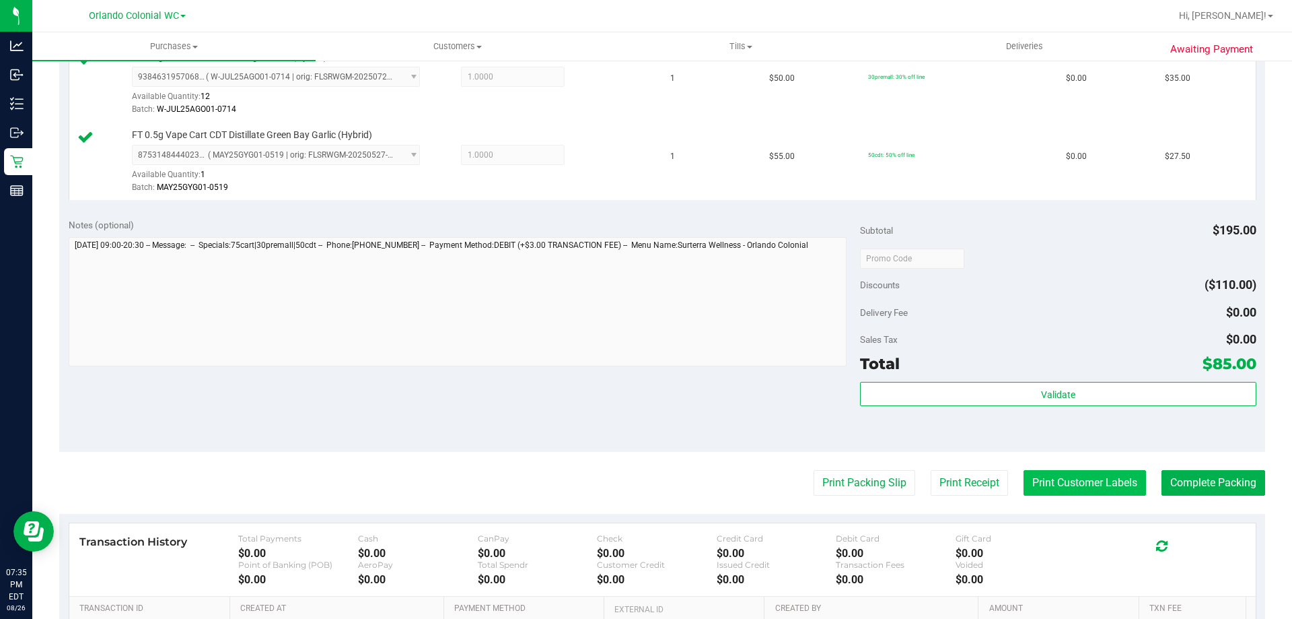
click at [1045, 485] on button "Print Customer Labels" at bounding box center [1085, 483] width 123 height 26
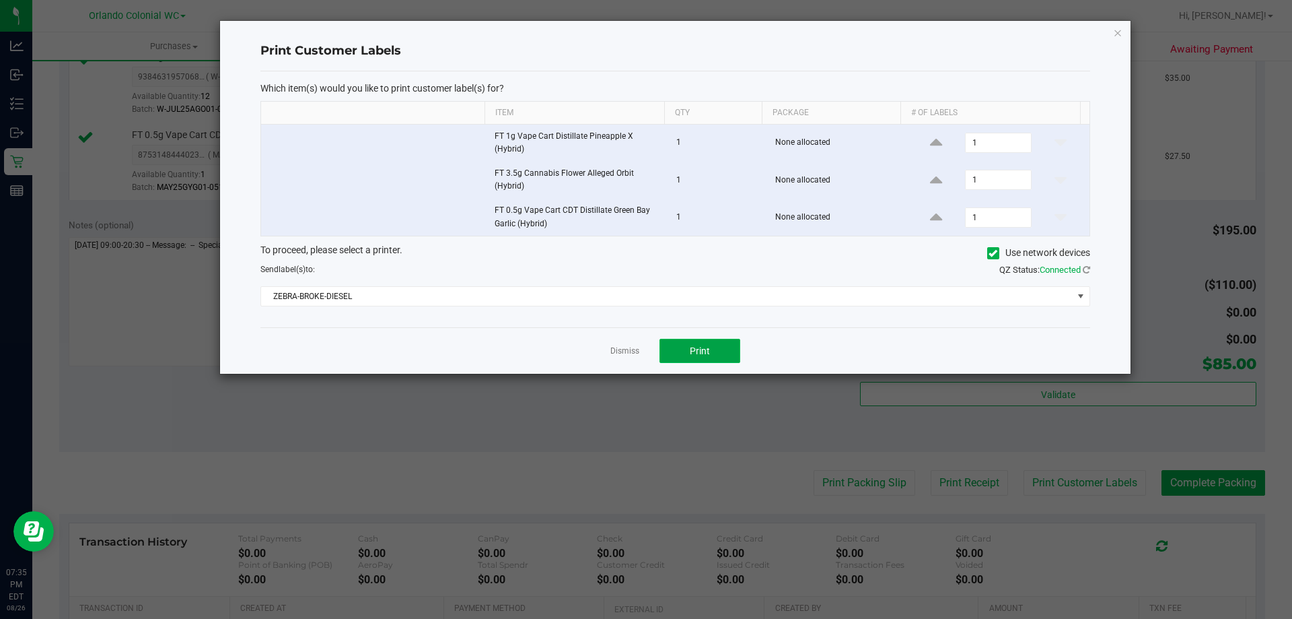
click at [736, 351] on button "Print" at bounding box center [700, 351] width 81 height 24
click at [629, 351] on link "Dismiss" at bounding box center [624, 350] width 29 height 11
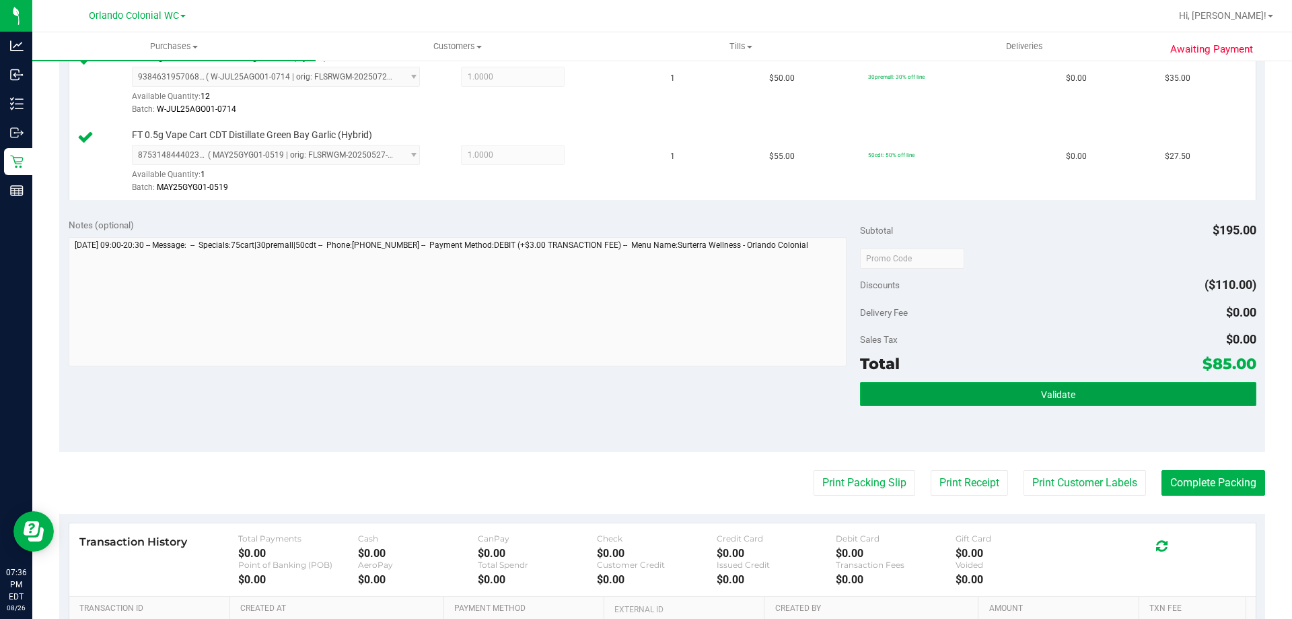
click at [1012, 404] on button "Validate" at bounding box center [1058, 394] width 396 height 24
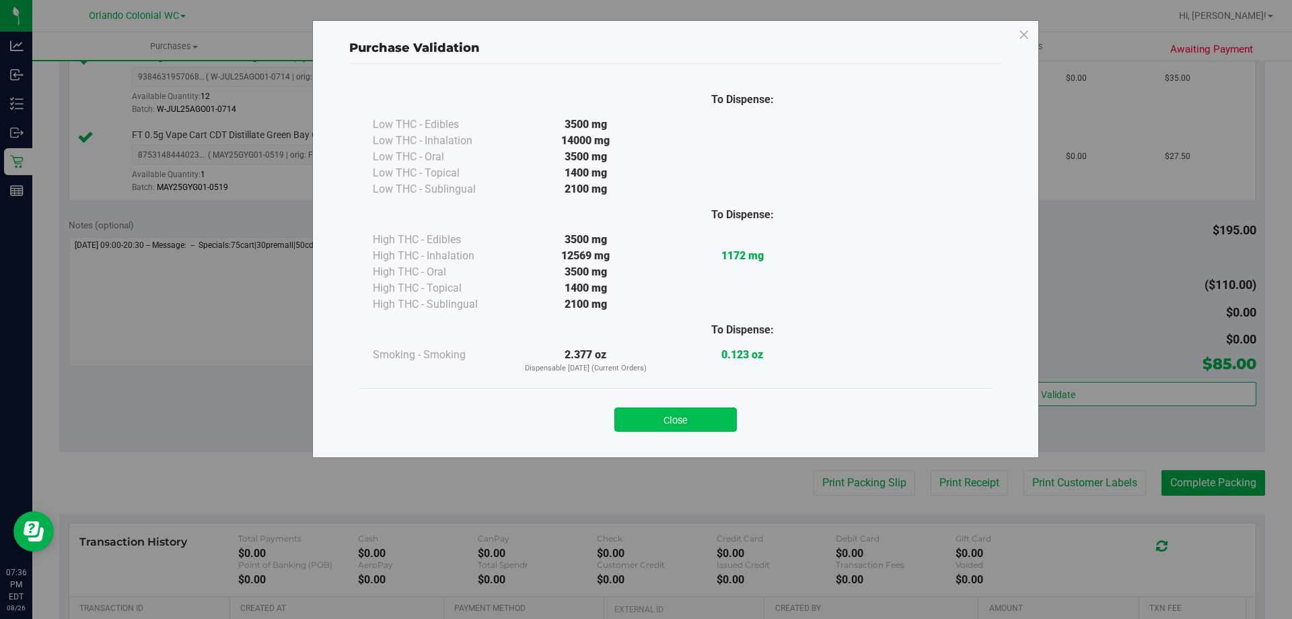
click at [672, 418] on button "Close" at bounding box center [676, 419] width 123 height 24
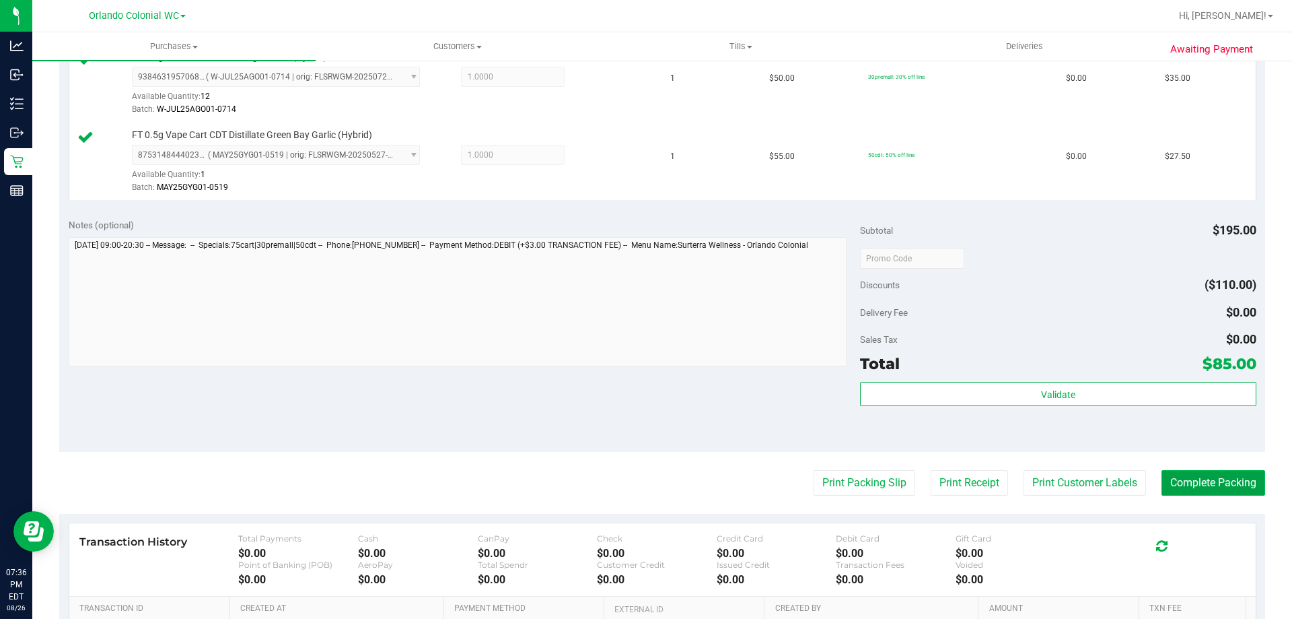
click at [1183, 484] on button "Complete Packing" at bounding box center [1214, 483] width 104 height 26
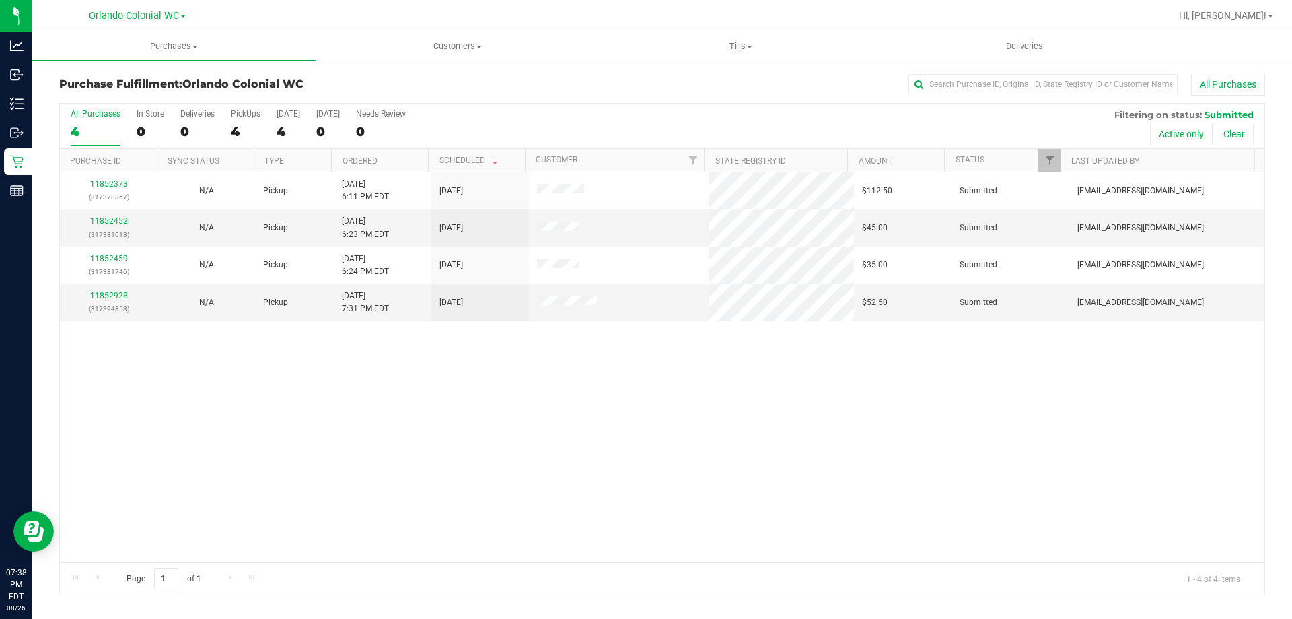
click at [428, 446] on div "11852373 (317378867) N/A Pickup 8/26/2025 6:11 PM EDT 8/26/2025 $112.50 Submitt…" at bounding box center [662, 367] width 1205 height 390
click at [118, 293] on link "11852928" at bounding box center [109, 295] width 38 height 9
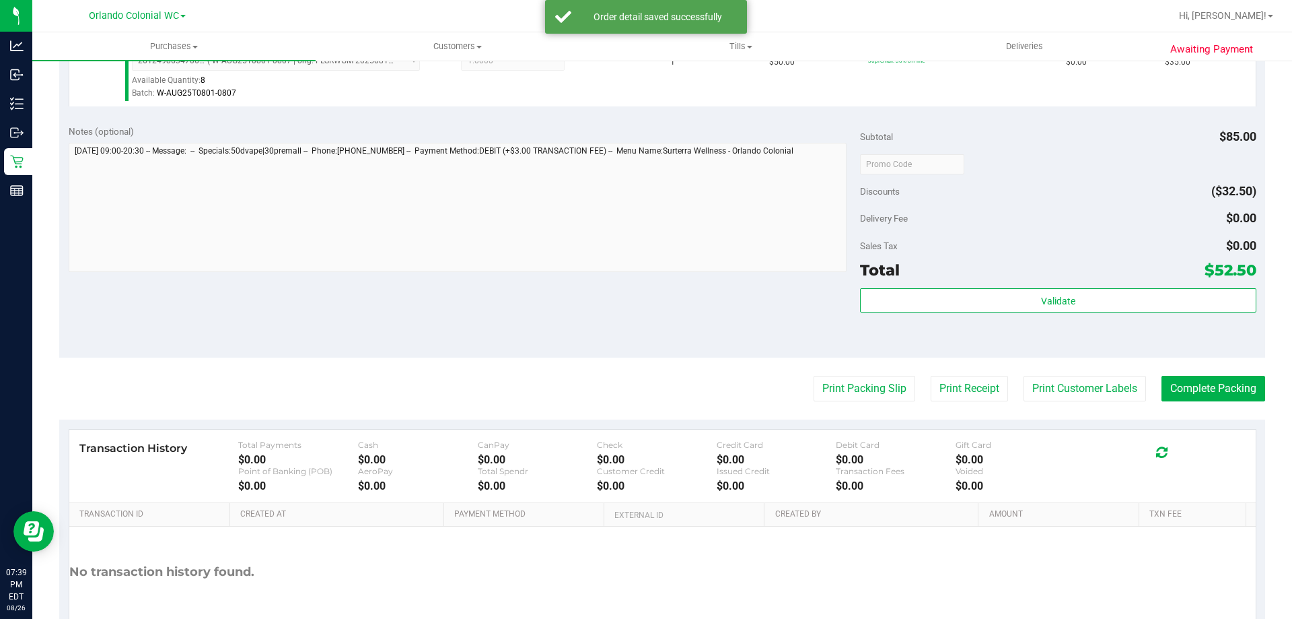
scroll to position [560, 0]
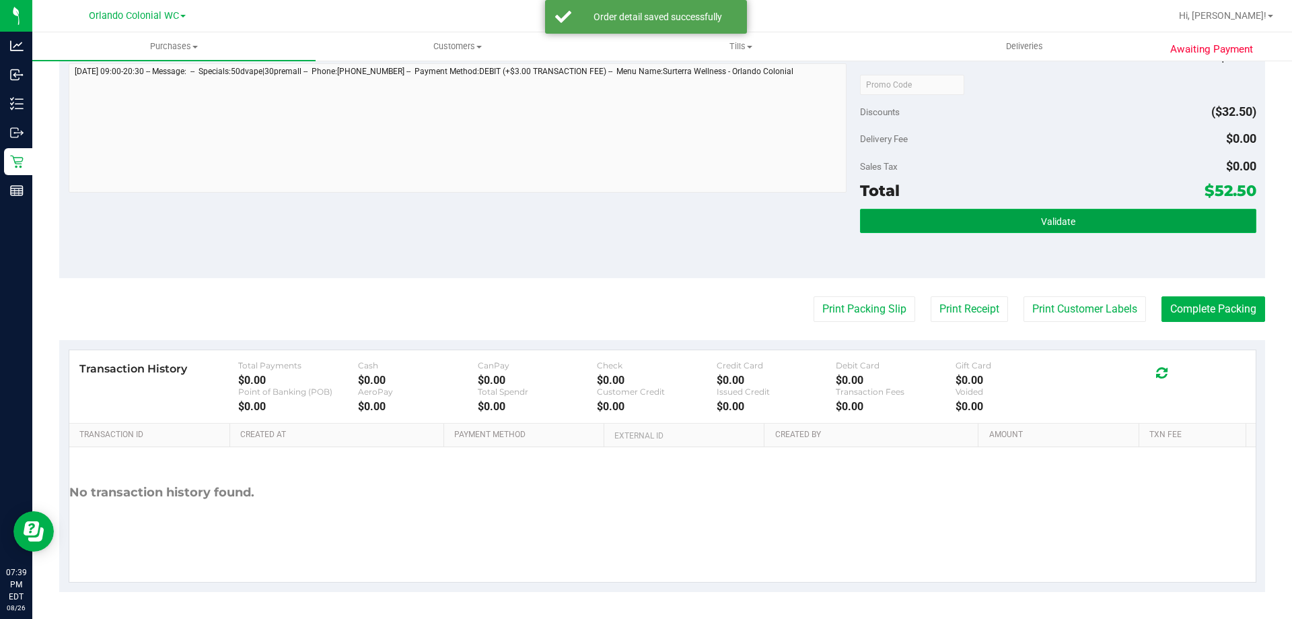
click at [904, 227] on button "Validate" at bounding box center [1058, 221] width 396 height 24
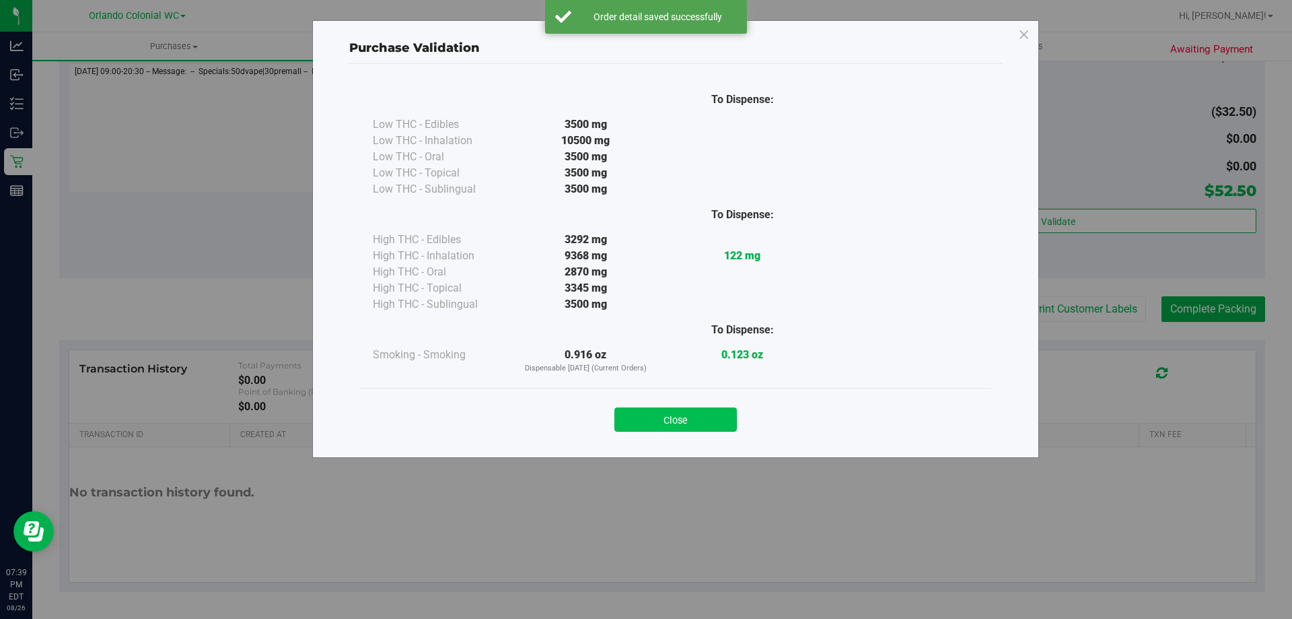
click at [699, 408] on button "Close" at bounding box center [676, 419] width 123 height 24
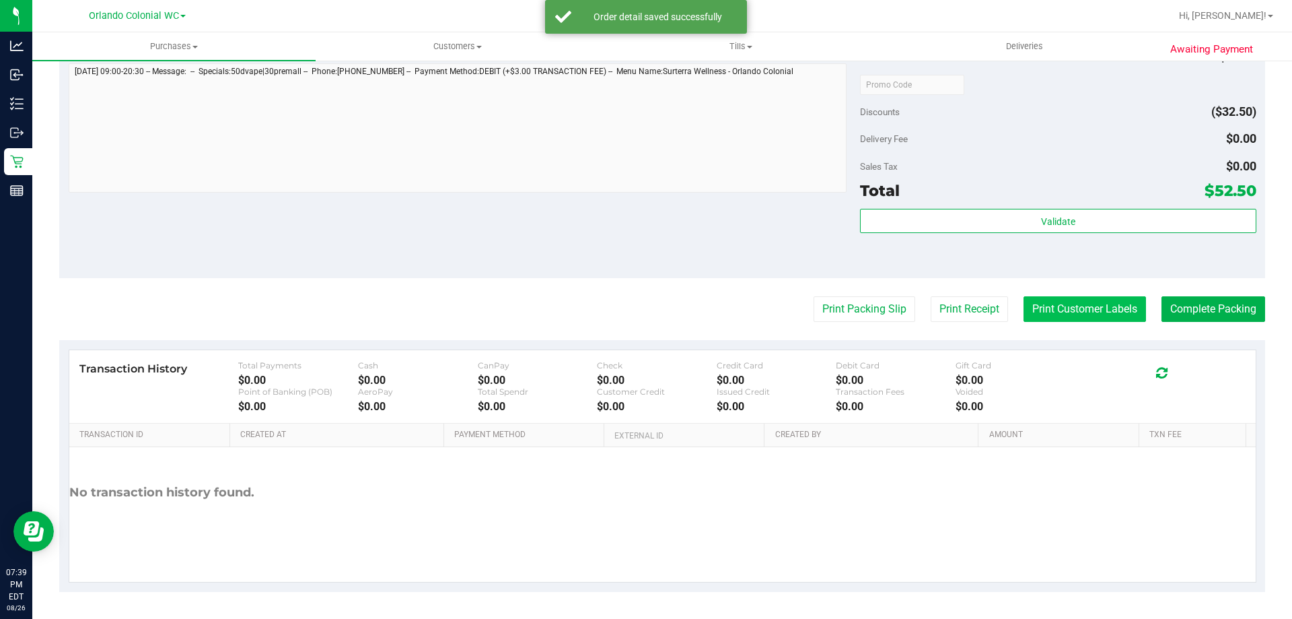
click at [1044, 307] on button "Print Customer Labels" at bounding box center [1085, 309] width 123 height 26
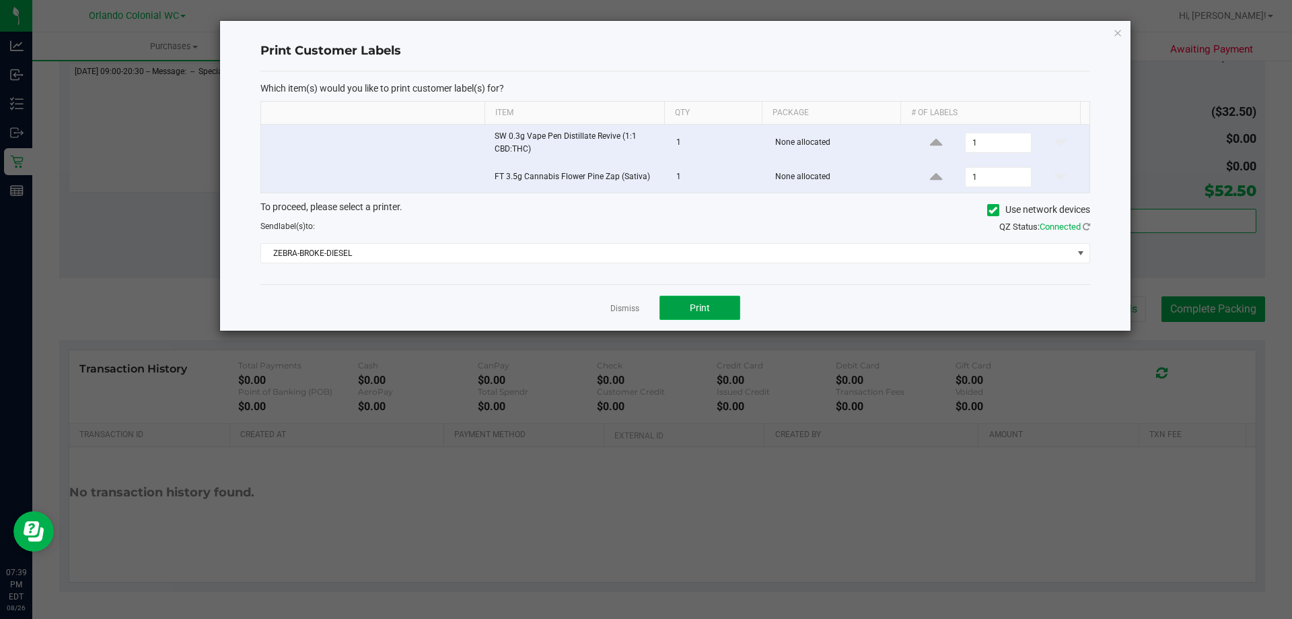
click at [687, 314] on button "Print" at bounding box center [700, 307] width 81 height 24
click at [588, 314] on div "Dismiss Print" at bounding box center [675, 307] width 830 height 46
click at [606, 289] on div "Dismiss Print" at bounding box center [675, 307] width 830 height 46
click at [618, 330] on div "Dismiss Print" at bounding box center [675, 307] width 830 height 46
click at [621, 308] on link "Dismiss" at bounding box center [624, 308] width 29 height 11
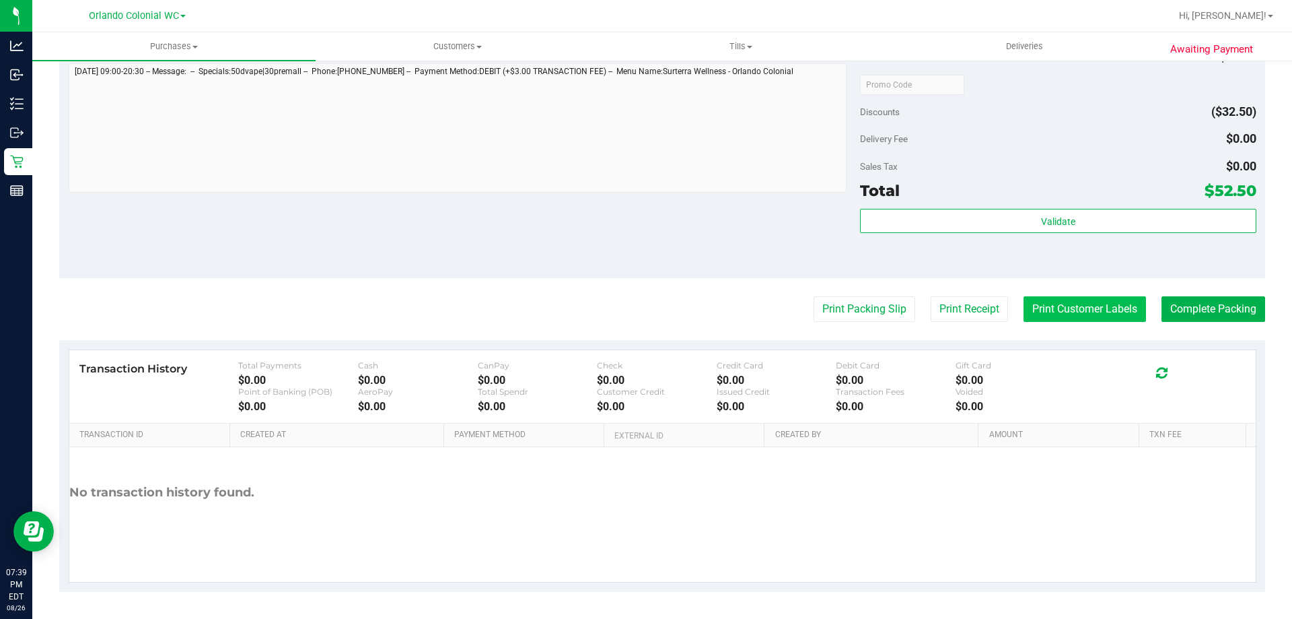
click at [1045, 314] on button "Print Customer Labels" at bounding box center [1085, 309] width 123 height 26
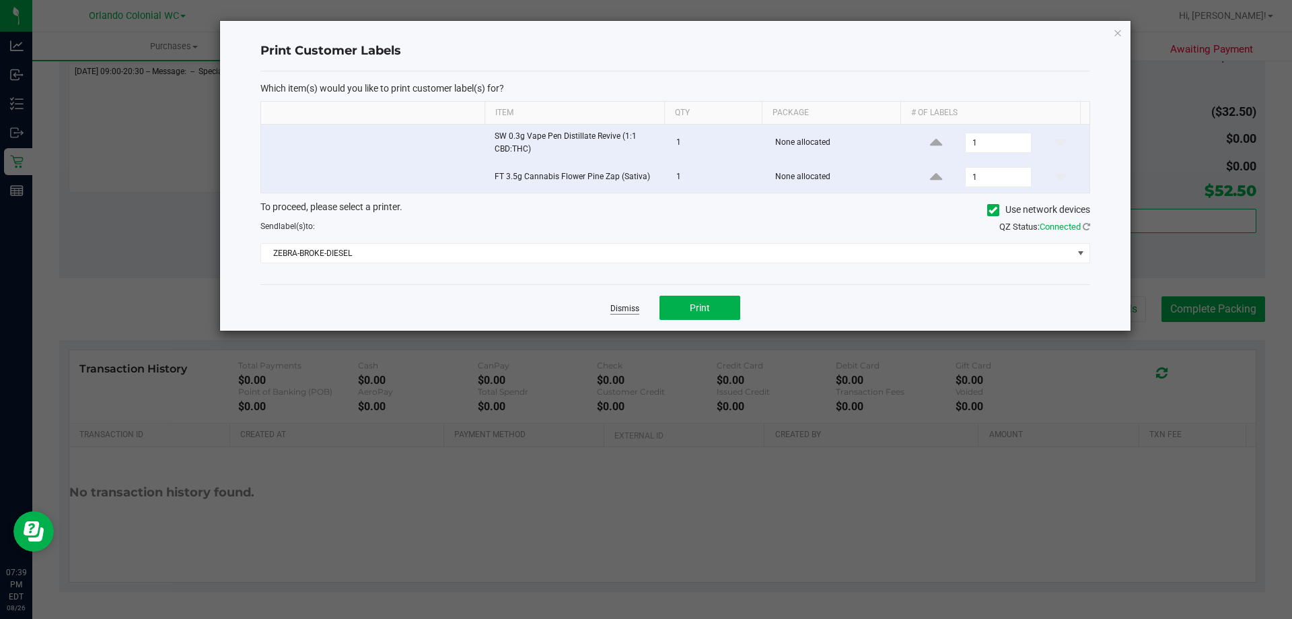
click at [619, 308] on link "Dismiss" at bounding box center [624, 308] width 29 height 11
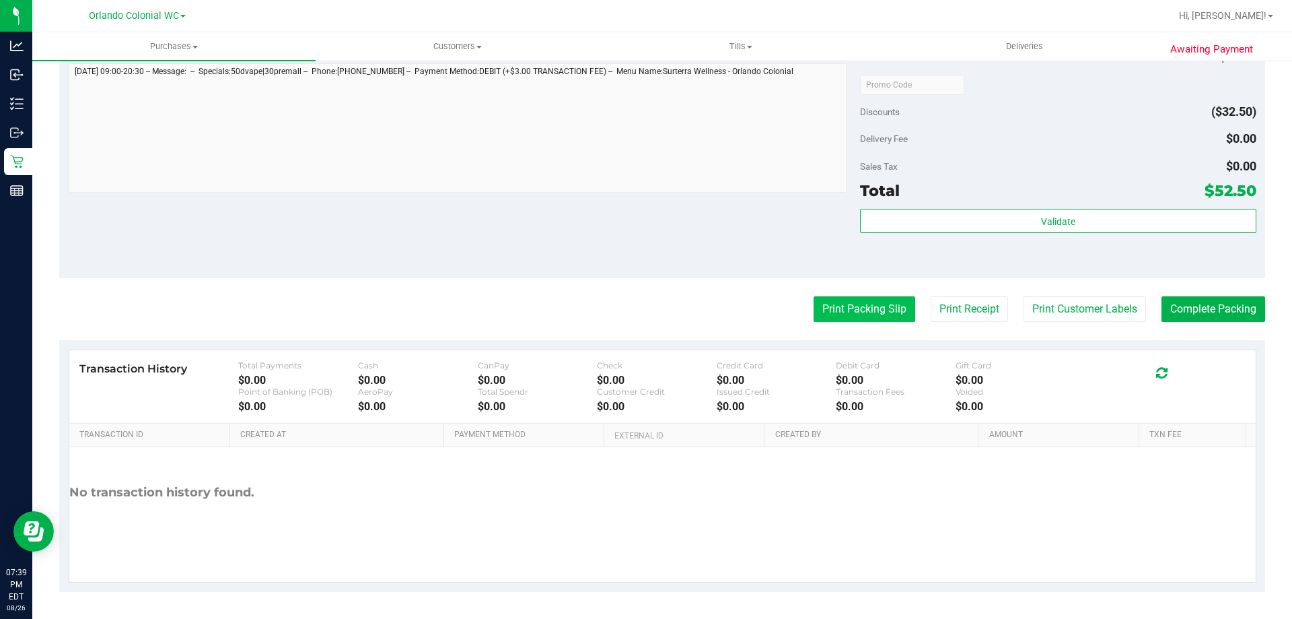
click at [837, 320] on button "Print Packing Slip" at bounding box center [865, 309] width 102 height 26
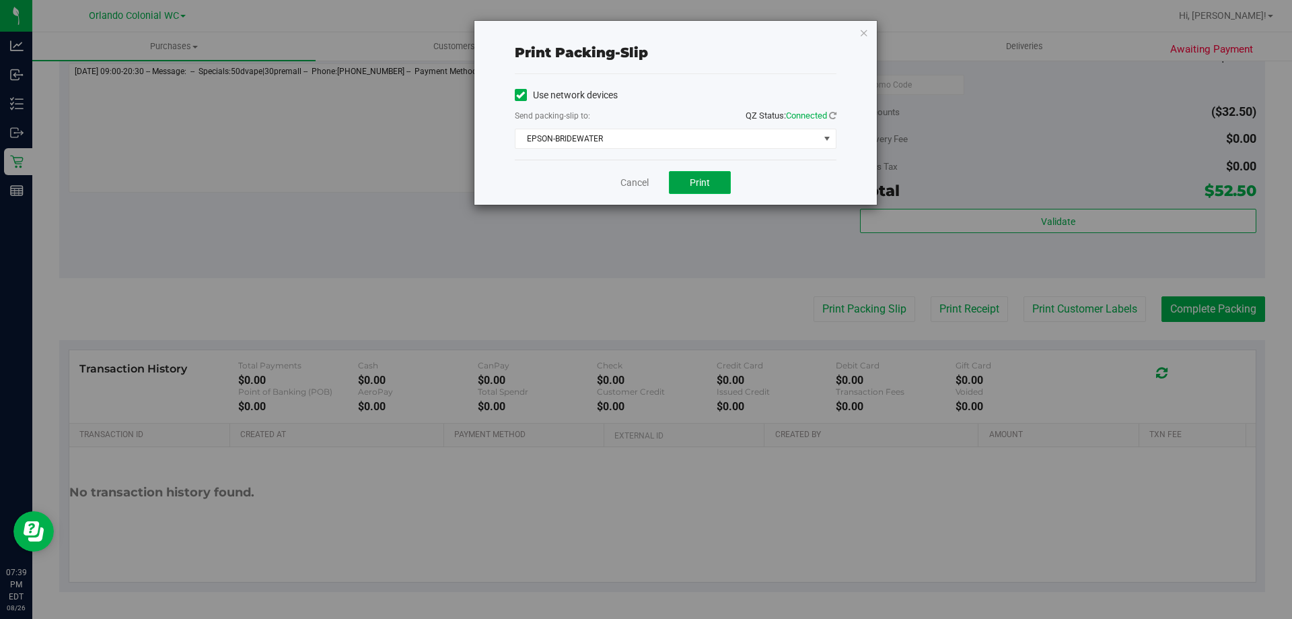
click at [706, 181] on span "Print" at bounding box center [700, 182] width 20 height 11
click at [633, 186] on link "Cancel" at bounding box center [635, 183] width 28 height 14
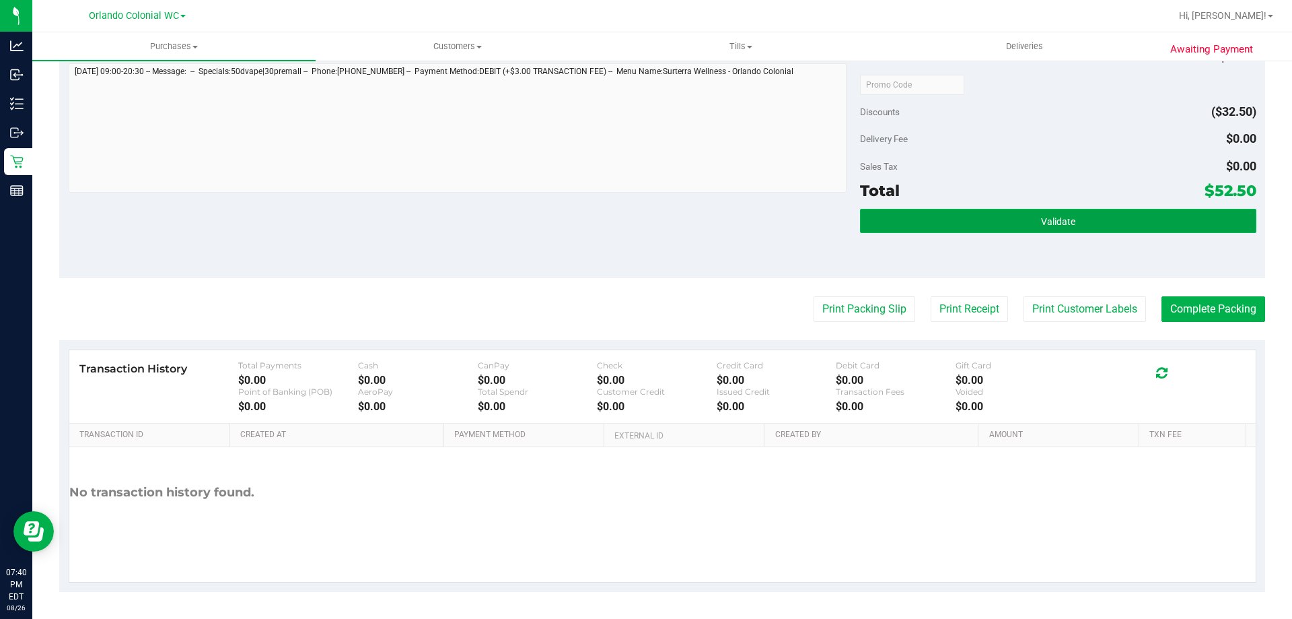
click at [980, 230] on button "Validate" at bounding box center [1058, 221] width 396 height 24
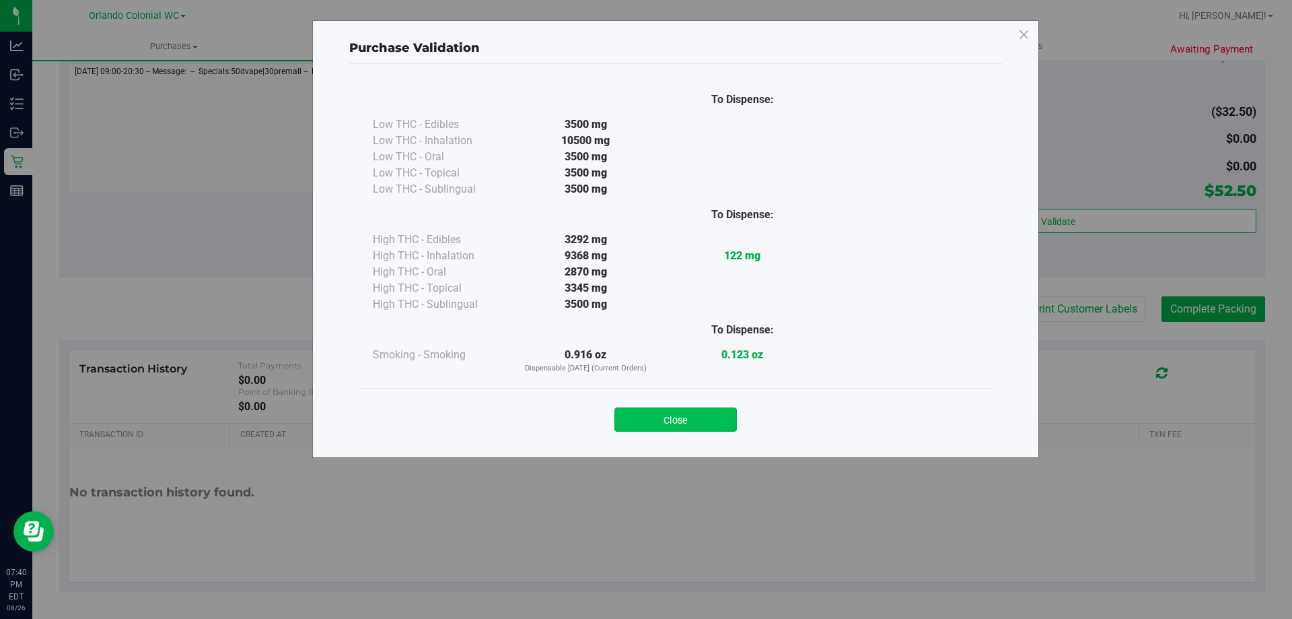
click at [680, 423] on button "Close" at bounding box center [676, 419] width 123 height 24
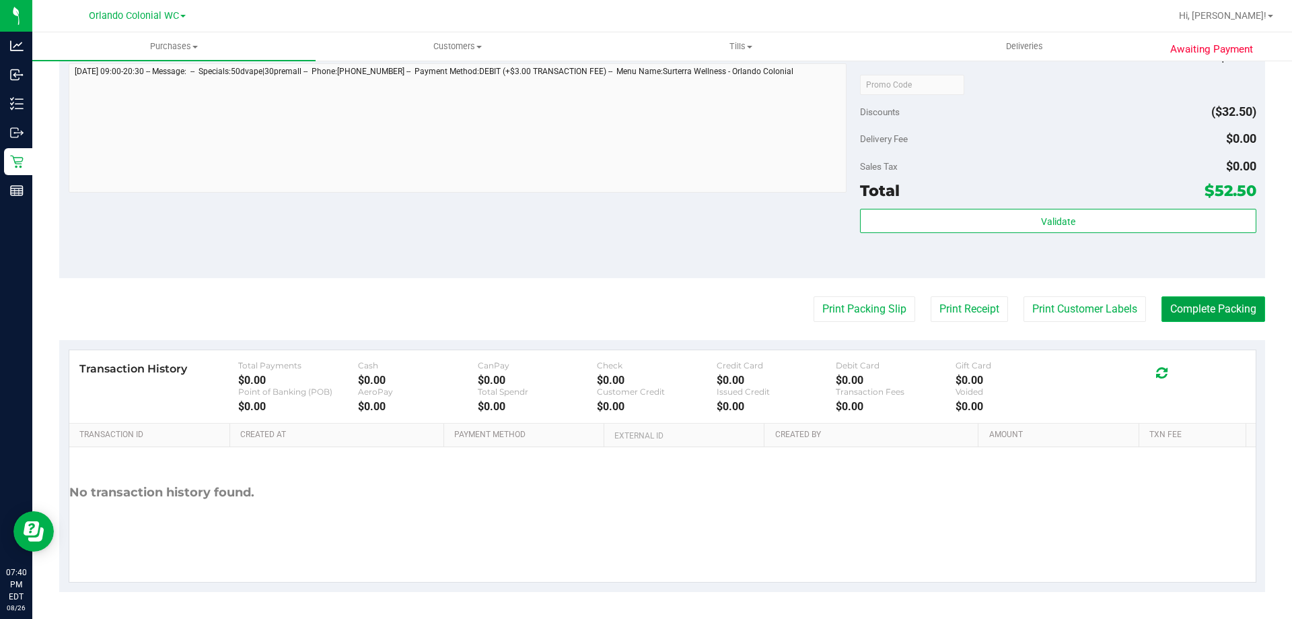
click at [1193, 310] on button "Complete Packing" at bounding box center [1214, 309] width 104 height 26
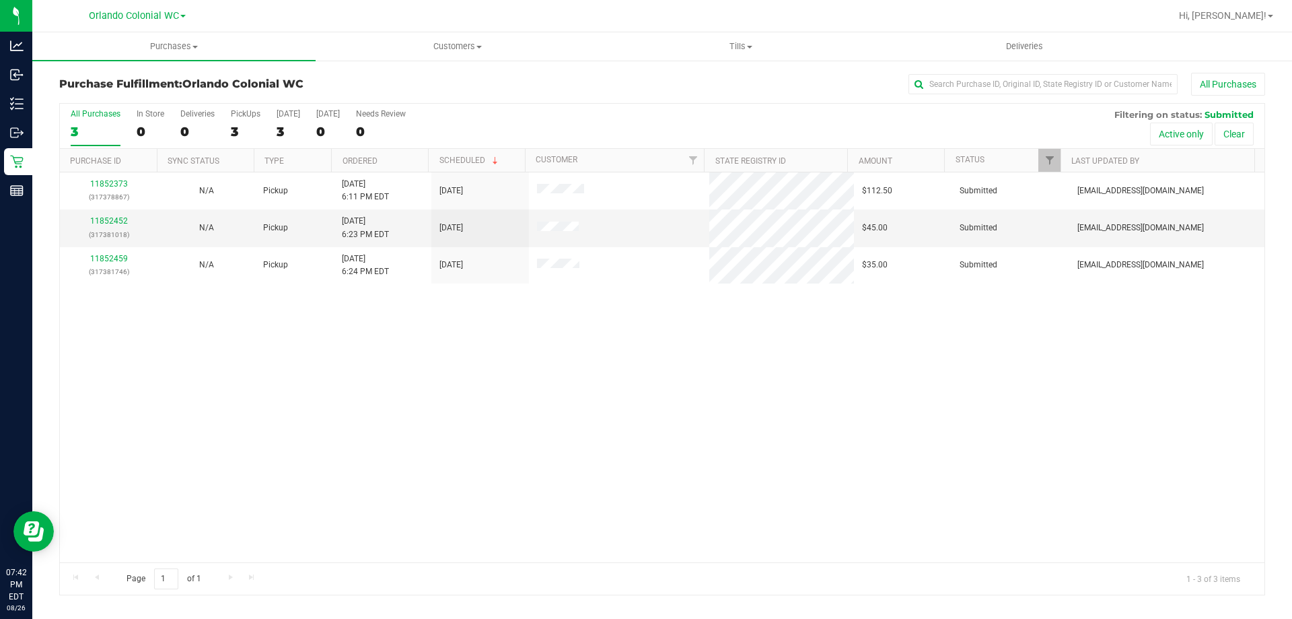
click at [329, 500] on div "11852373 (317378867) N/A Pickup 8/26/2025 6:11 PM EDT 8/26/2025 $112.50 Submitt…" at bounding box center [662, 367] width 1205 height 390
click at [370, 520] on div "11852373 (317378867) N/A Pickup 8/26/2025 6:11 PM EDT 8/26/2025 $112.50 Submitt…" at bounding box center [662, 367] width 1205 height 390
click at [162, 46] on span "Purchases" at bounding box center [173, 46] width 283 height 12
click at [73, 103] on span "Fulfillment" at bounding box center [73, 97] width 83 height 11
click at [458, 40] on span "Customers" at bounding box center [457, 46] width 282 height 12
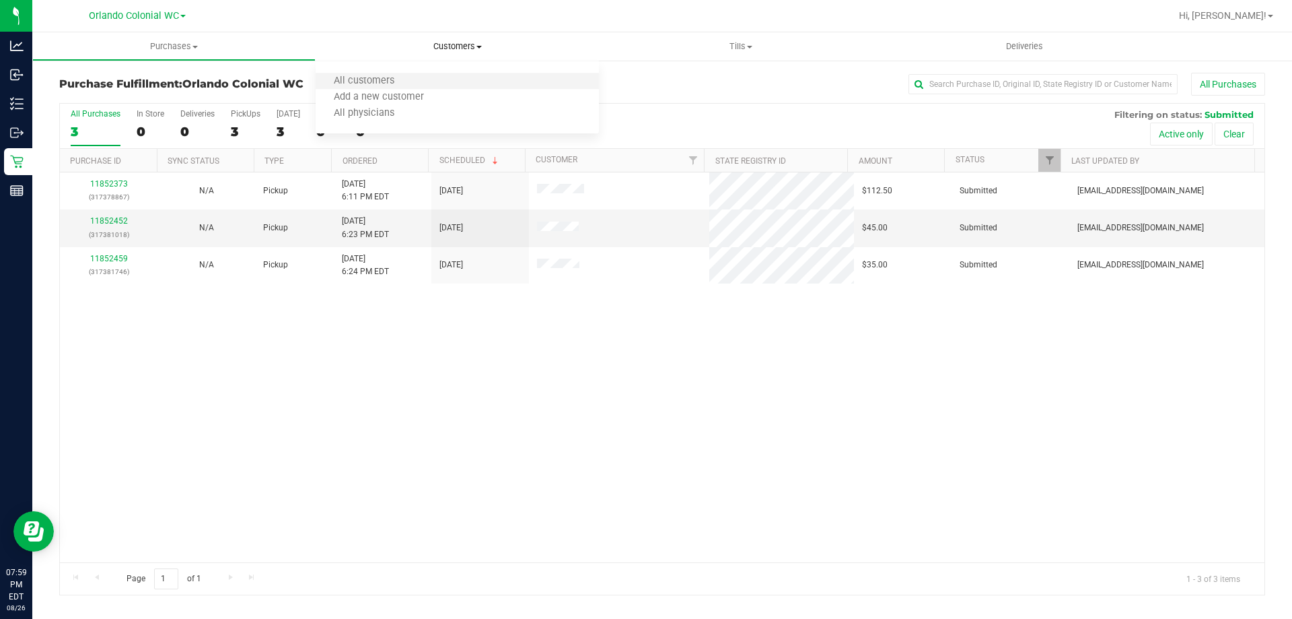
click at [387, 88] on li "All customers" at bounding box center [457, 81] width 283 height 16
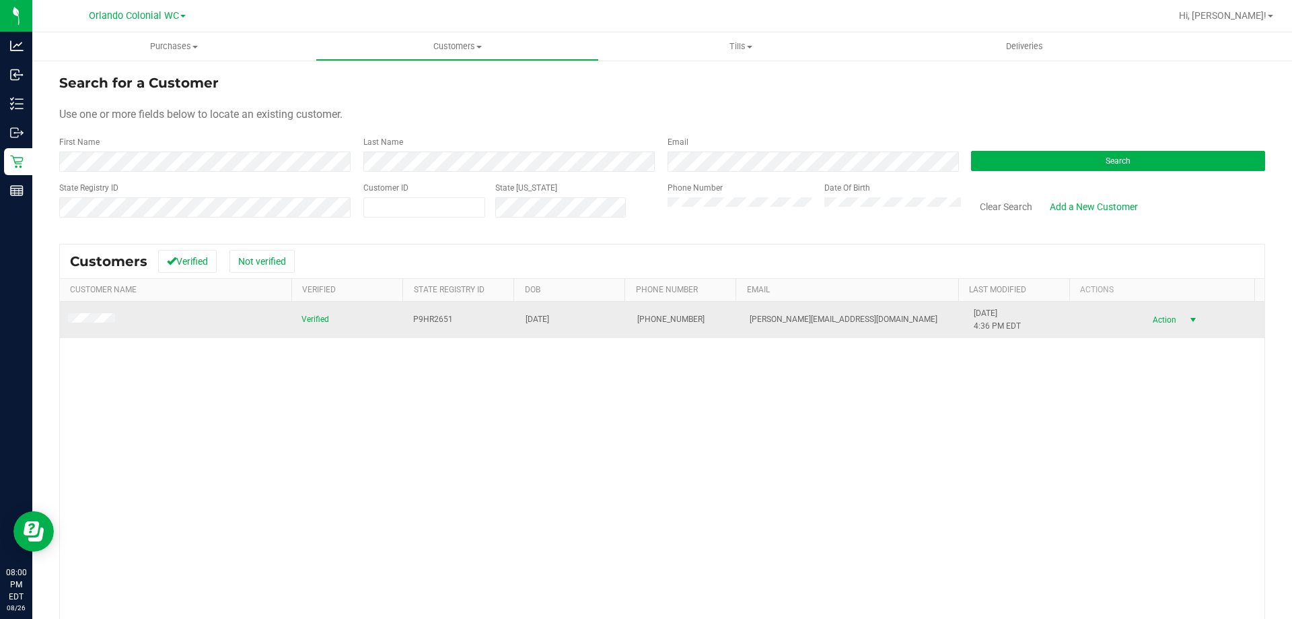
click at [1141, 318] on span "Action" at bounding box center [1163, 319] width 44 height 19
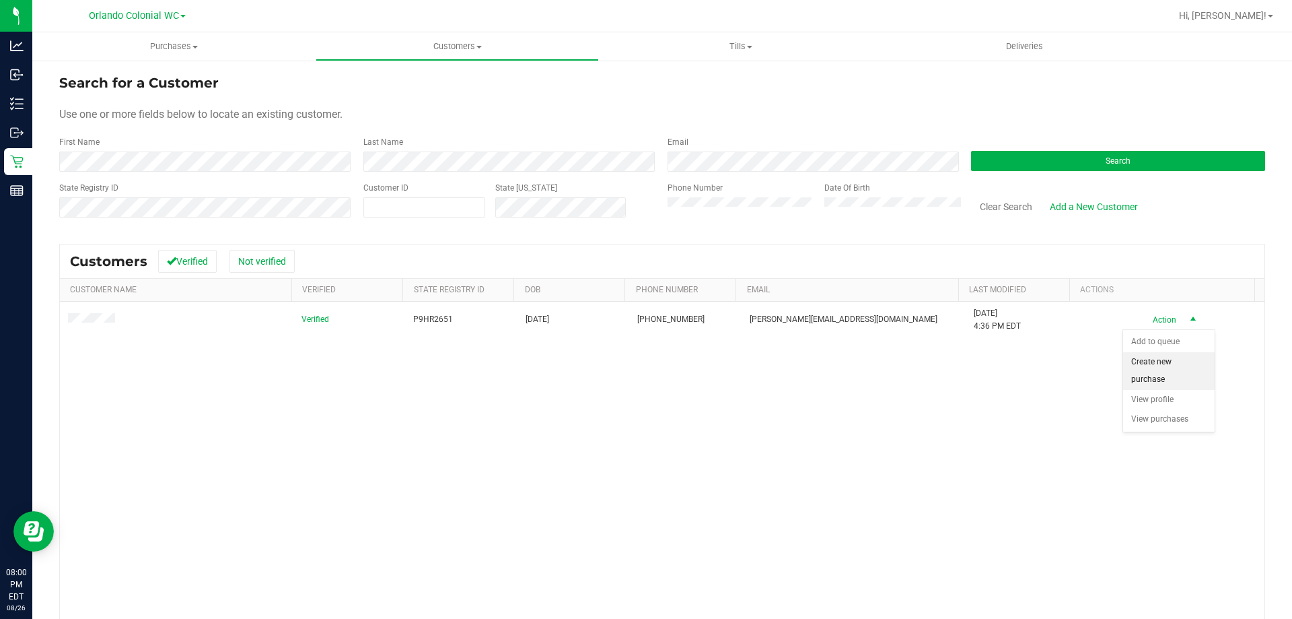
click at [1136, 376] on li "Create new purchase" at bounding box center [1169, 370] width 92 height 37
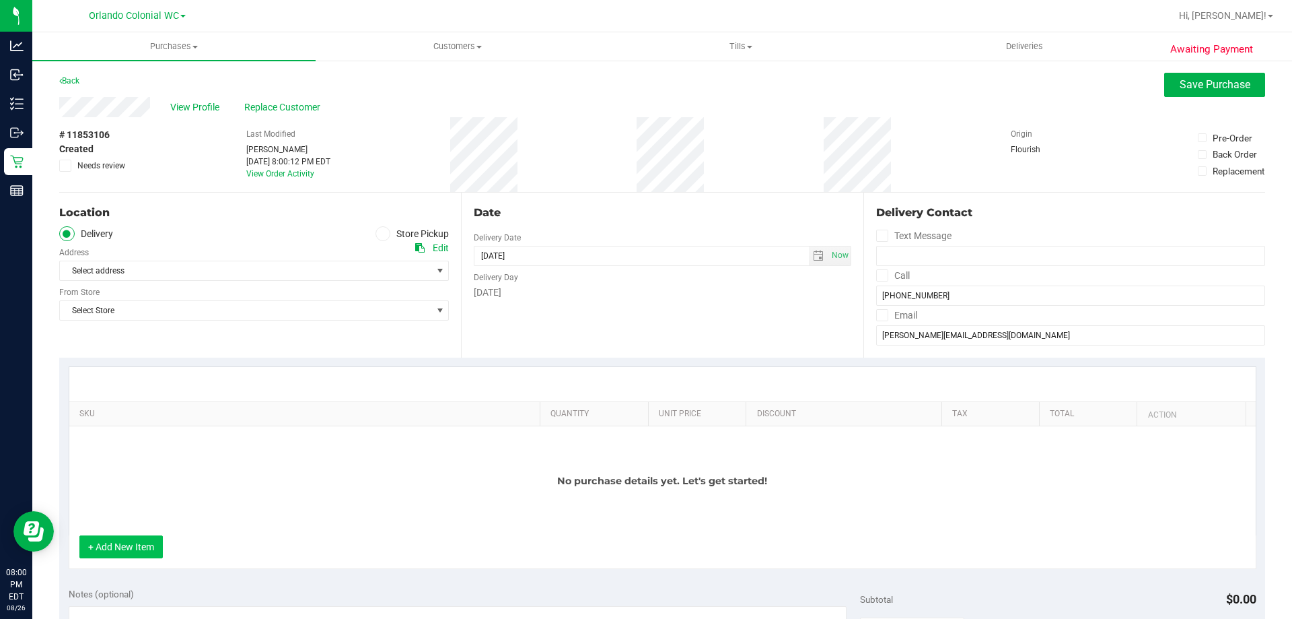
click at [147, 546] on button "+ Add New Item" at bounding box center [120, 546] width 83 height 23
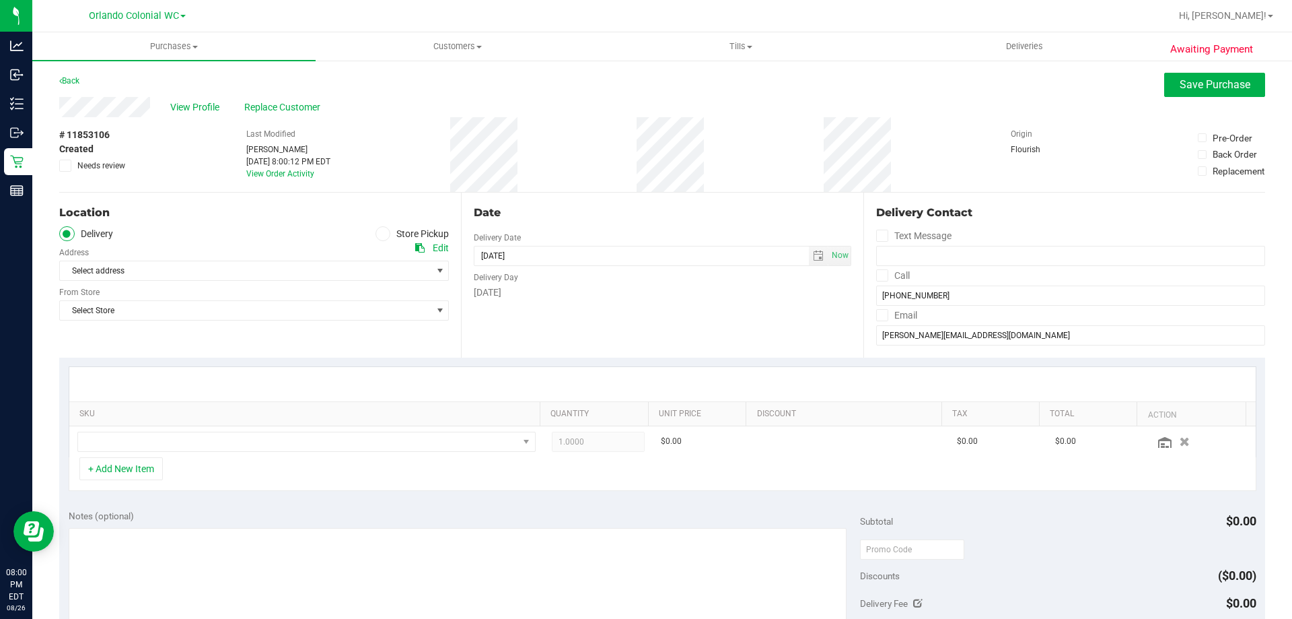
click at [381, 223] on div "Location Delivery Store Pickup Address Edit Select address Select address 4589 …" at bounding box center [260, 275] width 402 height 165
click at [381, 224] on div "Location Delivery Store Pickup Address Edit Select address Select address 4589 …" at bounding box center [260, 275] width 402 height 165
click at [379, 234] on icon at bounding box center [383, 234] width 8 height 0
click at [0, 0] on input "Store Pickup" at bounding box center [0, 0] width 0 height 0
click at [398, 278] on span "Select Store" at bounding box center [246, 270] width 372 height 19
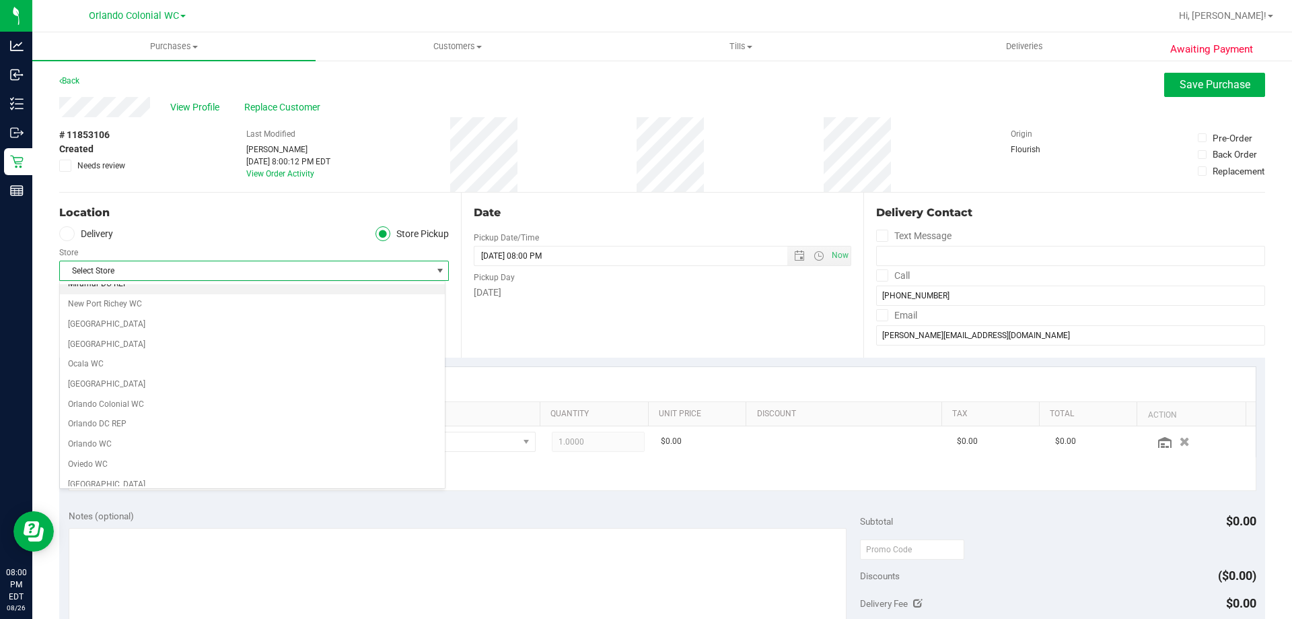
scroll to position [538, 0]
click at [285, 402] on li "Orlando Colonial WC" at bounding box center [252, 396] width 385 height 20
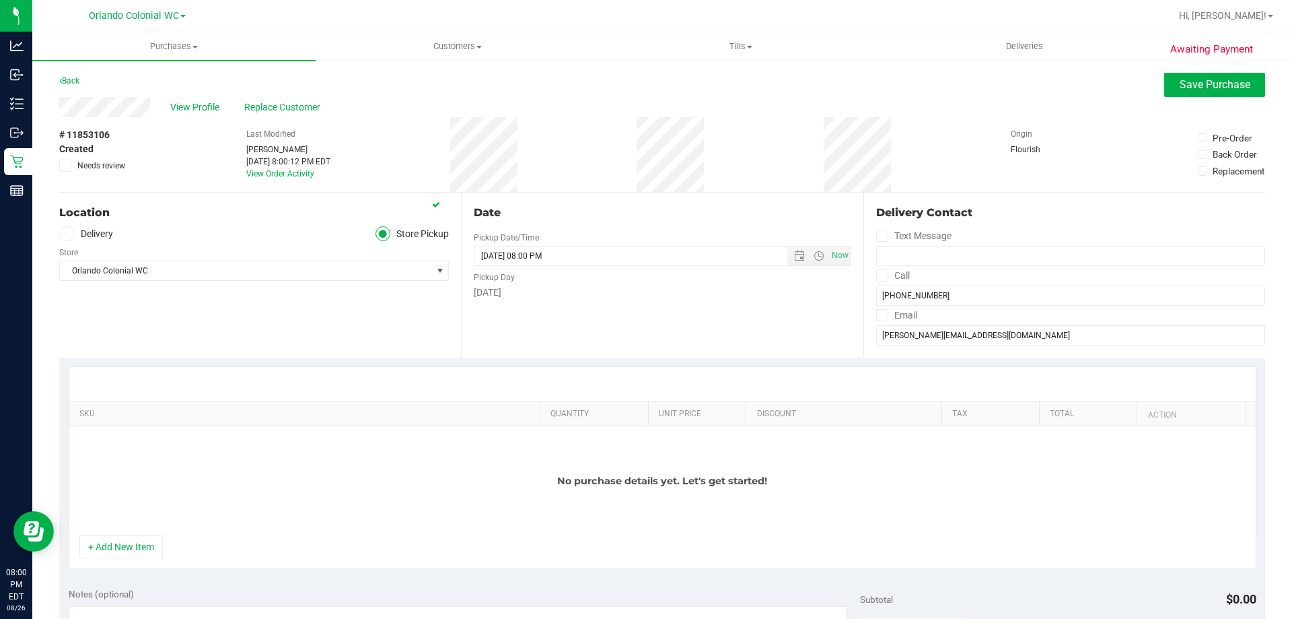
click at [295, 380] on div at bounding box center [662, 384] width 1187 height 34
click at [131, 555] on button "+ Add New Item" at bounding box center [120, 546] width 83 height 23
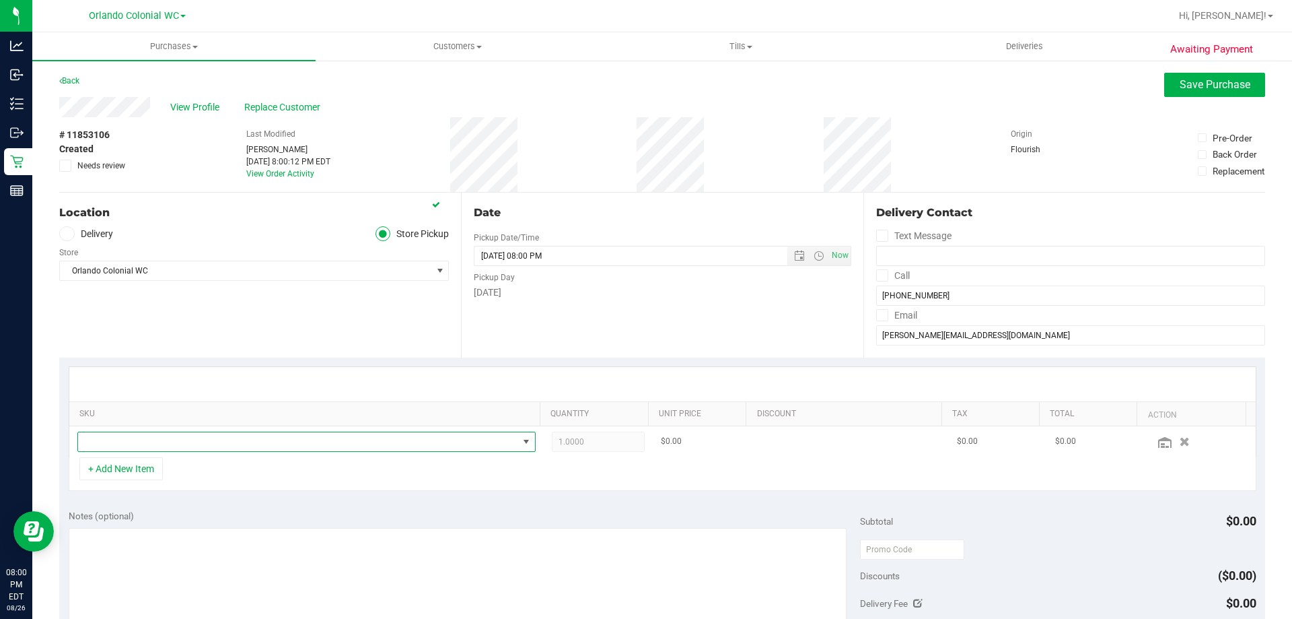
click at [254, 433] on span "NO DATA FOUND" at bounding box center [298, 441] width 440 height 19
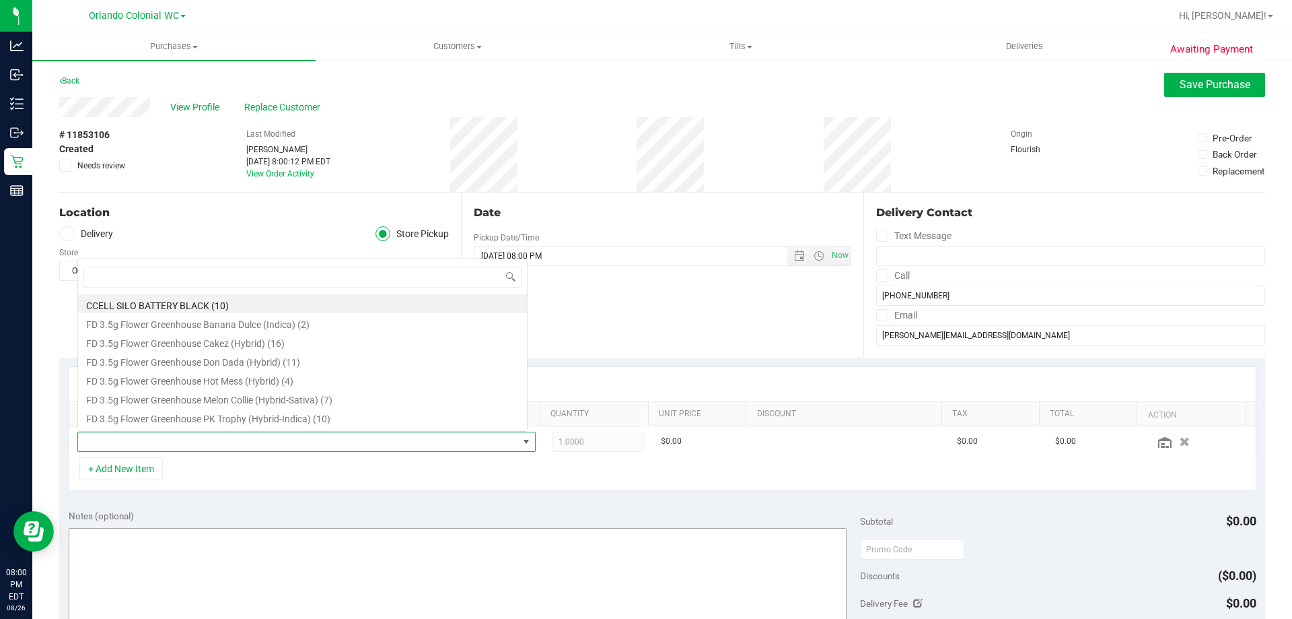
scroll to position [20, 446]
click at [578, 519] on div "Notes (optional)" at bounding box center [465, 515] width 792 height 13
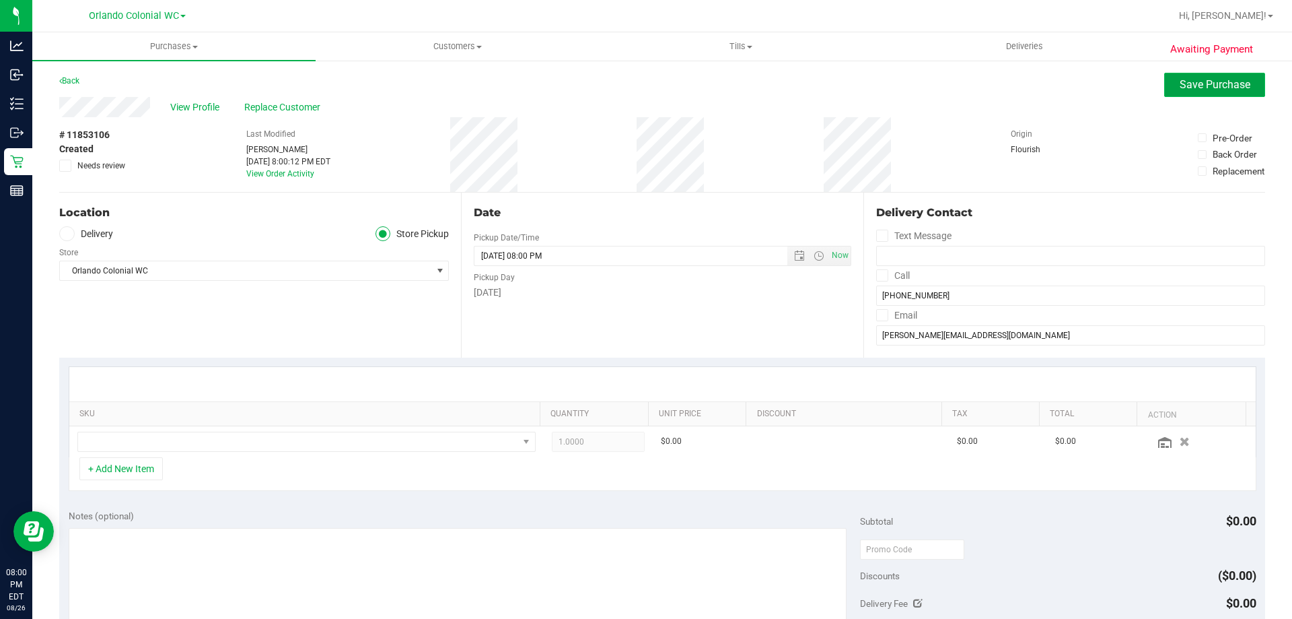
click at [1187, 91] on button "Save Purchase" at bounding box center [1214, 85] width 101 height 24
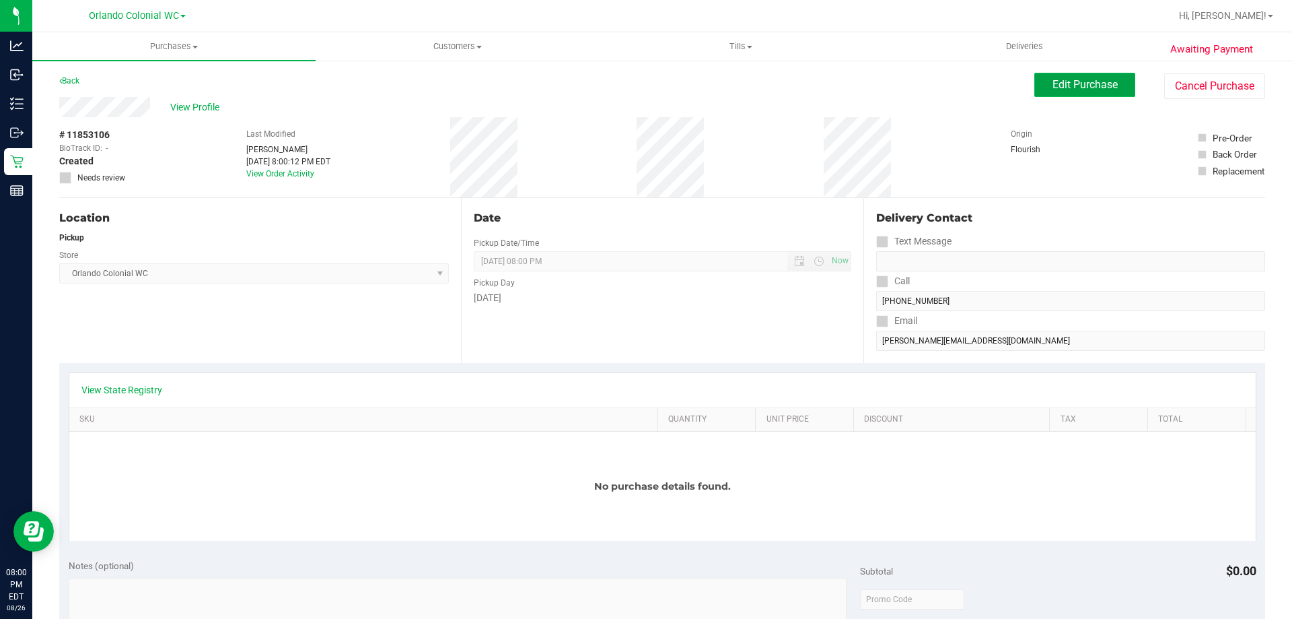
click at [1058, 90] on span "Edit Purchase" at bounding box center [1085, 84] width 65 height 13
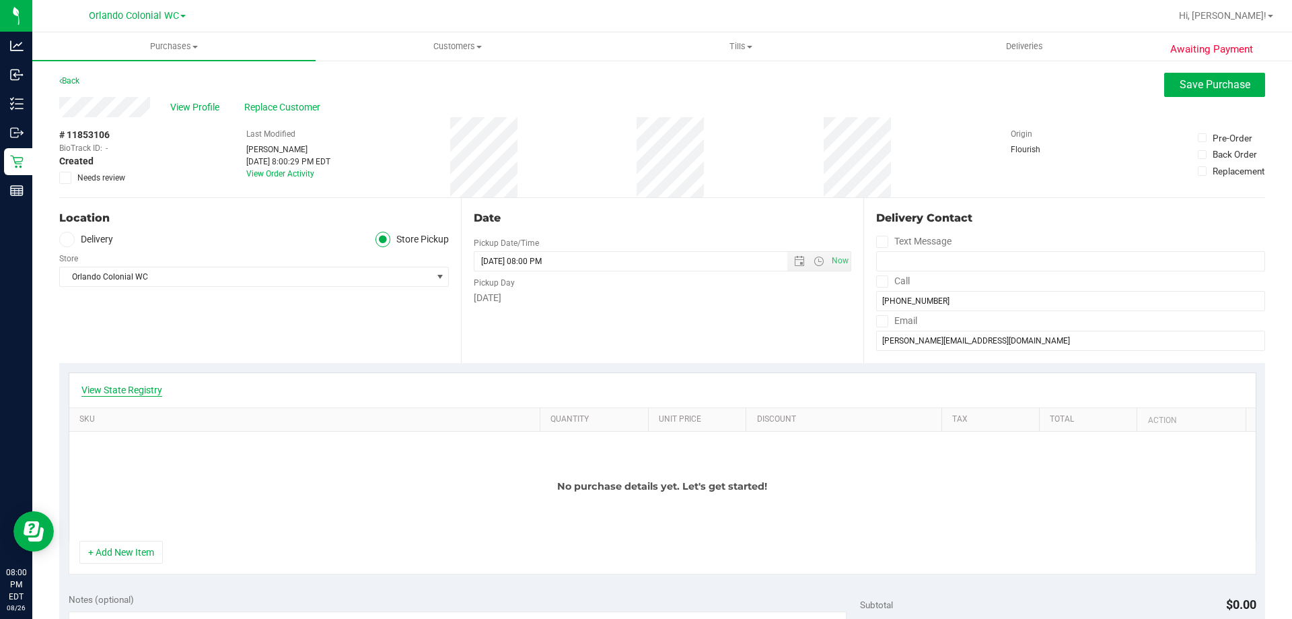
click at [156, 392] on link "View State Registry" at bounding box center [121, 389] width 81 height 13
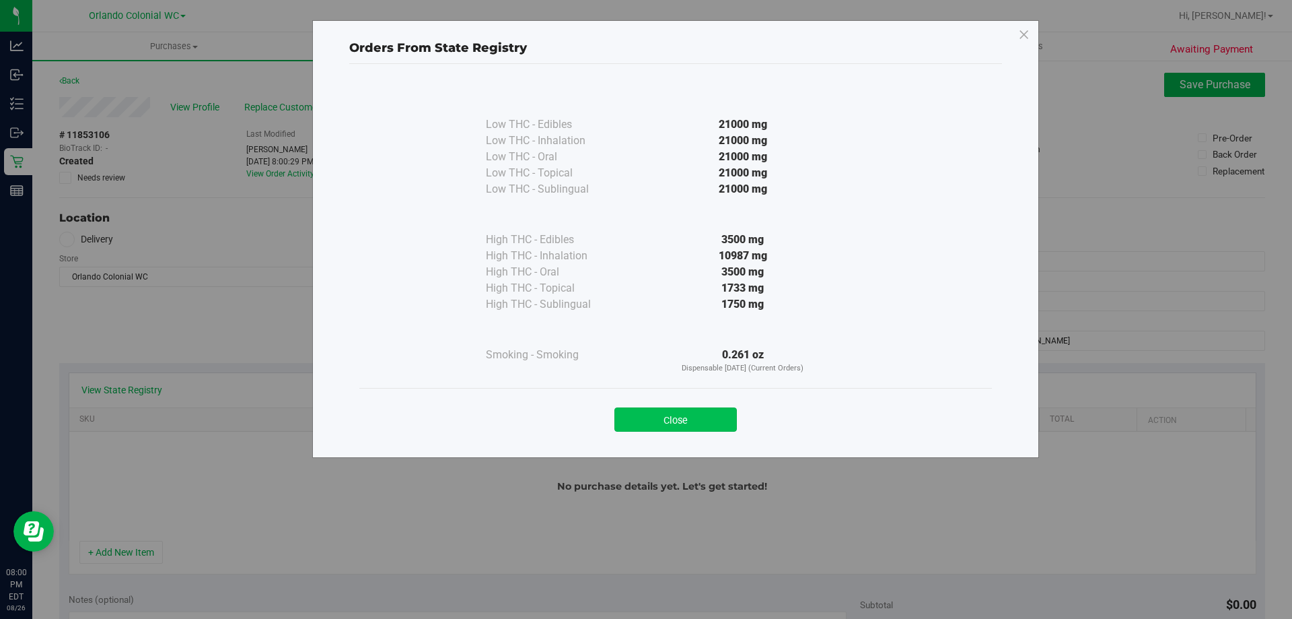
click at [666, 421] on button "Close" at bounding box center [676, 419] width 123 height 24
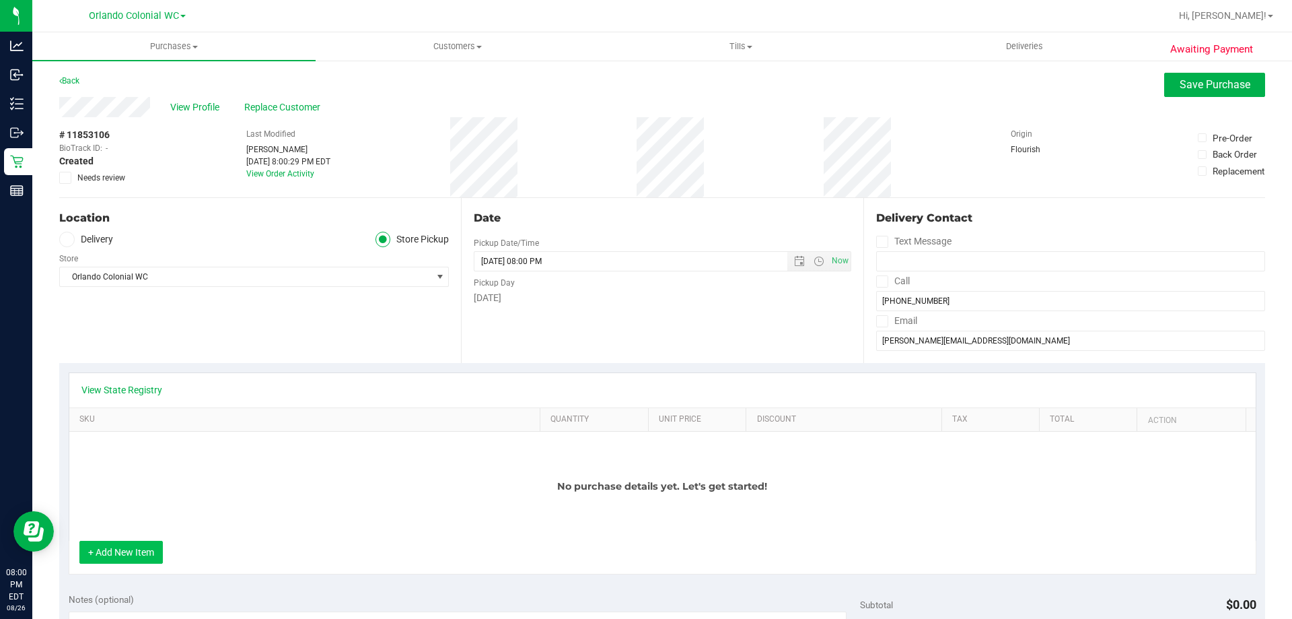
click at [149, 552] on button "+ Add New Item" at bounding box center [120, 551] width 83 height 23
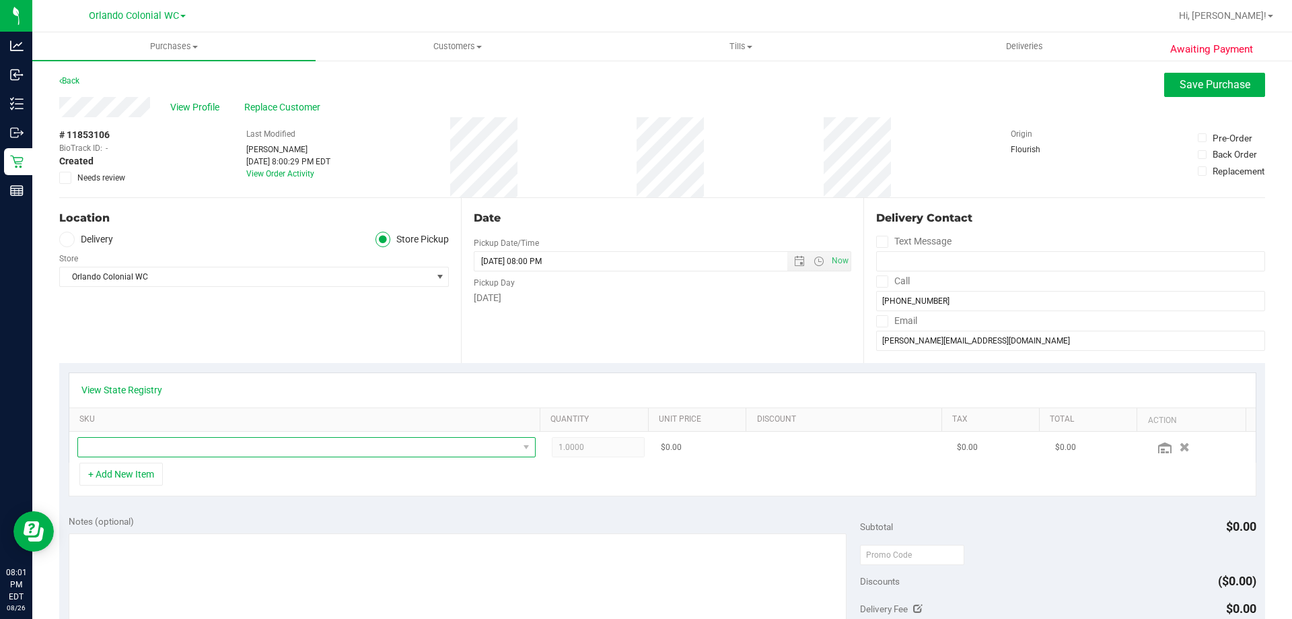
click at [435, 456] on span "NO DATA FOUND" at bounding box center [298, 447] width 440 height 19
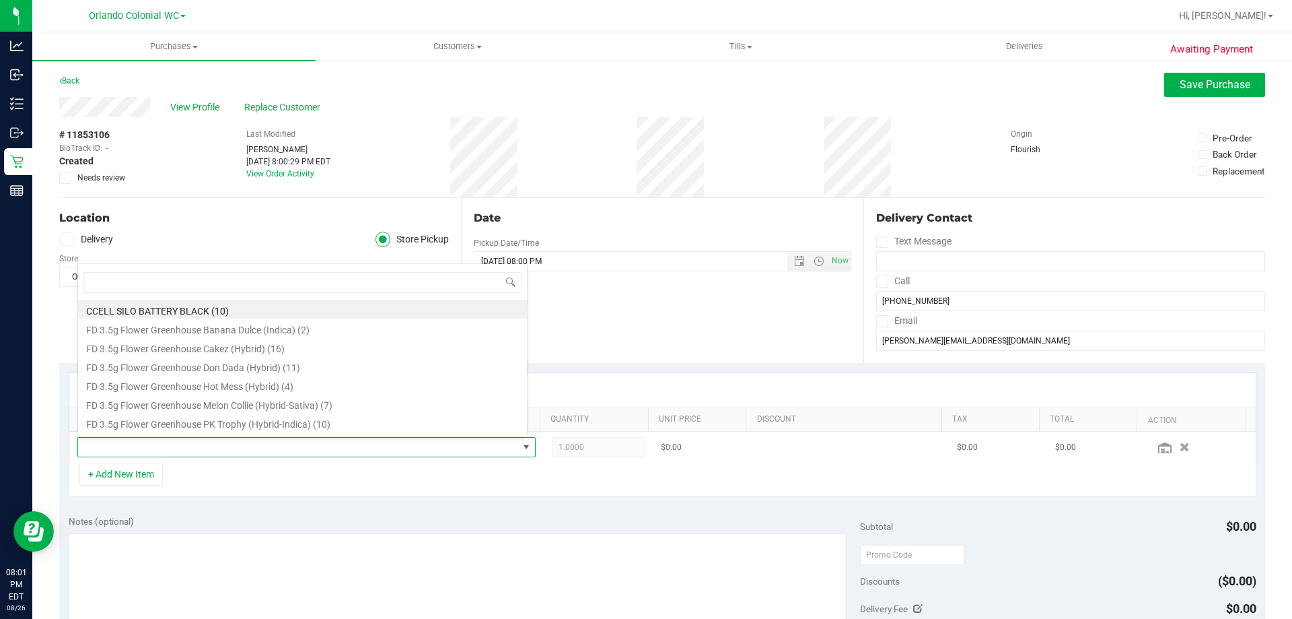
scroll to position [20, 446]
type input "origi"
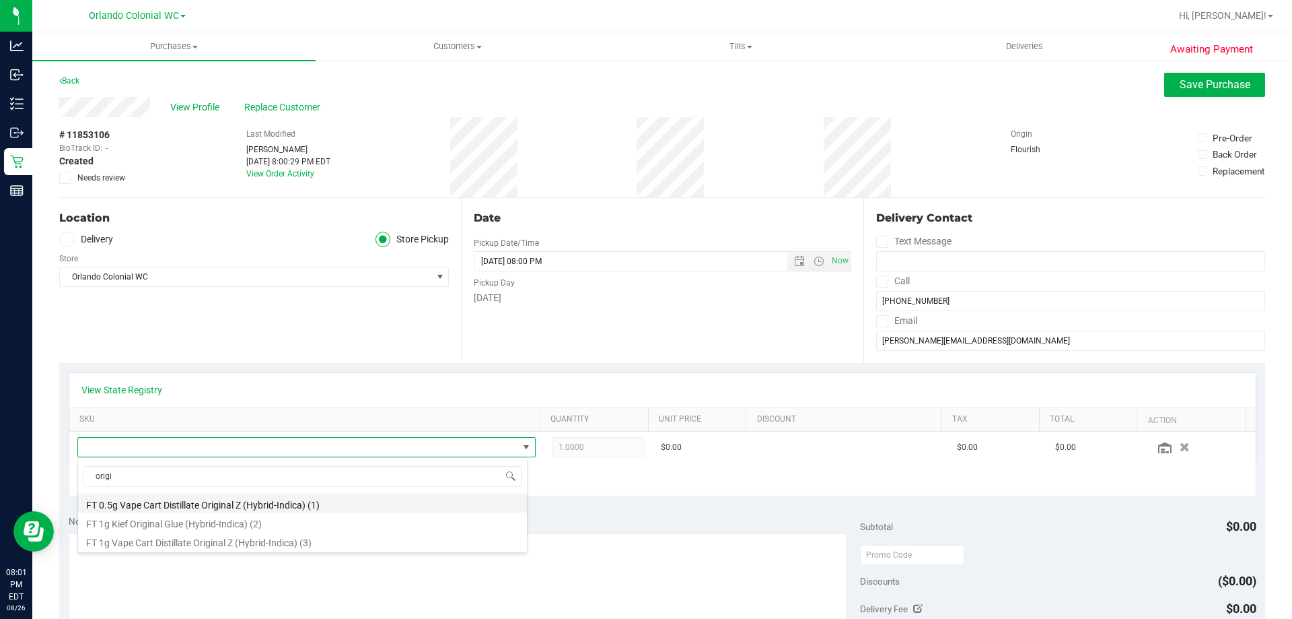
click at [137, 505] on li "FT 0.5g Vape Cart Distillate Original Z (Hybrid-Indica) (1)" at bounding box center [302, 502] width 449 height 19
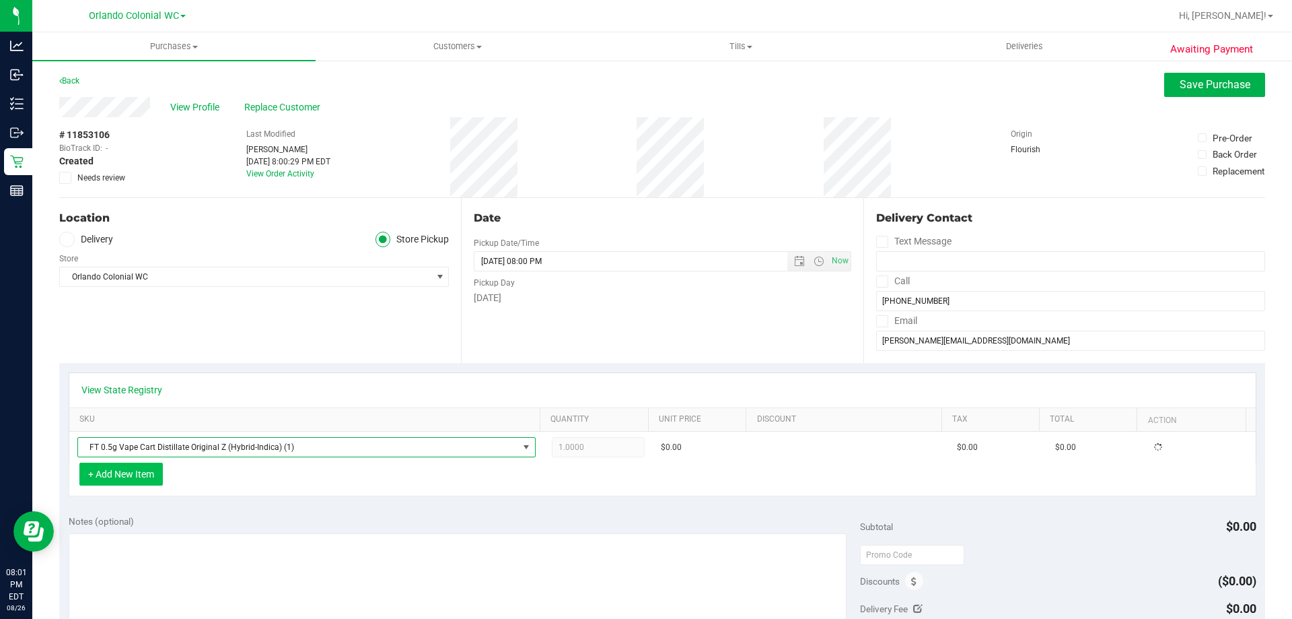
click at [113, 478] on button "+ Add New Item" at bounding box center [120, 473] width 83 height 23
click at [125, 476] on button "+ Add New Item" at bounding box center [120, 473] width 83 height 23
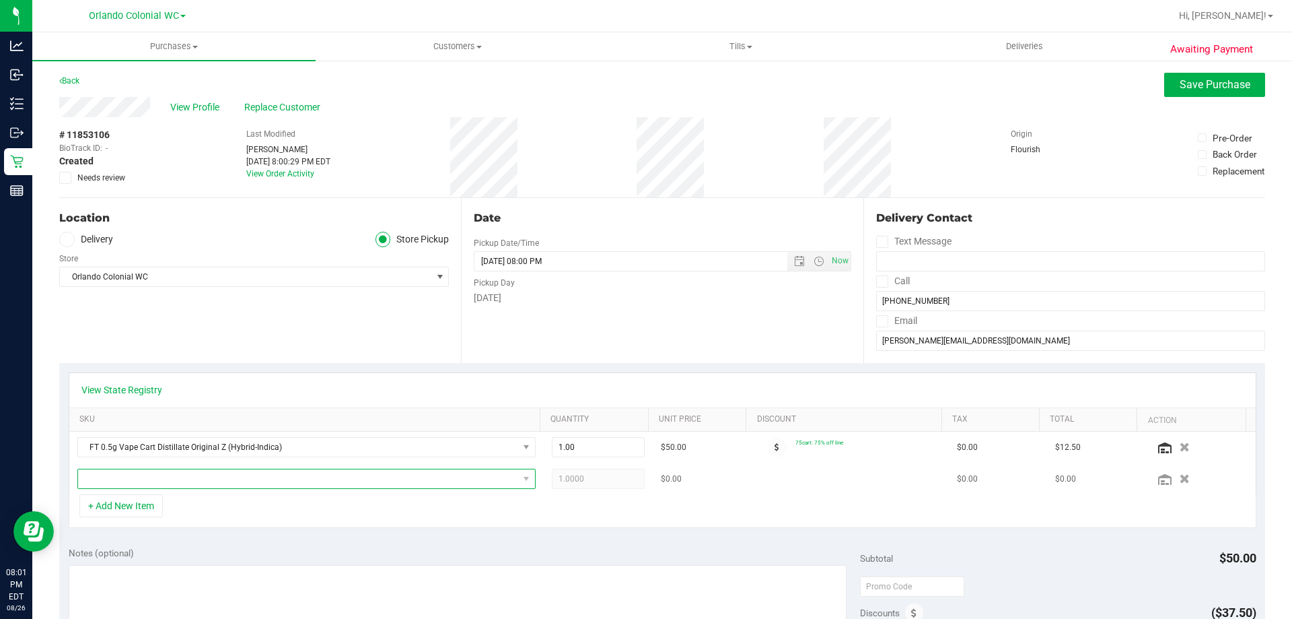
click at [148, 483] on span "NO DATA FOUND" at bounding box center [298, 478] width 440 height 19
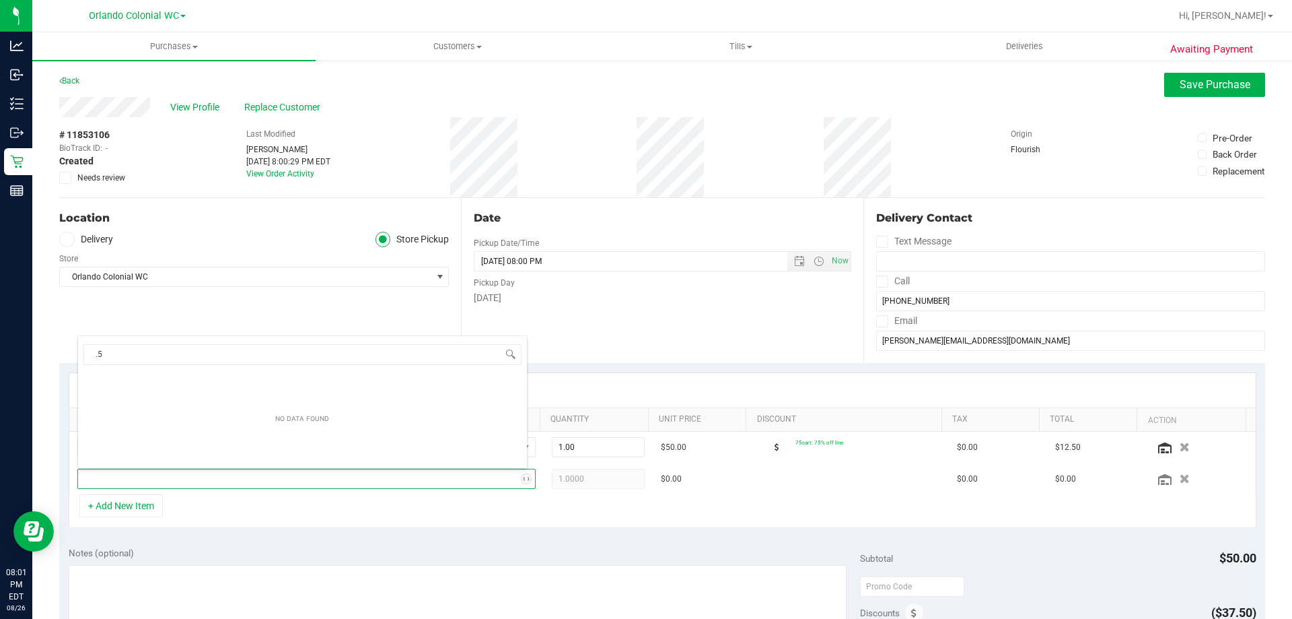
type input "."
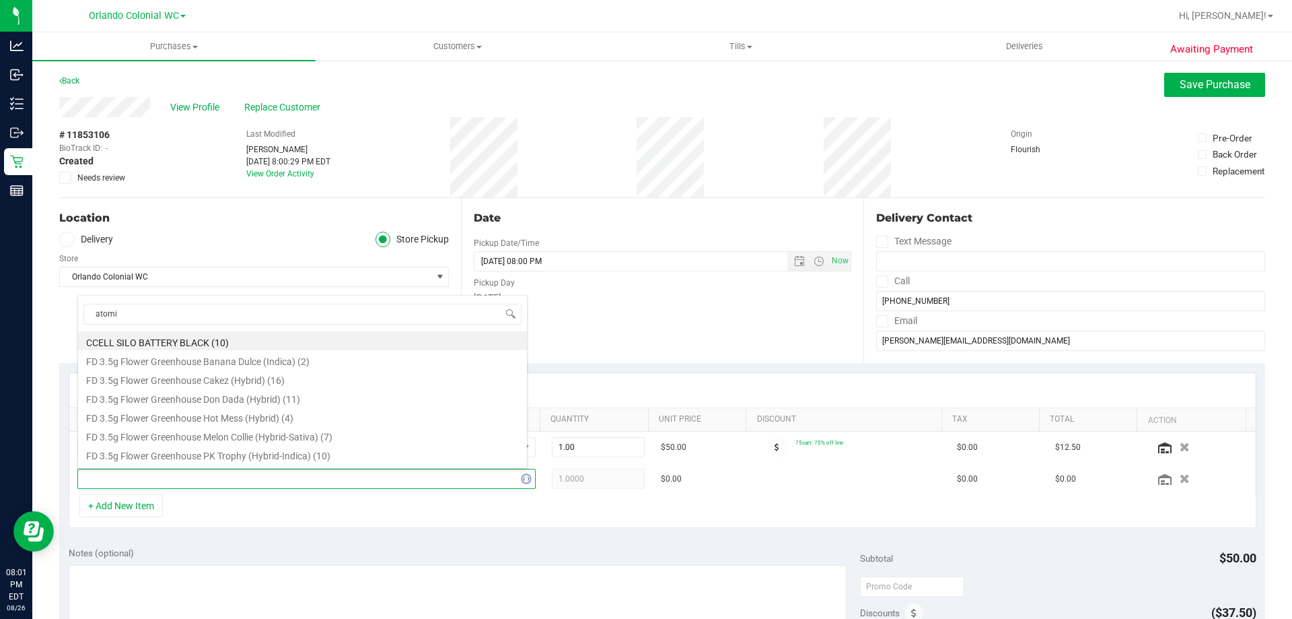
type input "atomic"
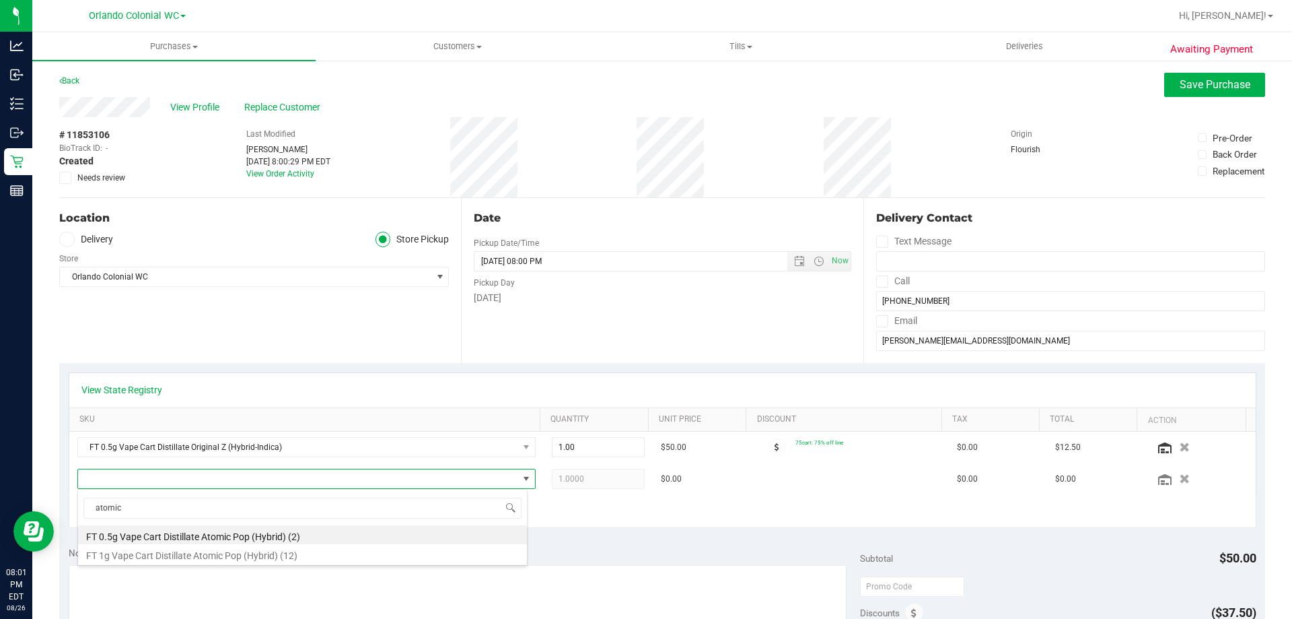
click at [213, 555] on li "FT 1g Vape Cart Distillate Atomic Pop (Hybrid) (12)" at bounding box center [302, 553] width 449 height 19
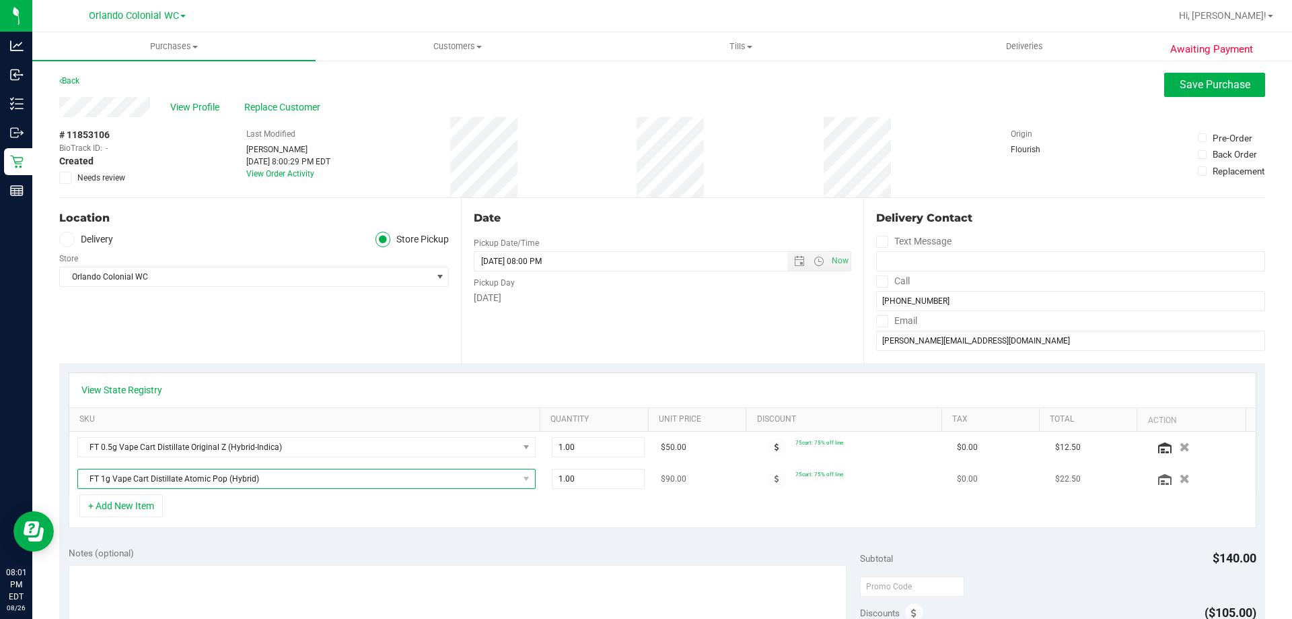
click at [464, 488] on span "FT 1g Vape Cart Distillate Atomic Pop (Hybrid)" at bounding box center [298, 478] width 440 height 19
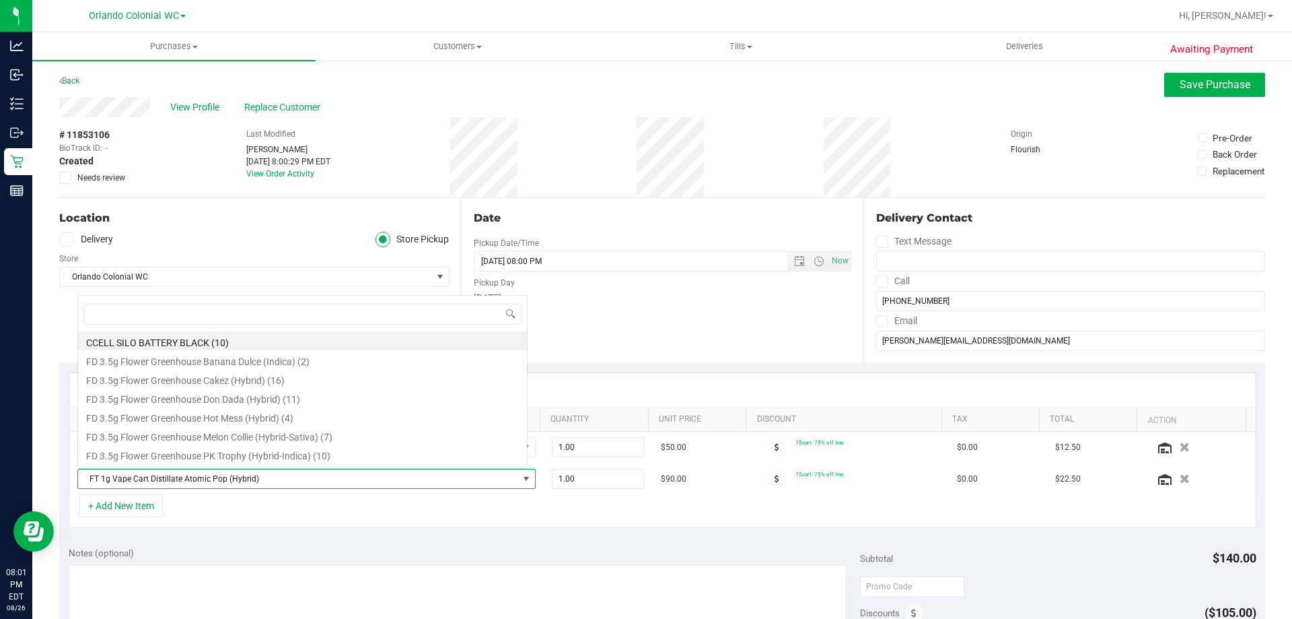
scroll to position [20, 446]
type input "atomi"
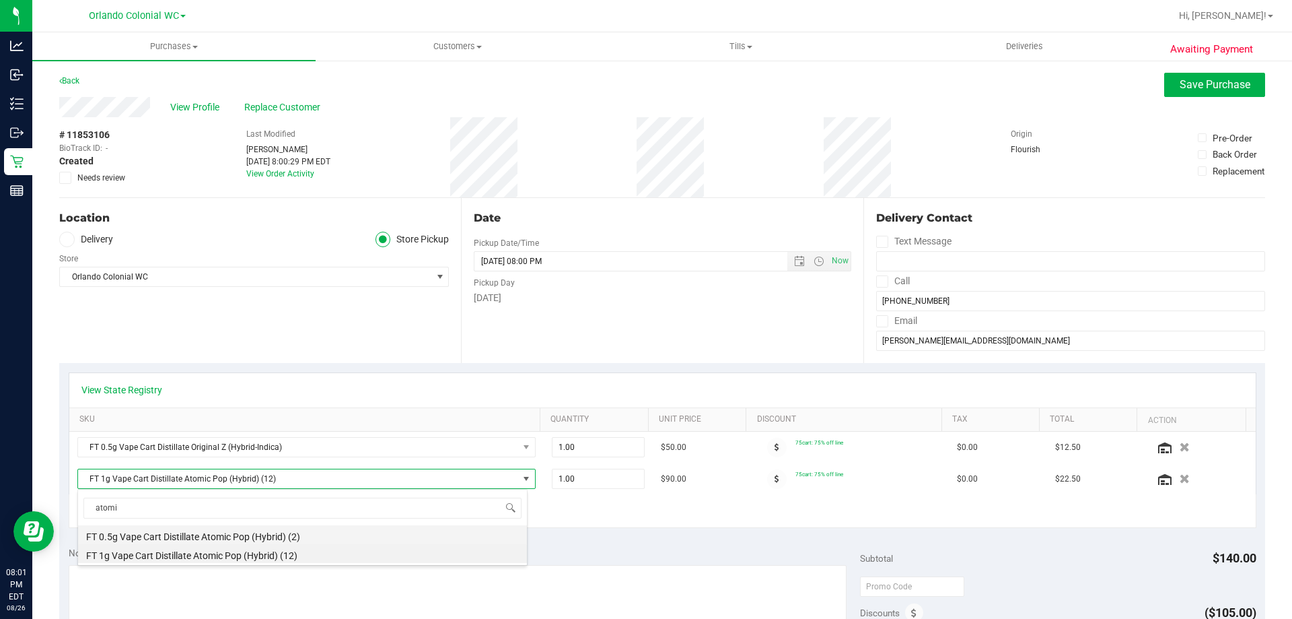
click at [105, 530] on li "FT 0.5g Vape Cart Distillate Atomic Pop (Hybrid) (2)" at bounding box center [302, 534] width 449 height 19
click at [340, 549] on div "Notes (optional)" at bounding box center [465, 552] width 792 height 13
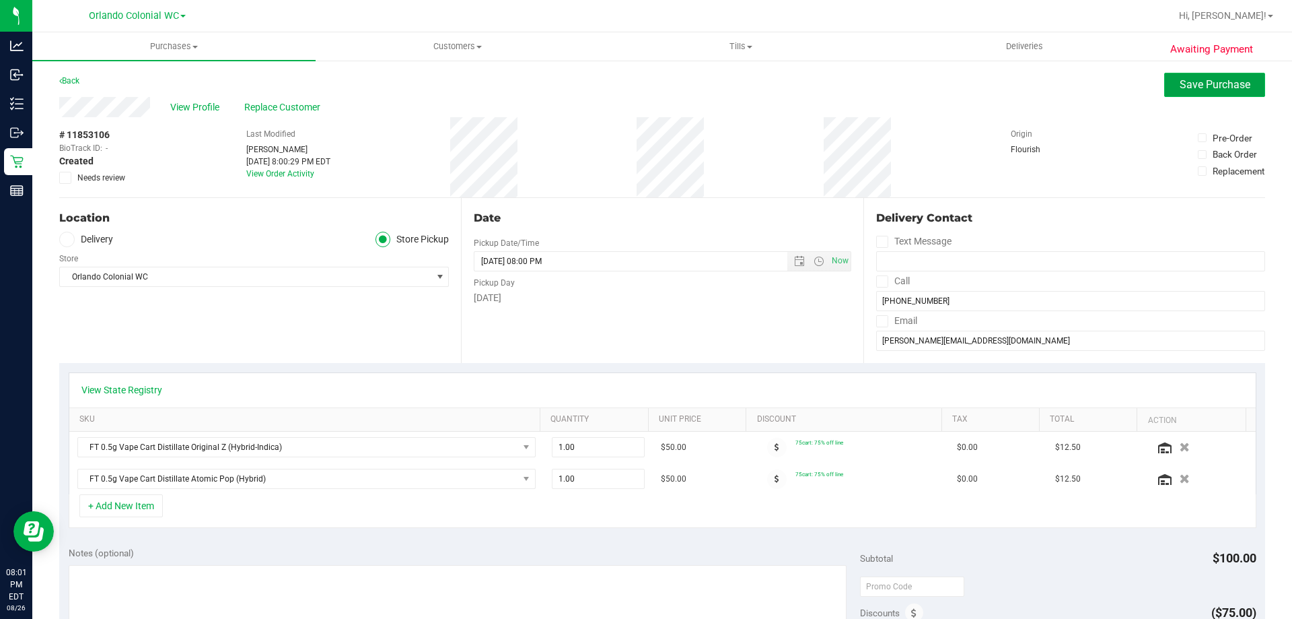
click at [1230, 94] on button "Save Purchase" at bounding box center [1214, 85] width 101 height 24
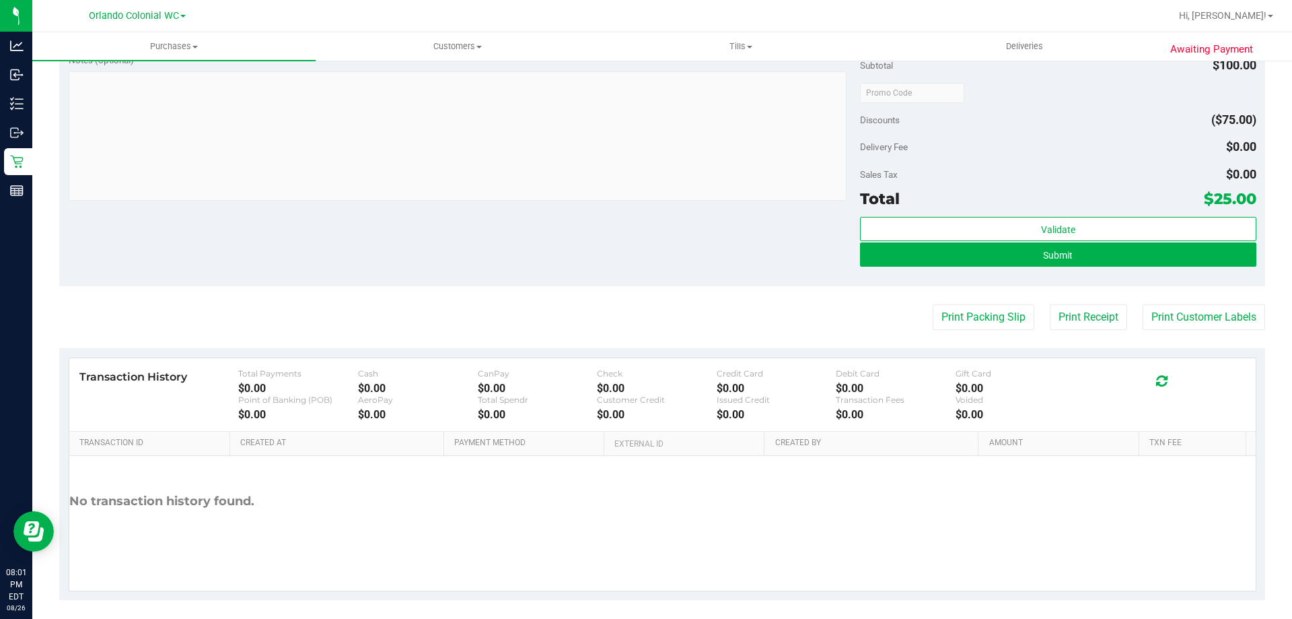
scroll to position [496, 0]
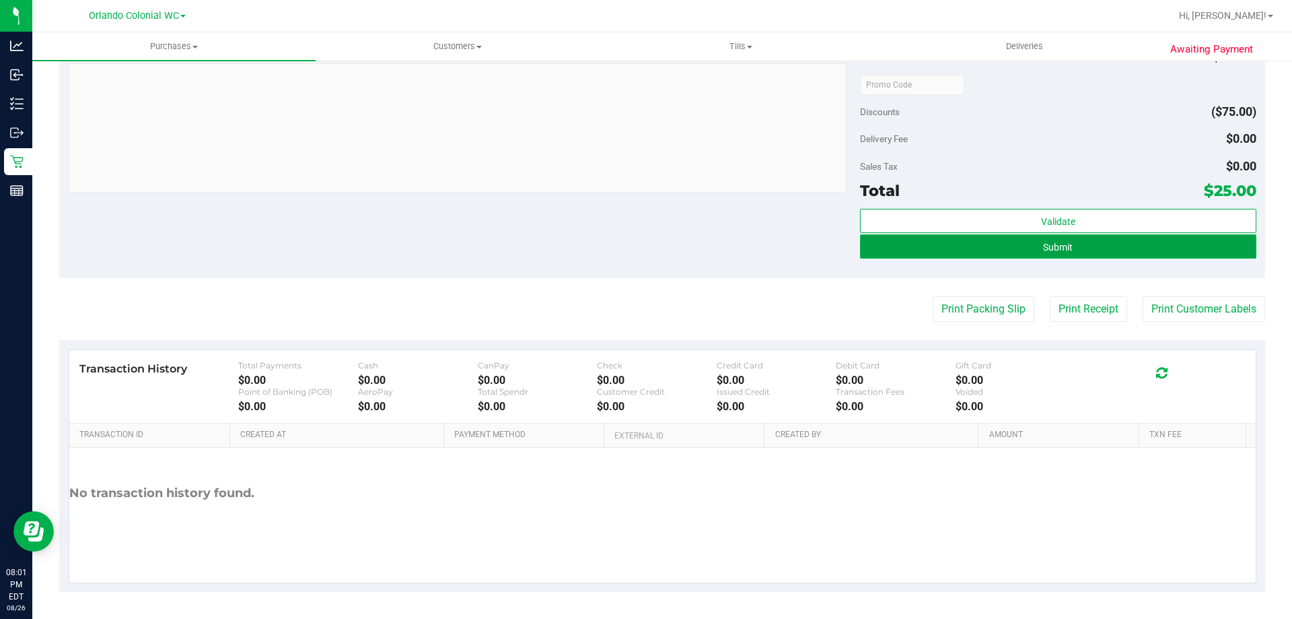
click at [1051, 246] on span "Submit" at bounding box center [1058, 247] width 30 height 11
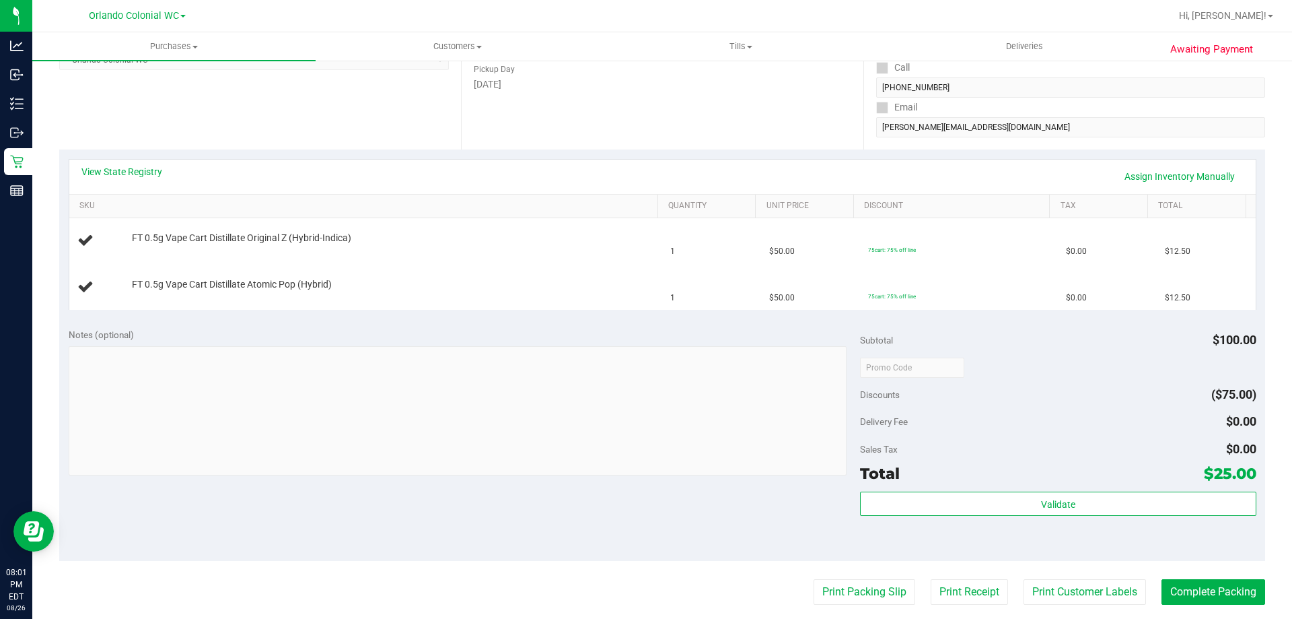
scroll to position [207, 0]
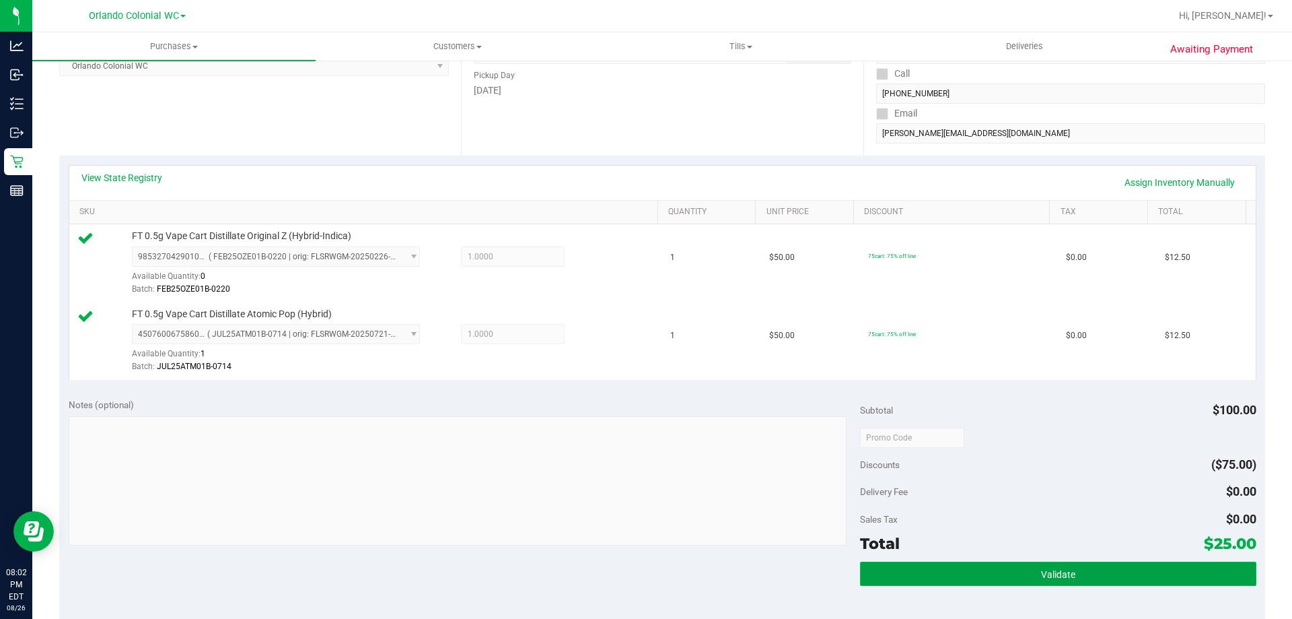
click at [1141, 561] on button "Validate" at bounding box center [1058, 573] width 396 height 24
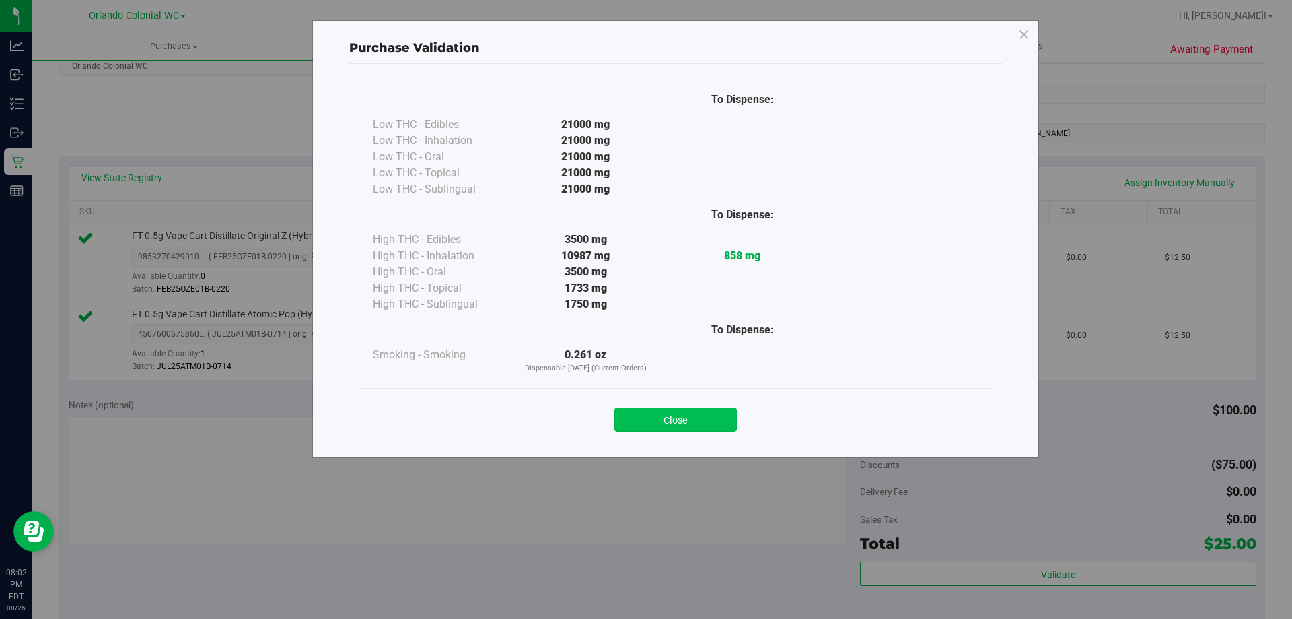
click at [705, 417] on button "Close" at bounding box center [676, 419] width 123 height 24
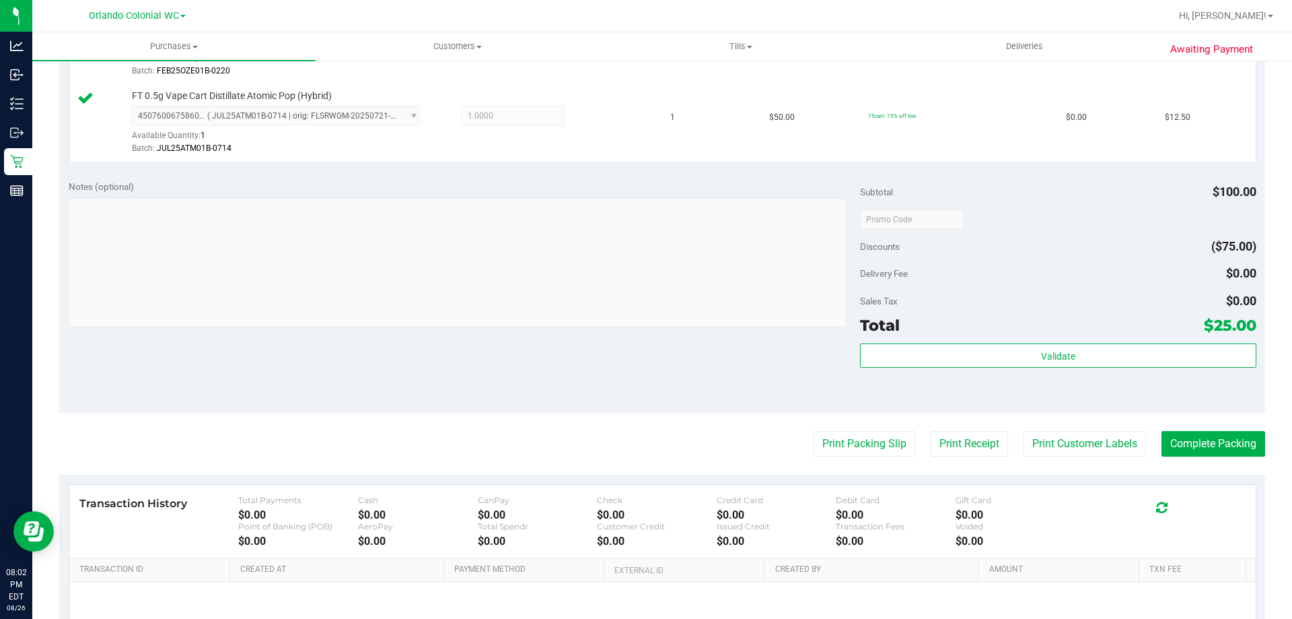
scroll to position [430, 0]
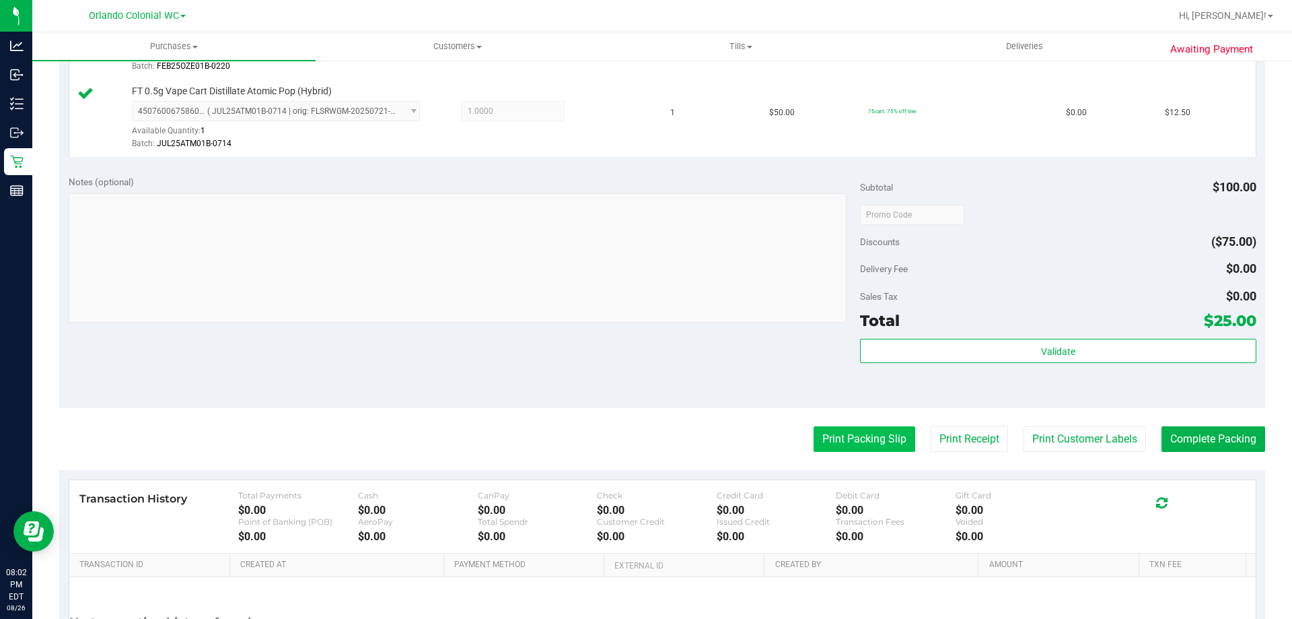
click at [884, 432] on button "Print Packing Slip" at bounding box center [865, 439] width 102 height 26
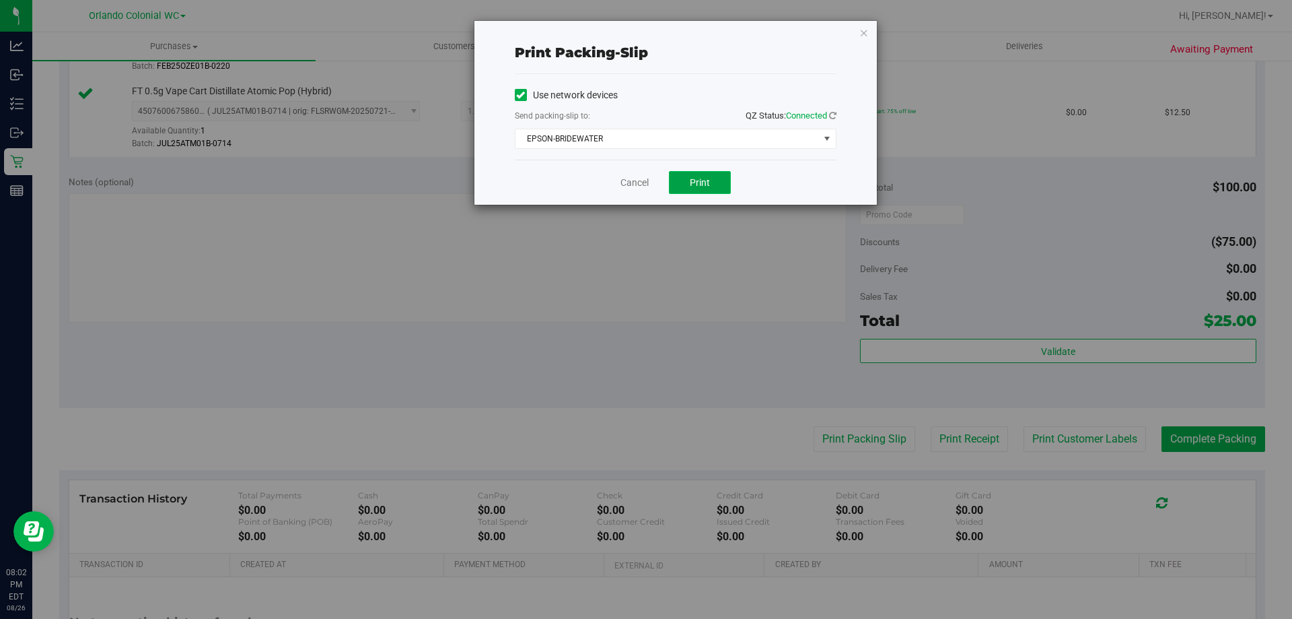
click at [697, 181] on span "Print" at bounding box center [700, 182] width 20 height 11
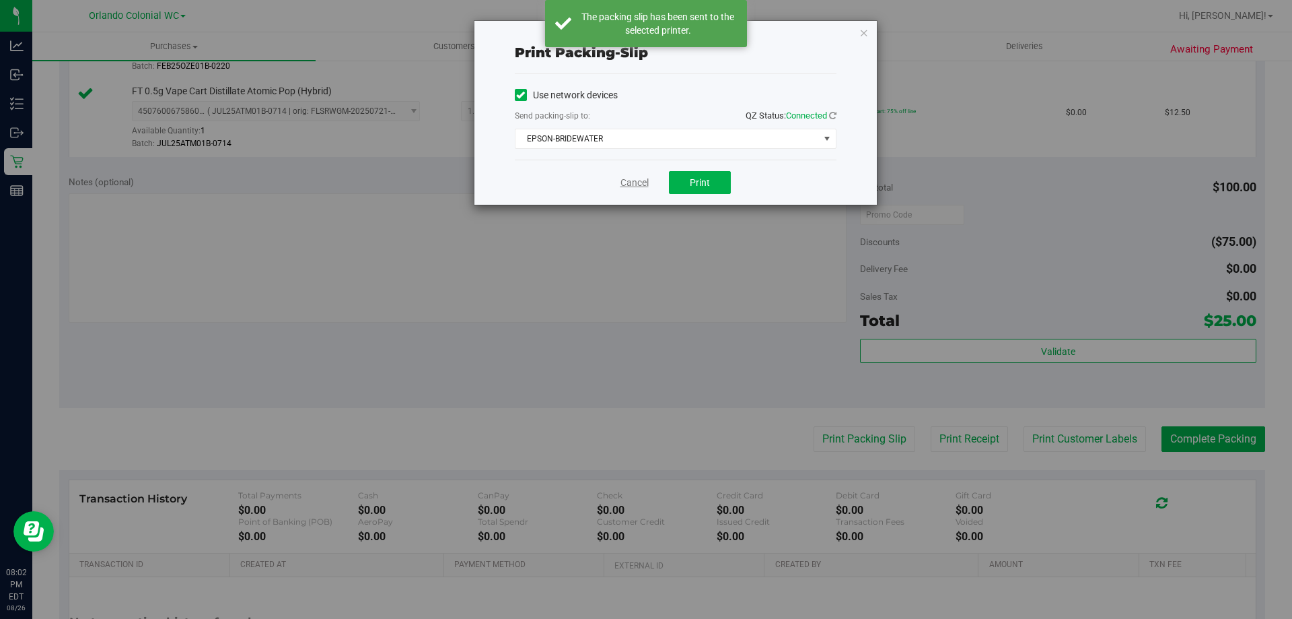
click at [631, 178] on link "Cancel" at bounding box center [635, 183] width 28 height 14
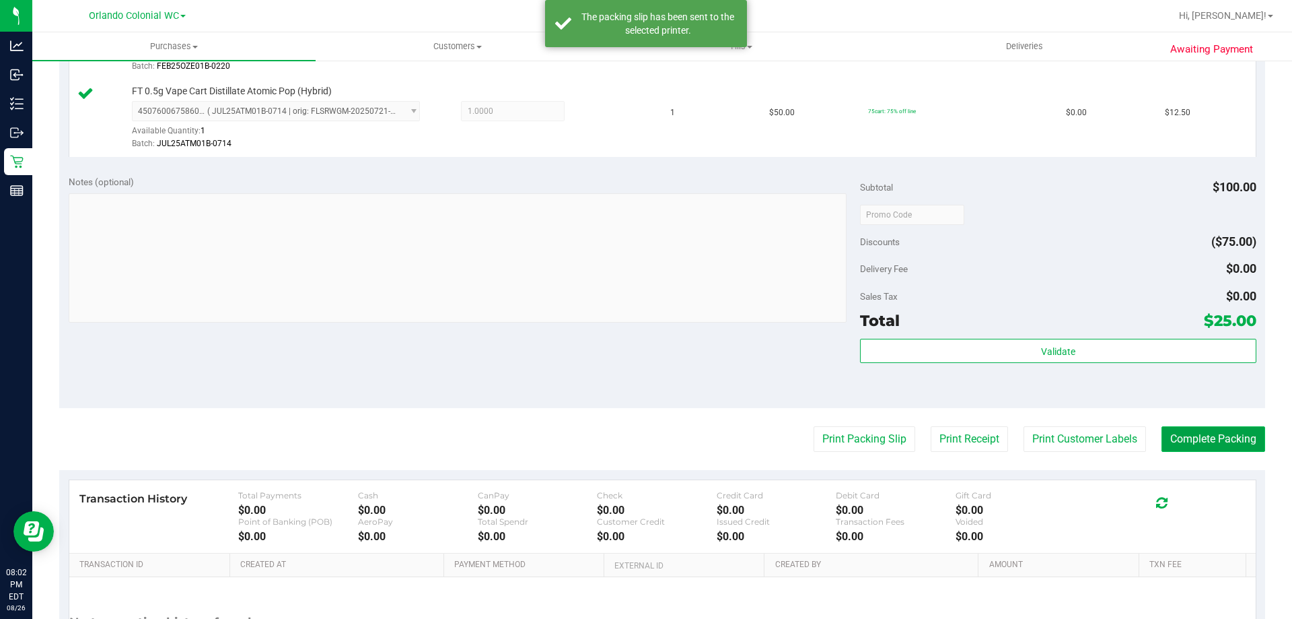
click at [1193, 446] on button "Complete Packing" at bounding box center [1214, 439] width 104 height 26
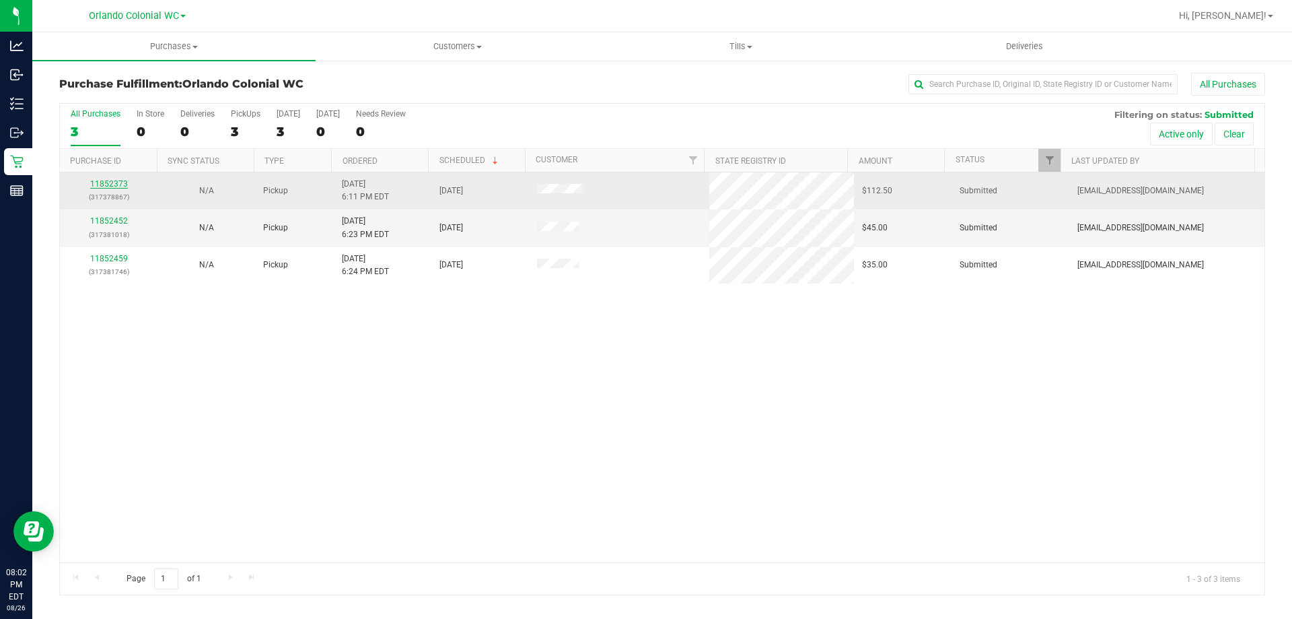
click at [102, 180] on link "11852373" at bounding box center [109, 183] width 38 height 9
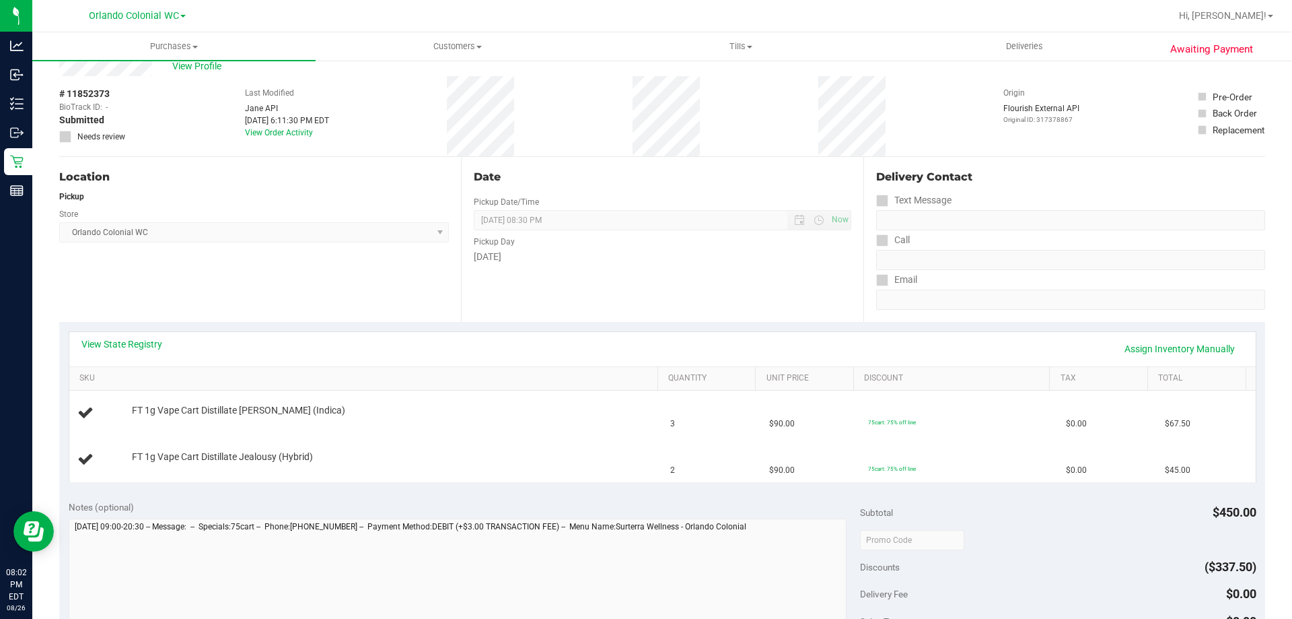
scroll to position [37, 0]
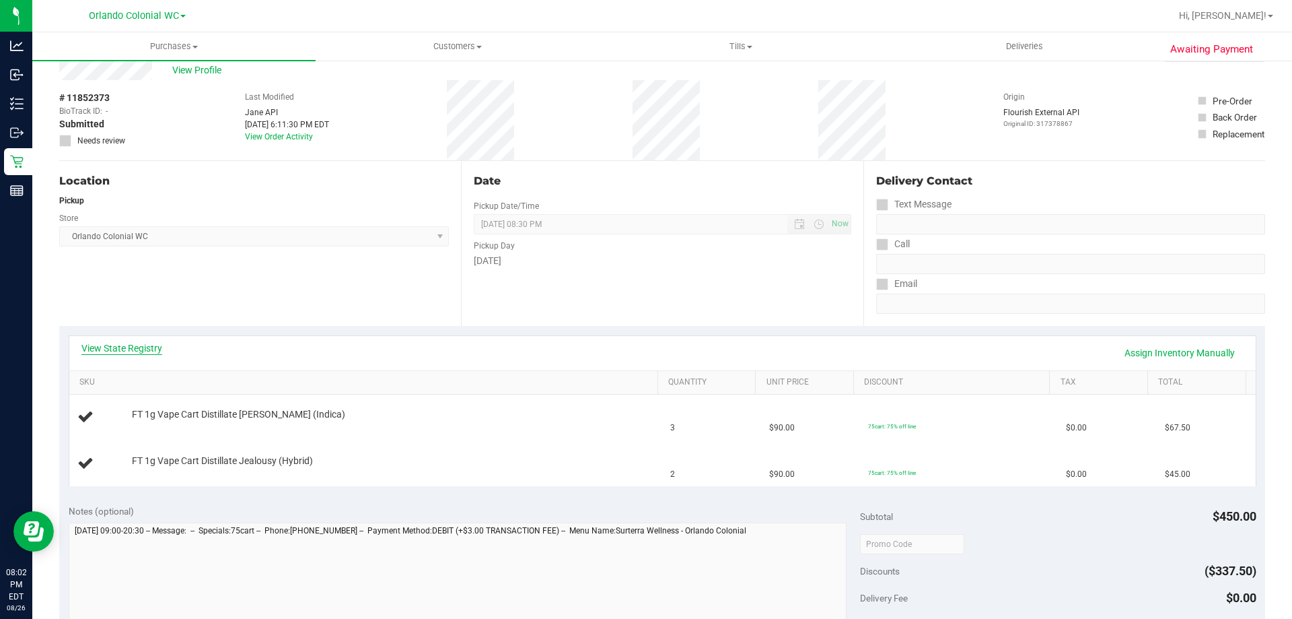
click at [101, 345] on link "View State Registry" at bounding box center [121, 347] width 81 height 13
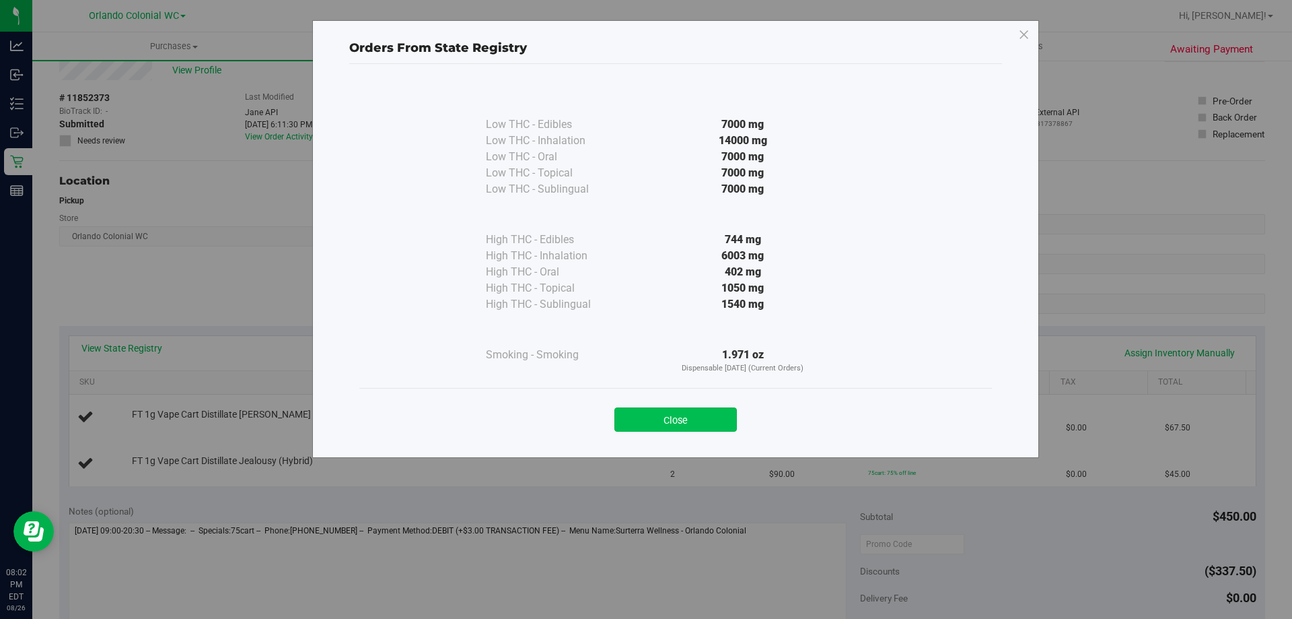
click at [633, 429] on button "Close" at bounding box center [676, 419] width 123 height 24
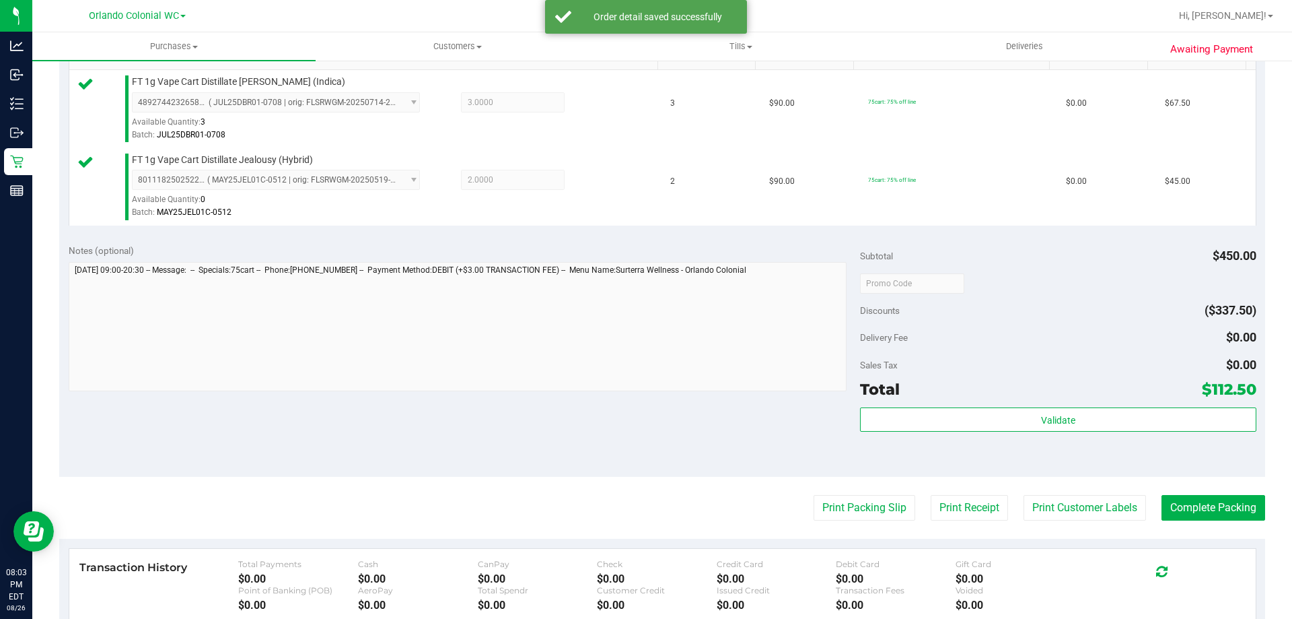
scroll to position [373, 0]
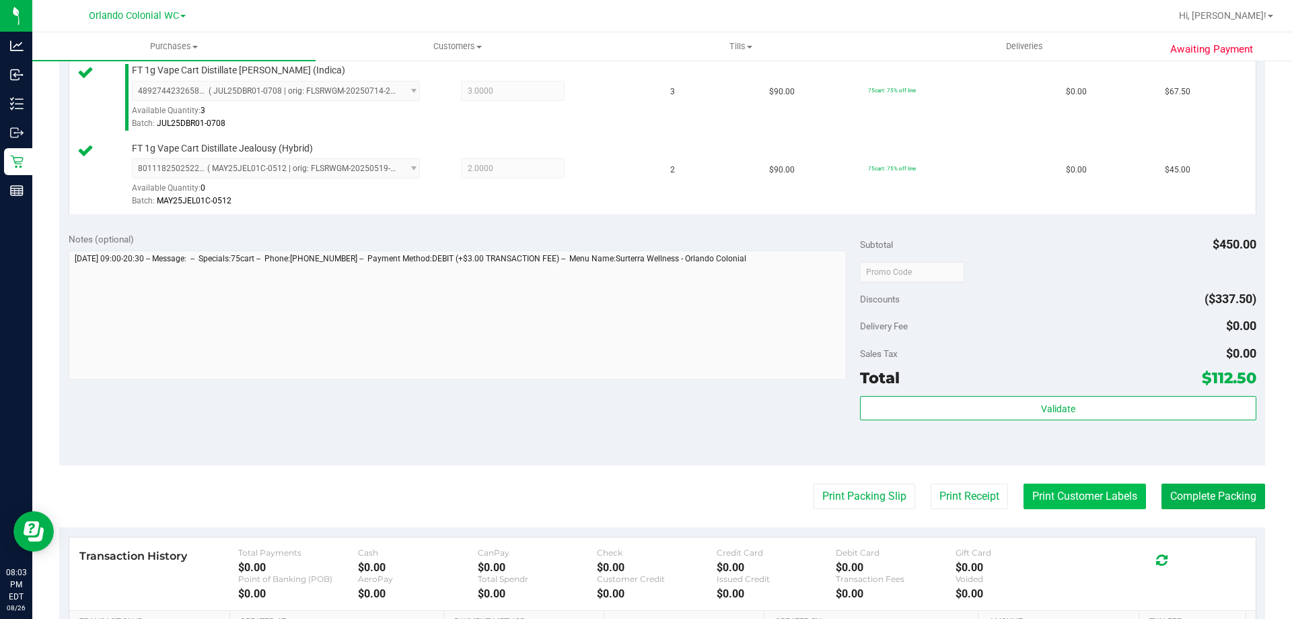
click at [1027, 495] on button "Print Customer Labels" at bounding box center [1085, 496] width 123 height 26
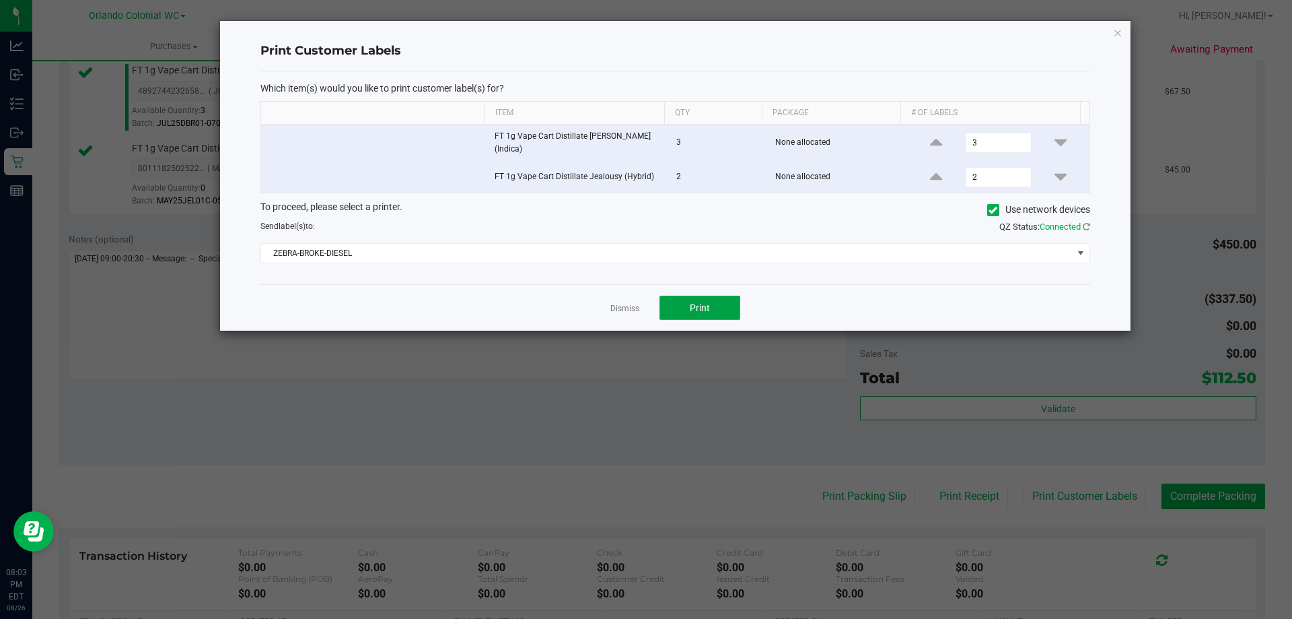
click at [703, 317] on button "Print" at bounding box center [700, 307] width 81 height 24
click at [622, 308] on link "Dismiss" at bounding box center [624, 308] width 29 height 11
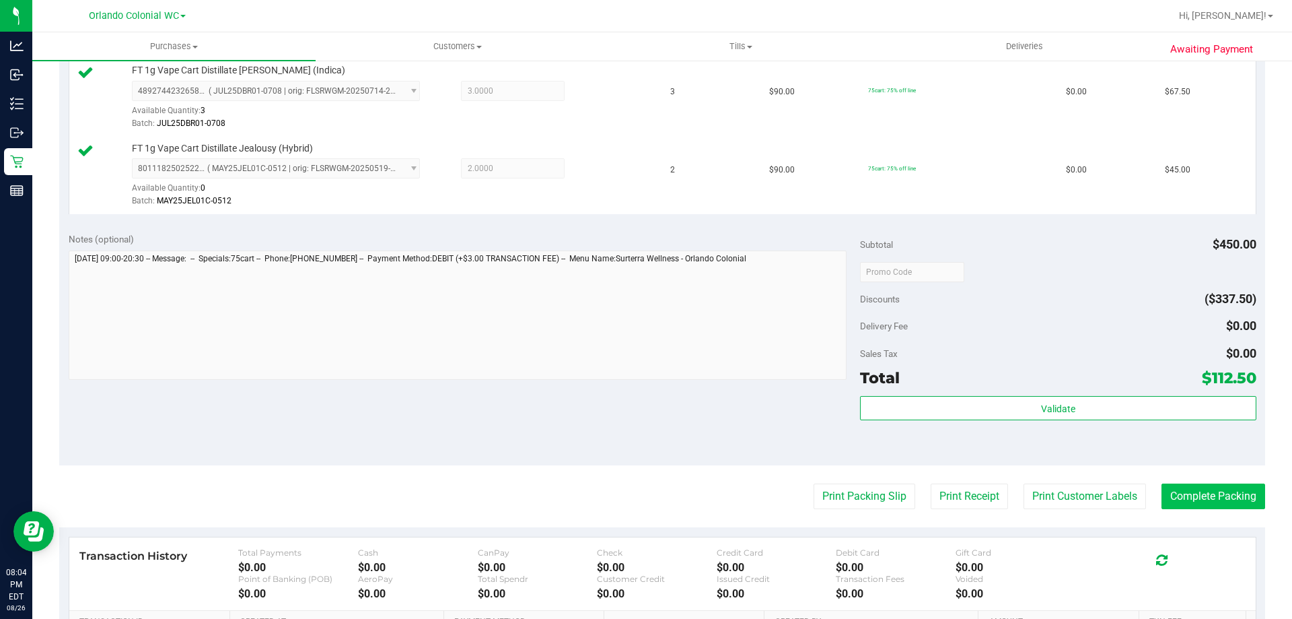
click at [1202, 486] on button "Complete Packing" at bounding box center [1214, 496] width 104 height 26
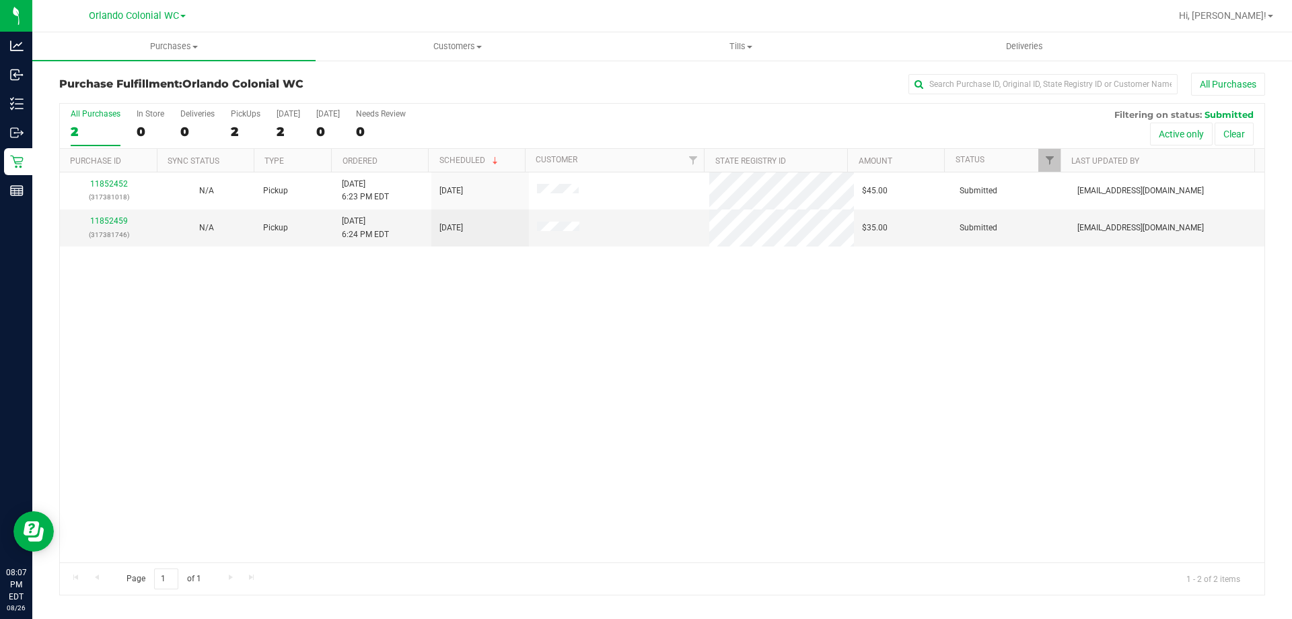
click at [307, 382] on div "11852452 (317381018) N/A Pickup 8/26/2025 6:23 PM EDT 8/26/2025 $45.00 Submitte…" at bounding box center [662, 367] width 1205 height 390
click at [183, 44] on span "Purchases" at bounding box center [173, 46] width 283 height 12
click at [176, 77] on li "Summary of purchases" at bounding box center [173, 81] width 283 height 16
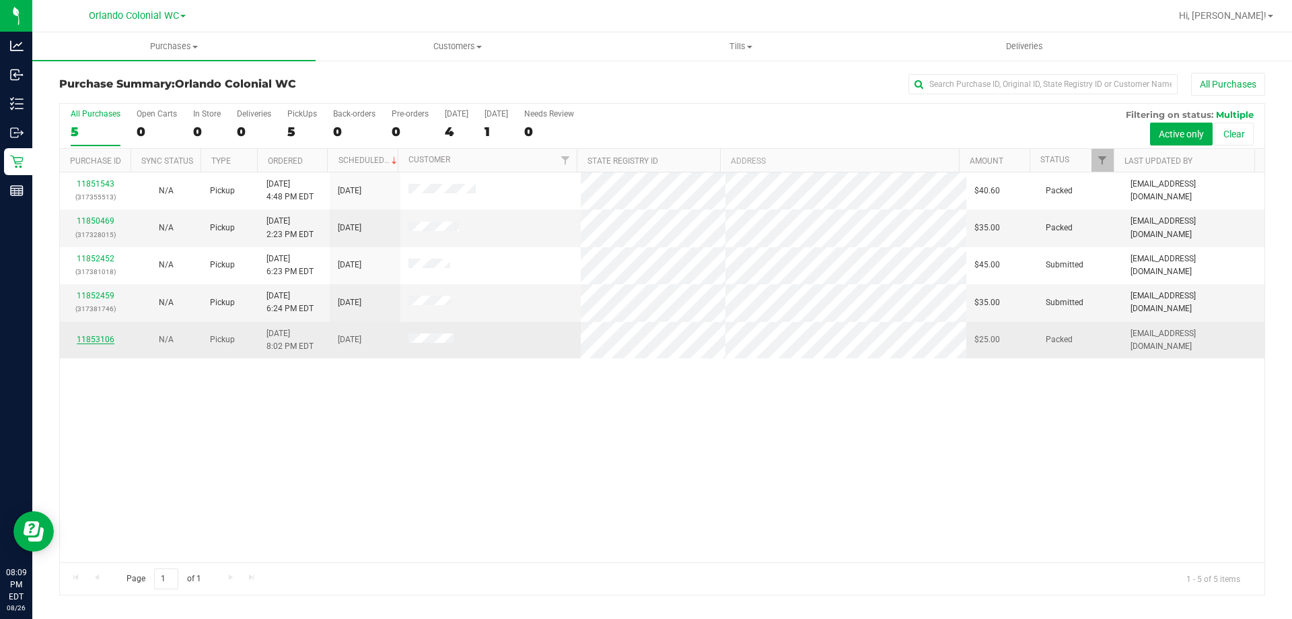
click at [111, 337] on link "11853106" at bounding box center [96, 339] width 38 height 9
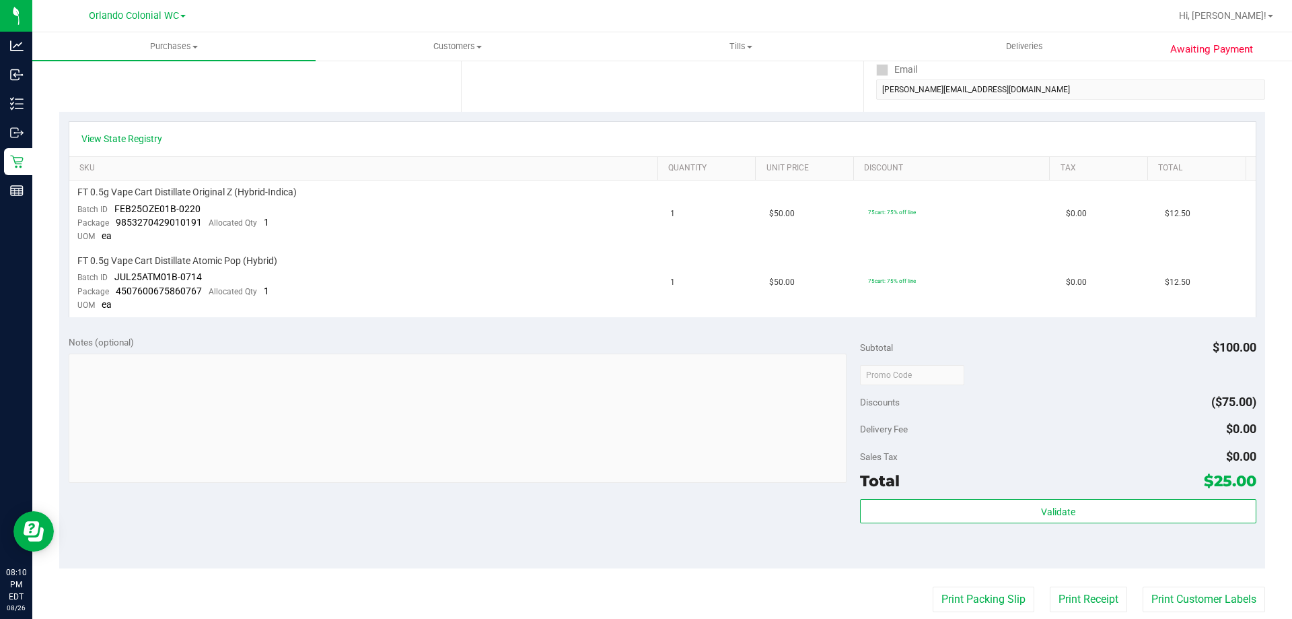
scroll to position [337, 0]
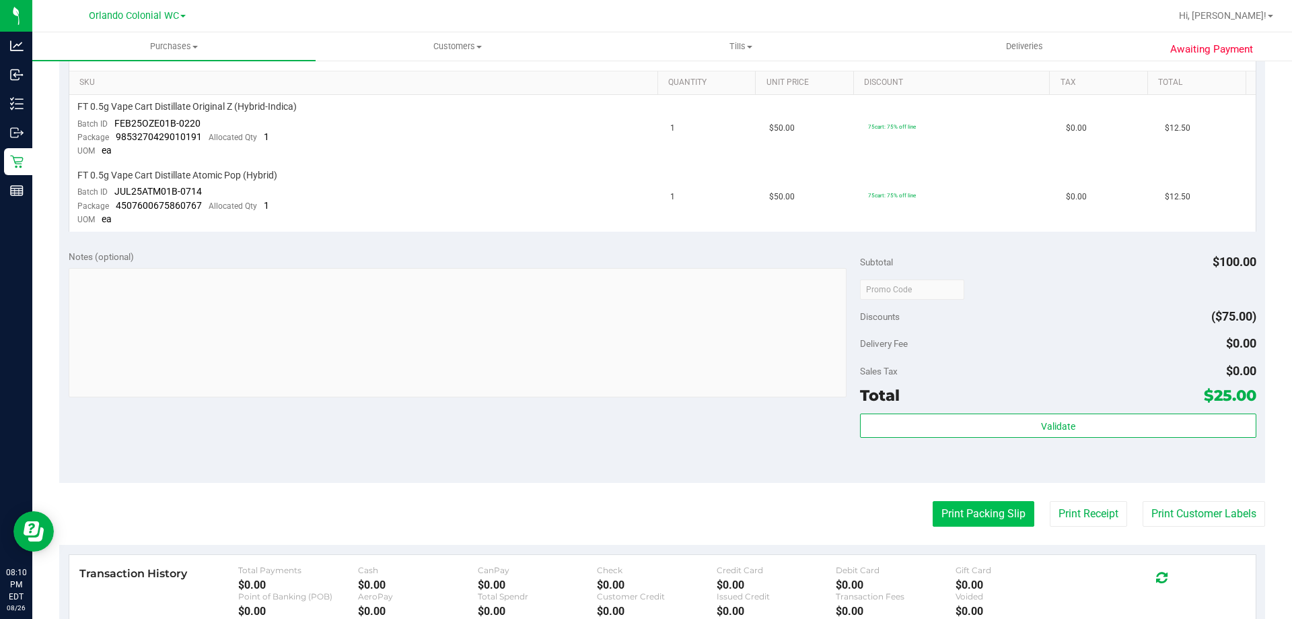
click at [937, 514] on button "Print Packing Slip" at bounding box center [984, 514] width 102 height 26
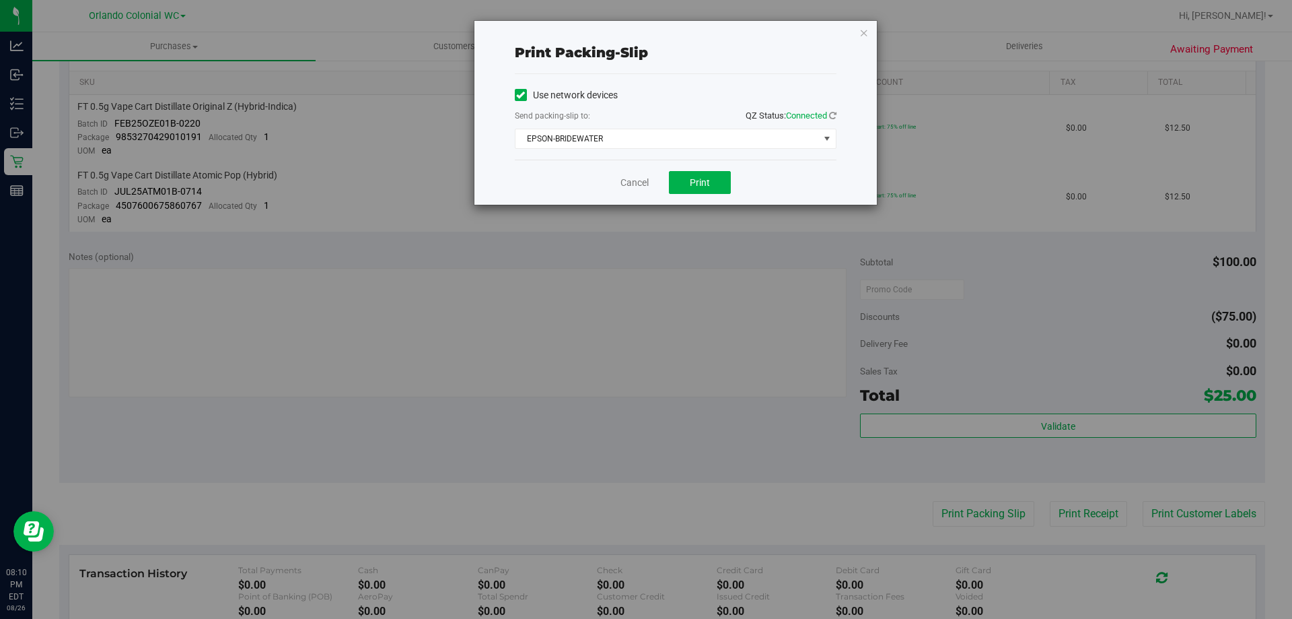
click at [661, 180] on div "Cancel Print" at bounding box center [676, 182] width 322 height 45
click at [670, 182] on button "Print" at bounding box center [700, 182] width 62 height 23
click at [645, 189] on link "Cancel" at bounding box center [635, 183] width 28 height 14
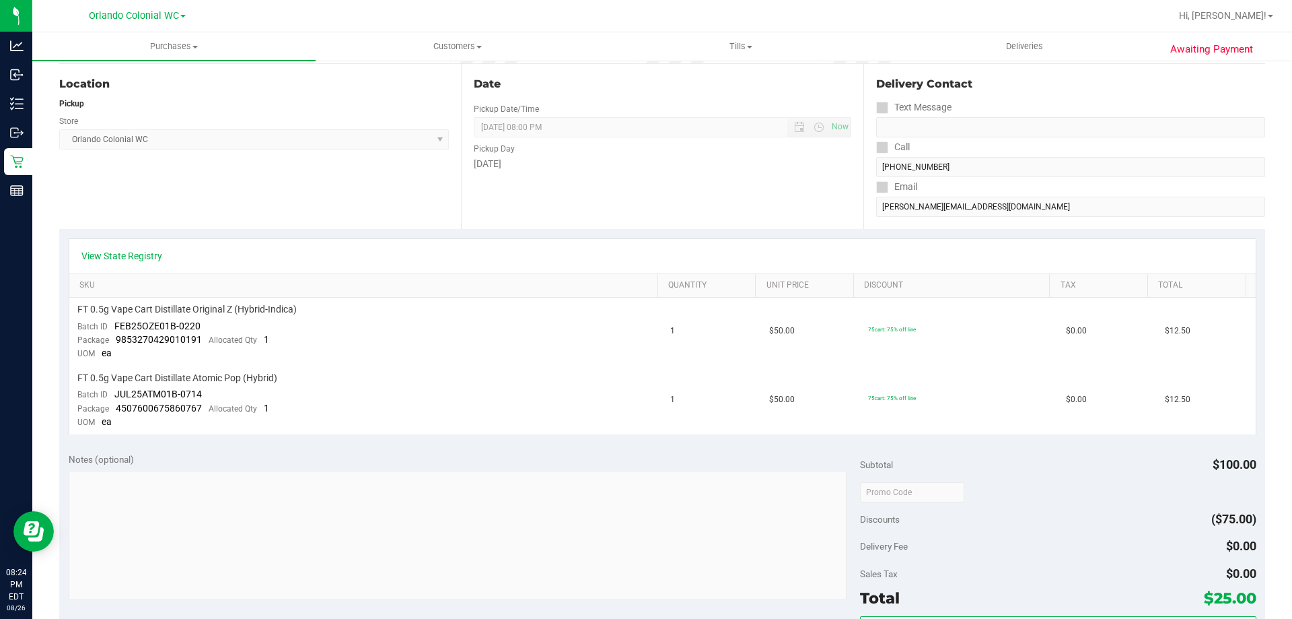
scroll to position [0, 0]
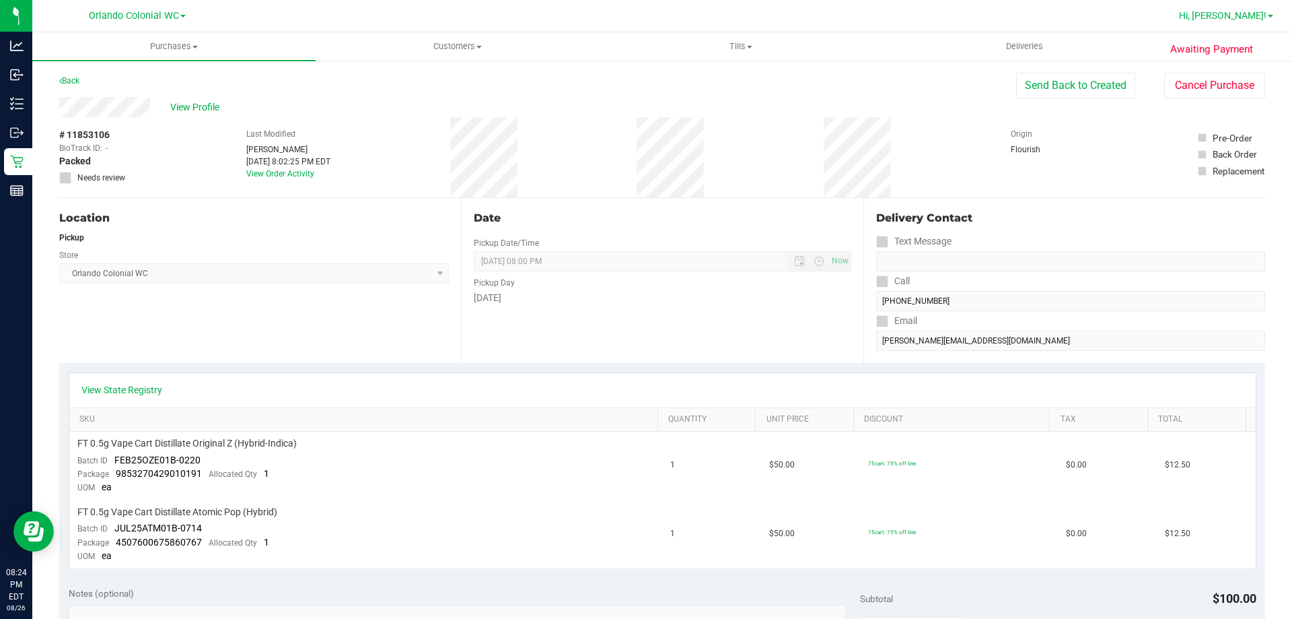
click at [1250, 9] on link "Hi, [PERSON_NAME]!" at bounding box center [1226, 16] width 105 height 14
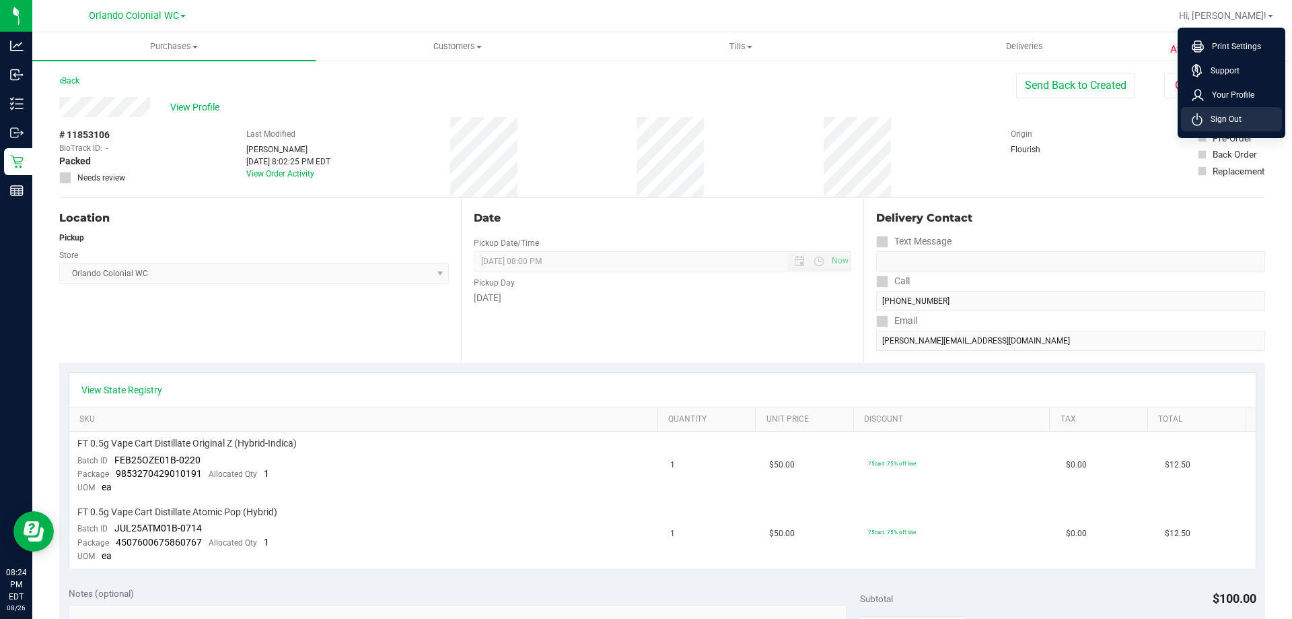
click at [1240, 123] on span "Sign Out" at bounding box center [1222, 118] width 39 height 13
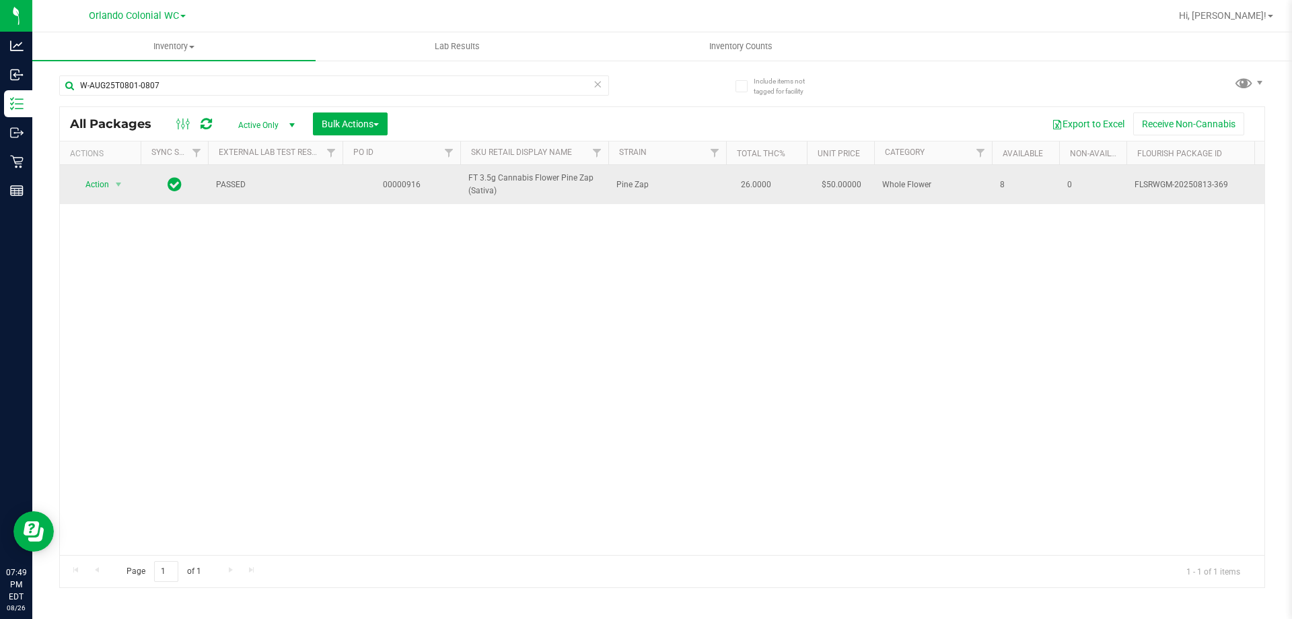
type input "W-AUG25T0801-0807"
click at [89, 176] on span "Action" at bounding box center [91, 184] width 36 height 19
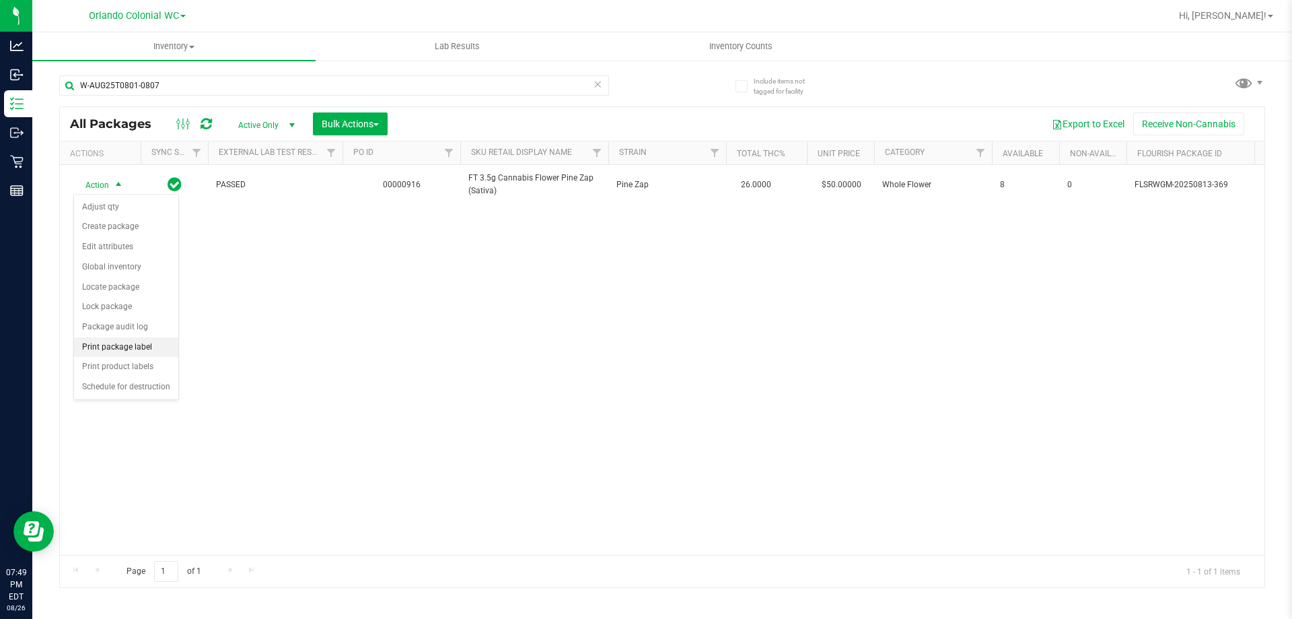
click at [87, 349] on li "Print package label" at bounding box center [126, 347] width 104 height 20
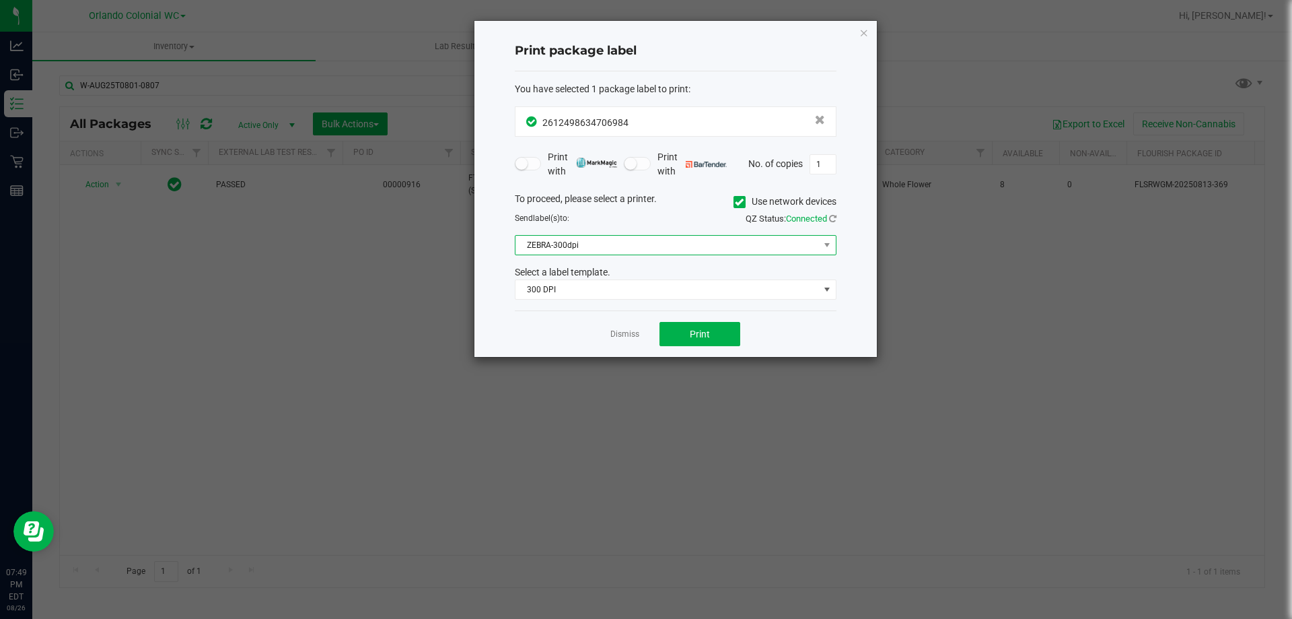
click at [563, 247] on span "ZEBRA-300dpi" at bounding box center [668, 245] width 304 height 19
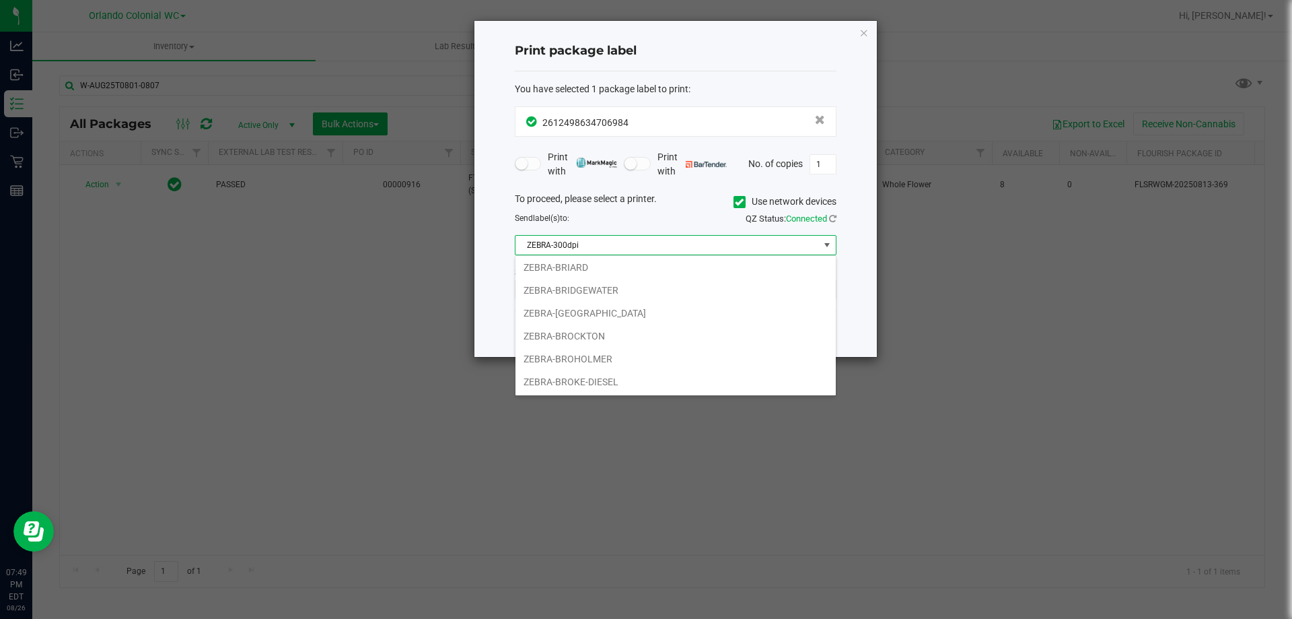
scroll to position [25, 0]
click at [555, 384] on li "ZEBRA-BROKE-DIESEL" at bounding box center [676, 382] width 320 height 23
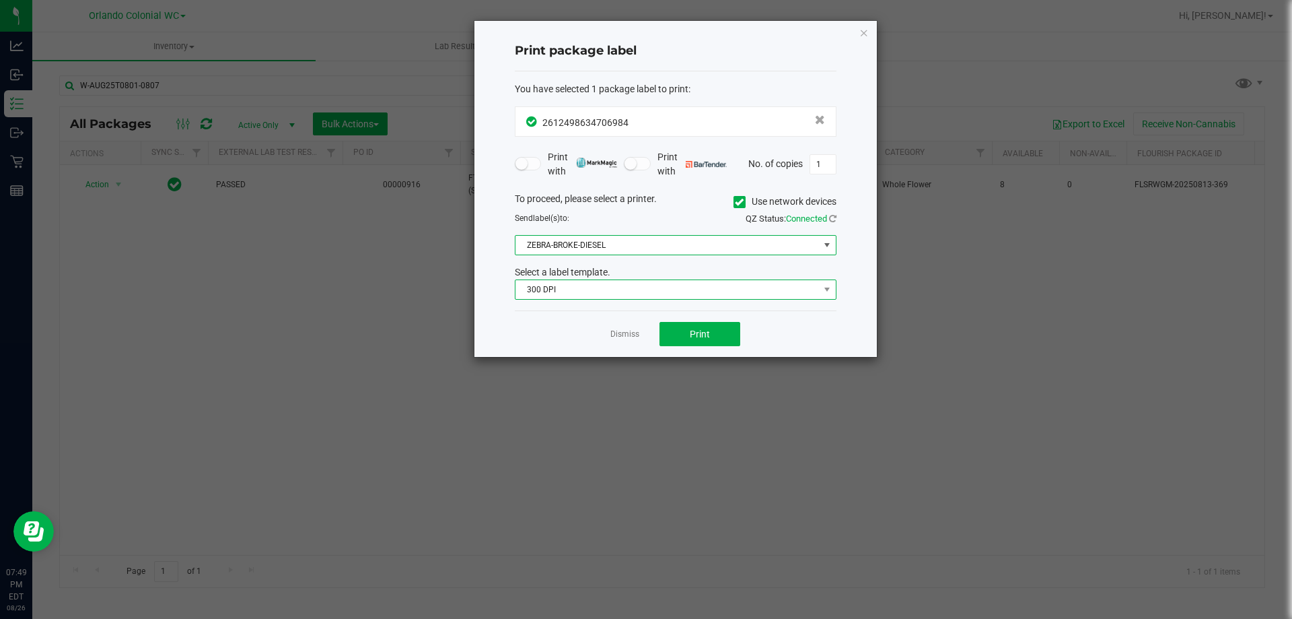
click at [547, 287] on span "300 DPI" at bounding box center [668, 289] width 304 height 19
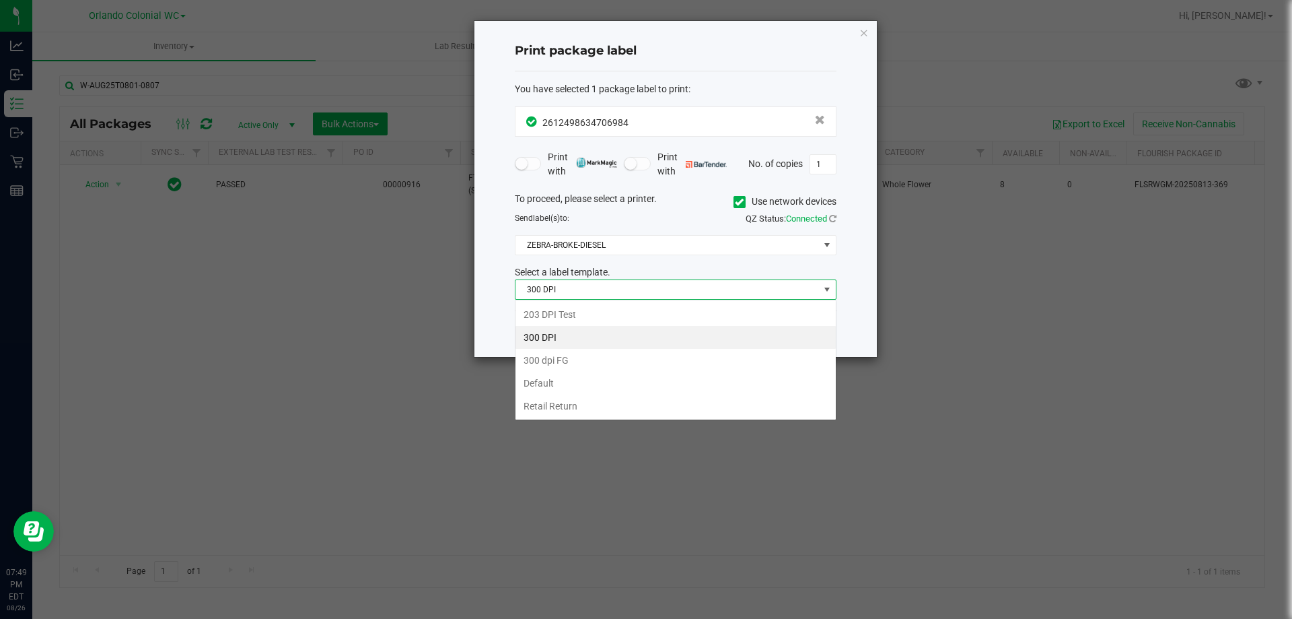
scroll to position [20, 322]
click at [547, 411] on li "Retail Return" at bounding box center [676, 405] width 320 height 23
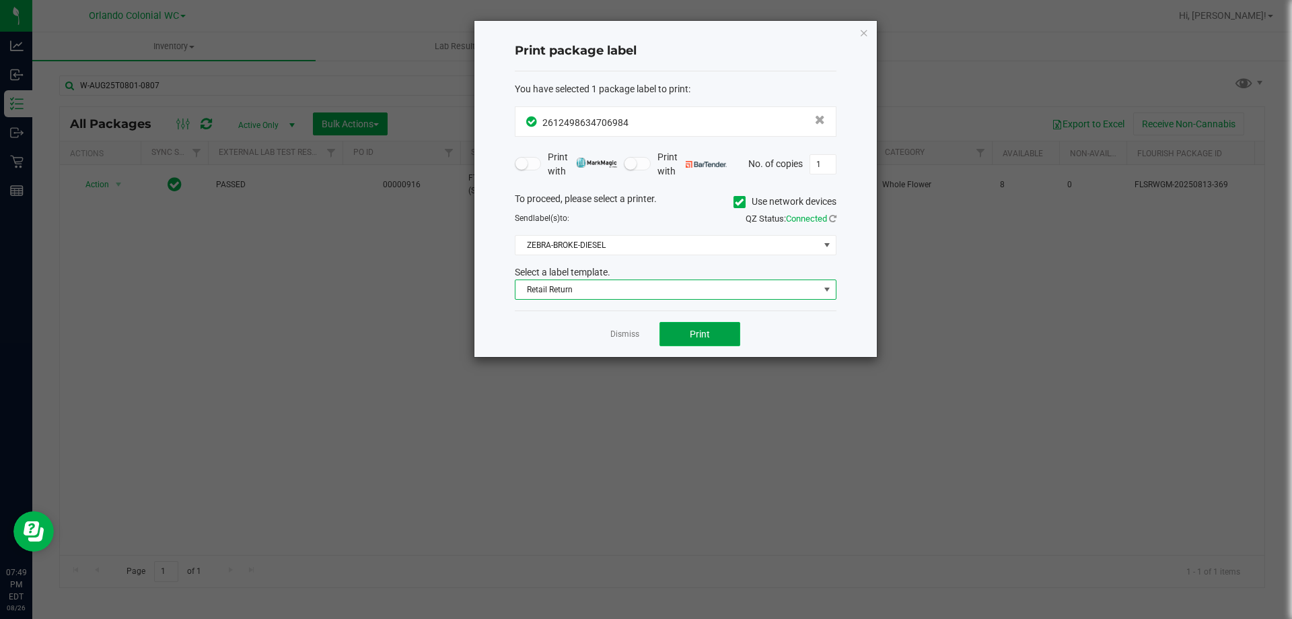
click at [717, 330] on button "Print" at bounding box center [700, 334] width 81 height 24
click at [615, 334] on link "Dismiss" at bounding box center [624, 333] width 29 height 11
